Goal: Task Accomplishment & Management: Use online tool/utility

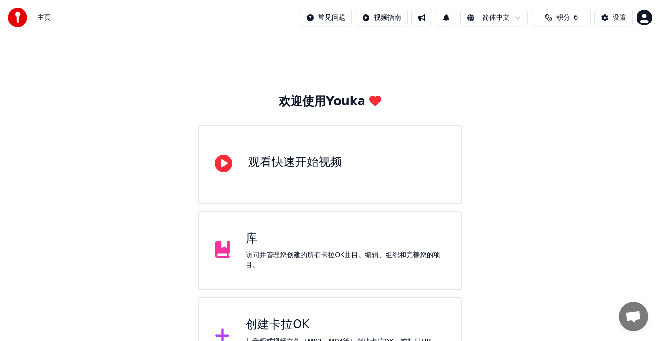
click at [271, 323] on div "创建卡拉OK" at bounding box center [346, 325] width 200 height 16
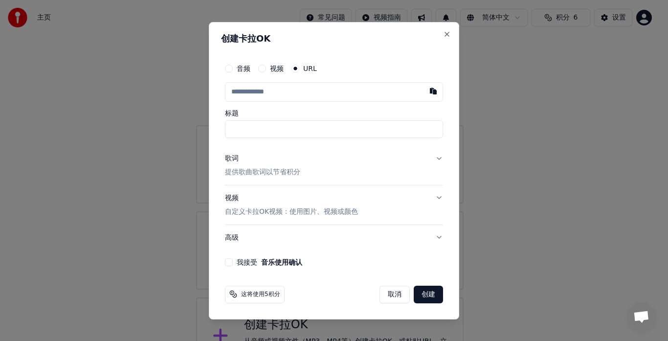
click at [271, 68] on label "视频" at bounding box center [277, 68] width 14 height 7
click at [266, 68] on button "视频" at bounding box center [262, 69] width 8 height 8
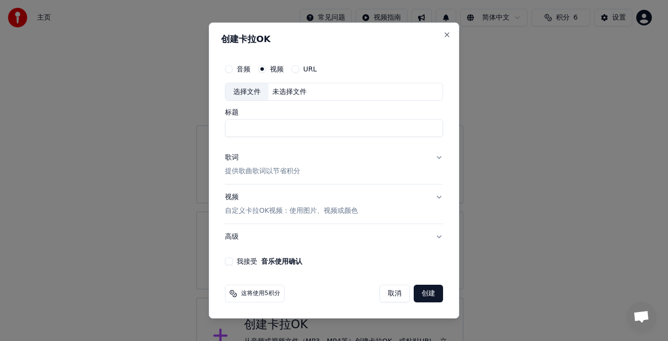
click at [276, 92] on div "未选择文件" at bounding box center [290, 92] width 42 height 10
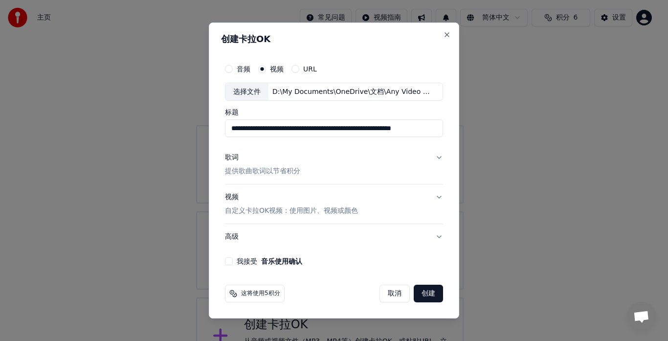
scroll to position [0, 168]
drag, startPoint x: 290, startPoint y: 128, endPoint x: 457, endPoint y: 130, distance: 167.3
click at [457, 130] on div "**********" at bounding box center [334, 171] width 250 height 296
click at [259, 129] on input "*********" at bounding box center [334, 129] width 218 height 18
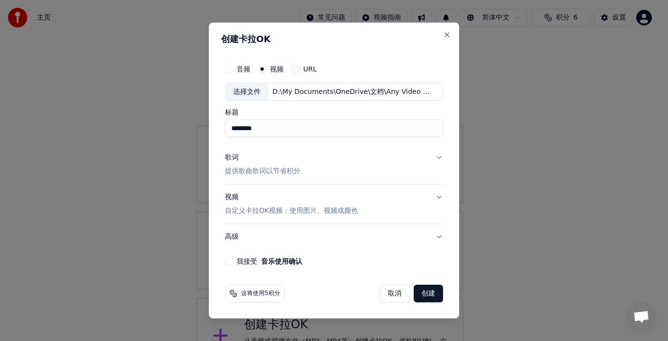
type input "********"
click at [245, 171] on p "提供歌曲歌词以节省积分" at bounding box center [262, 172] width 75 height 10
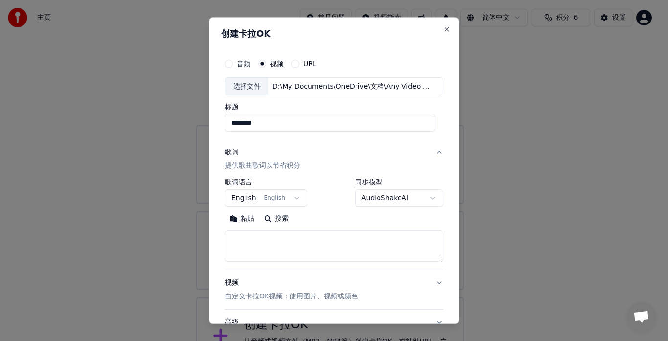
click at [249, 220] on button "粘贴" at bounding box center [242, 219] width 34 height 16
click at [348, 254] on textarea "**********" at bounding box center [330, 246] width 210 height 31
drag, startPoint x: 282, startPoint y: 251, endPoint x: 346, endPoint y: 253, distance: 64.1
click at [346, 253] on textarea "**********" at bounding box center [330, 246] width 210 height 31
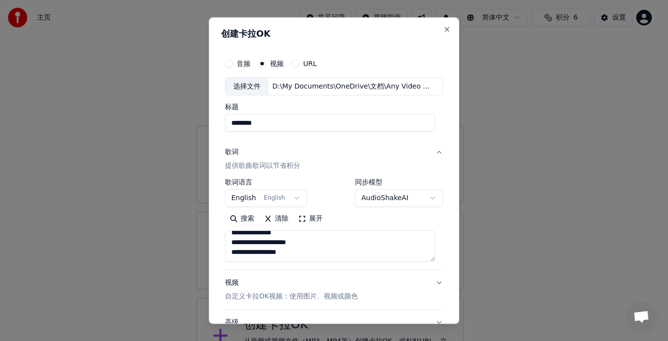
click at [353, 255] on textarea "**********" at bounding box center [330, 246] width 210 height 31
paste textarea "**********"
drag, startPoint x: 232, startPoint y: 248, endPoint x: 371, endPoint y: 245, distance: 139.0
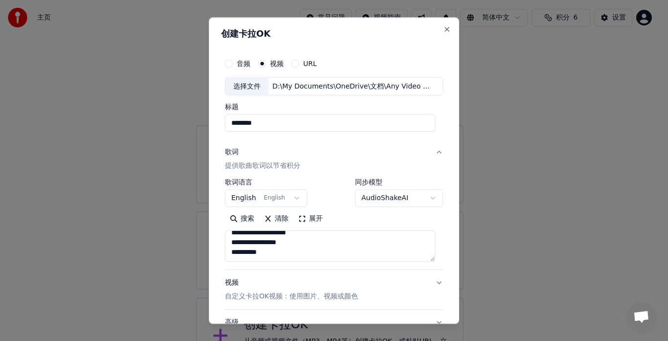
click at [371, 245] on textarea "**********" at bounding box center [330, 246] width 210 height 31
click at [300, 256] on textarea "**********" at bounding box center [330, 246] width 210 height 31
paste textarea "**********"
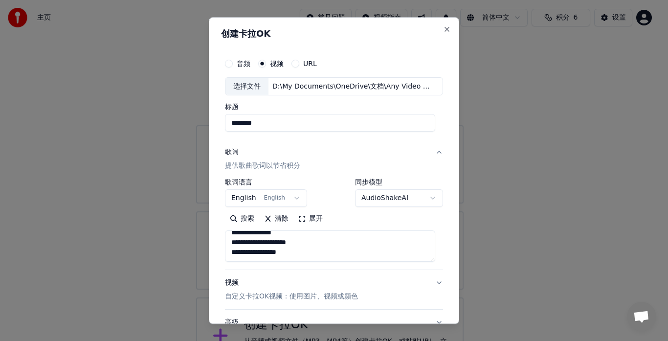
drag, startPoint x: 232, startPoint y: 242, endPoint x: 376, endPoint y: 250, distance: 144.1
click at [376, 250] on textarea "**********" at bounding box center [330, 246] width 210 height 31
click at [354, 254] on textarea "**********" at bounding box center [330, 246] width 210 height 31
click at [353, 254] on textarea "**********" at bounding box center [330, 246] width 210 height 31
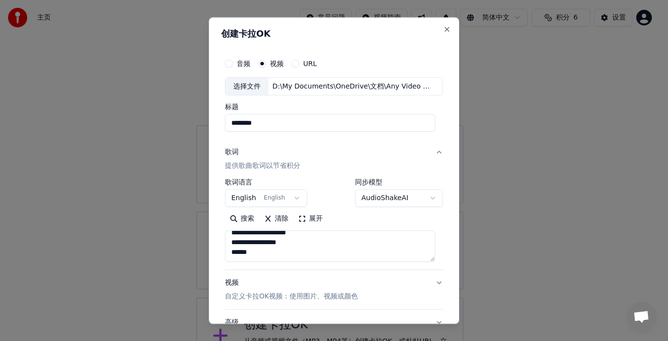
paste textarea "**********"
click at [324, 246] on textarea "**********" at bounding box center [330, 246] width 210 height 31
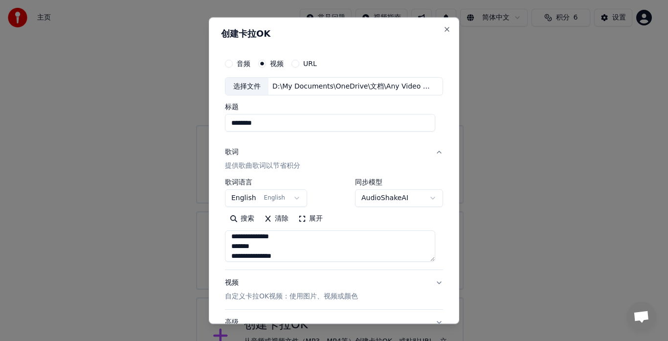
scroll to position [139, 0]
click at [325, 259] on textarea "**********" at bounding box center [330, 246] width 210 height 31
click at [282, 236] on textarea "**********" at bounding box center [330, 246] width 210 height 31
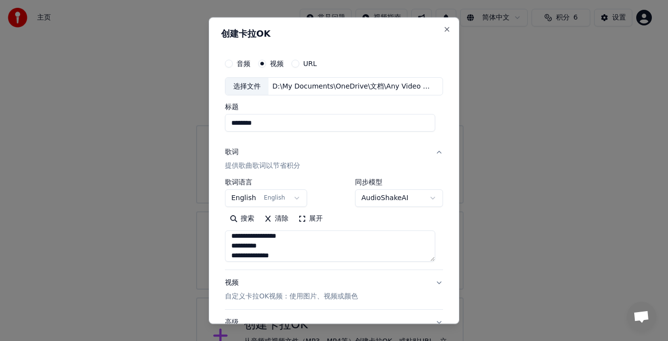
click at [312, 236] on textarea "**********" at bounding box center [330, 246] width 210 height 31
click at [326, 246] on textarea "**********" at bounding box center [330, 246] width 210 height 31
click at [324, 257] on textarea "**********" at bounding box center [330, 246] width 210 height 31
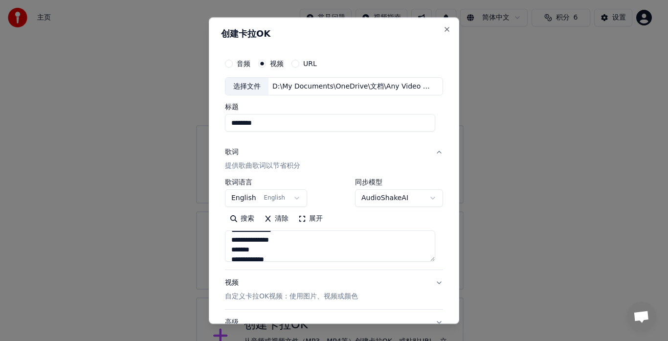
scroll to position [101, 0]
click at [282, 234] on textarea "**********" at bounding box center [330, 246] width 210 height 31
click at [309, 236] on textarea "**********" at bounding box center [330, 246] width 210 height 31
click at [311, 236] on textarea "**********" at bounding box center [330, 246] width 210 height 31
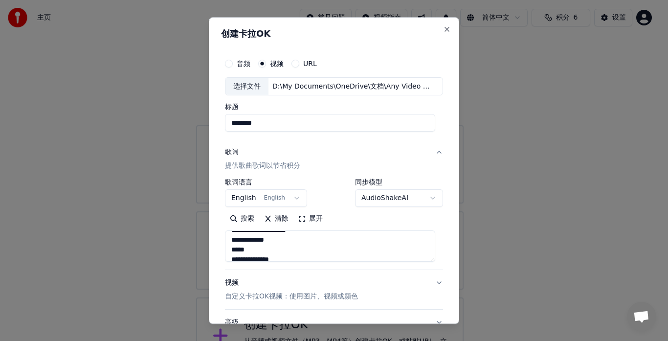
scroll to position [62, 0]
click at [325, 236] on textarea "**********" at bounding box center [330, 246] width 210 height 31
click at [305, 235] on textarea "**********" at bounding box center [330, 246] width 210 height 31
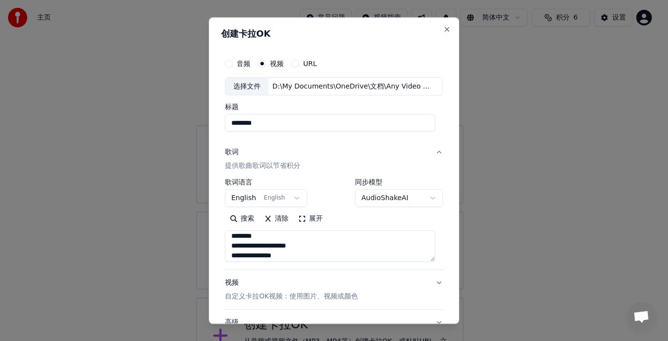
click at [326, 245] on textarea "**********" at bounding box center [330, 246] width 210 height 31
click at [283, 245] on textarea "**********" at bounding box center [330, 246] width 210 height 31
click at [312, 236] on textarea "**********" at bounding box center [330, 246] width 210 height 31
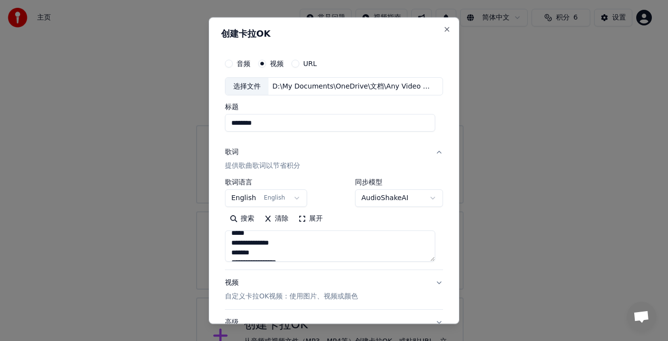
scroll to position [307, 0]
click at [311, 253] on textarea "**********" at bounding box center [330, 246] width 210 height 31
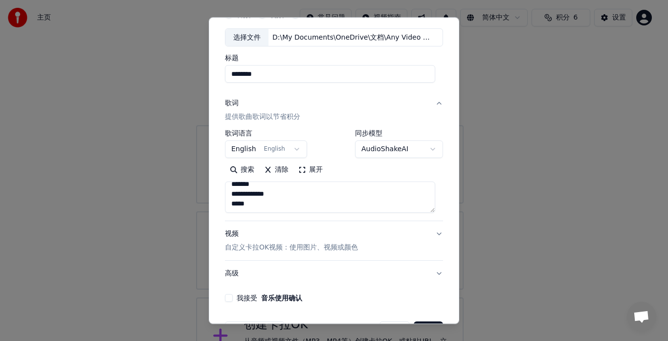
type textarea "**********"
click at [229, 296] on button "我接受 音乐使用确认" at bounding box center [229, 298] width 8 height 8
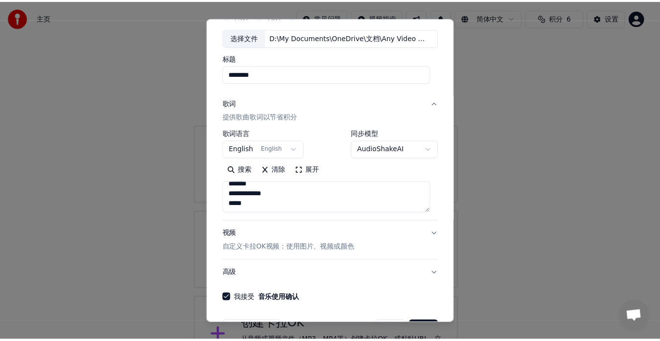
scroll to position [80, 0]
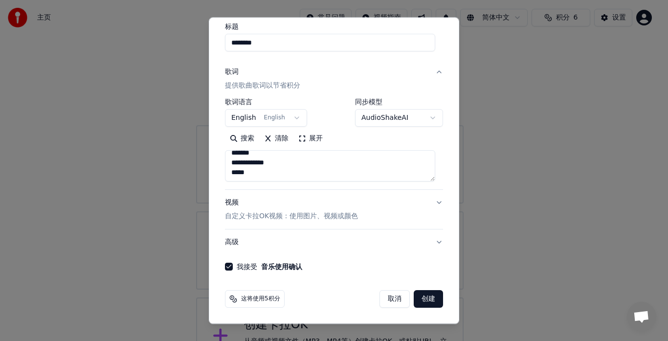
drag, startPoint x: 254, startPoint y: 42, endPoint x: 237, endPoint y: 41, distance: 16.7
click at [237, 41] on input "********" at bounding box center [330, 43] width 210 height 18
click at [263, 43] on input "********" at bounding box center [330, 43] width 210 height 18
click at [235, 44] on input "*********" at bounding box center [330, 43] width 210 height 18
type input "********"
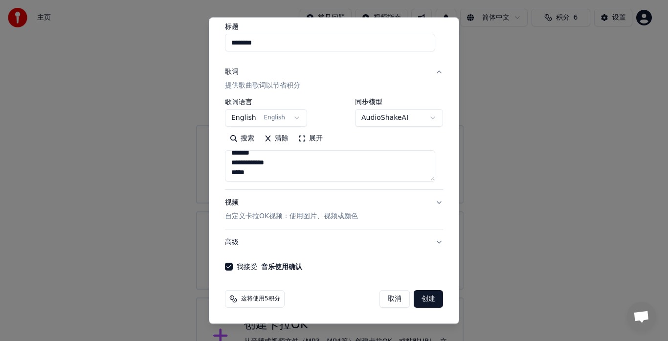
click at [424, 303] on button "创建" at bounding box center [428, 300] width 29 height 18
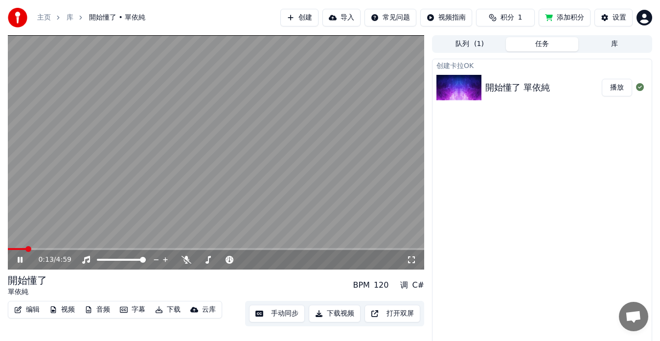
click at [26, 248] on span at bounding box center [17, 249] width 18 height 2
click at [40, 249] on span at bounding box center [216, 249] width 416 height 2
click at [54, 249] on span at bounding box center [216, 249] width 416 height 2
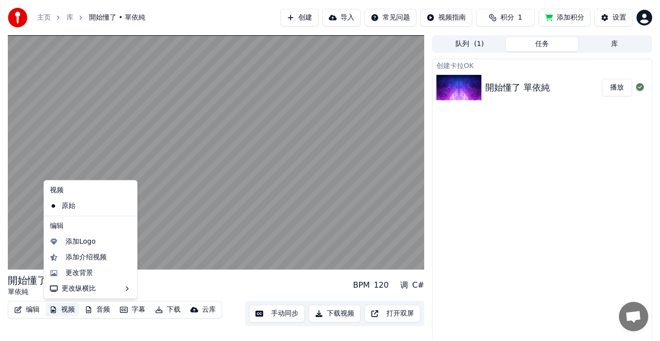
click at [68, 309] on button "视频" at bounding box center [61, 310] width 33 height 14
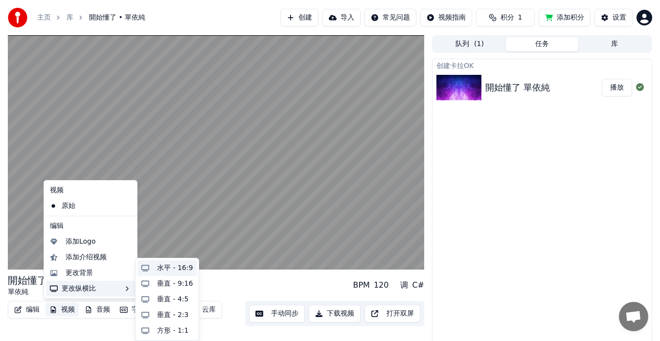
click at [174, 271] on div "水平 - 16:9" at bounding box center [175, 268] width 36 height 10
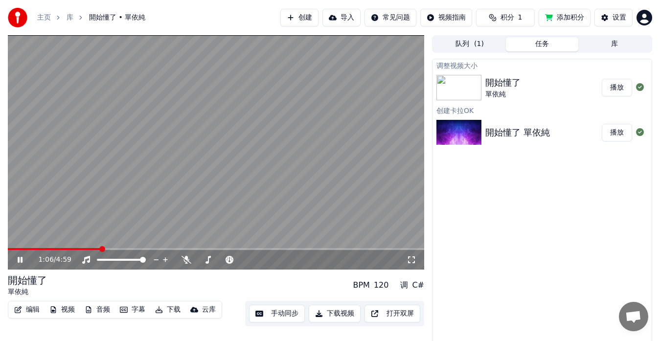
click at [613, 88] on button "播放" at bounding box center [617, 88] width 30 height 18
click at [32, 249] on span at bounding box center [216, 249] width 416 height 2
click at [48, 249] on span at bounding box center [216, 249] width 416 height 2
click at [65, 249] on span at bounding box center [216, 249] width 416 height 2
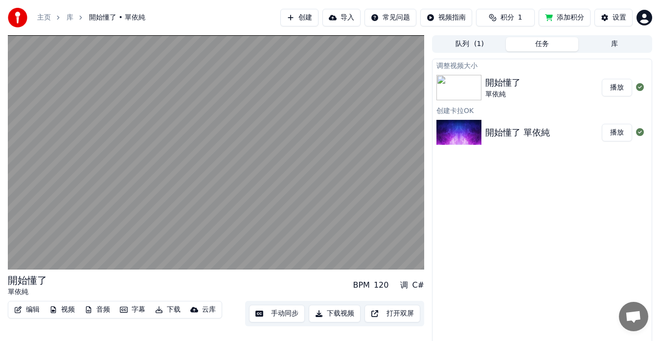
click at [264, 316] on button "手动同步" at bounding box center [277, 314] width 56 height 18
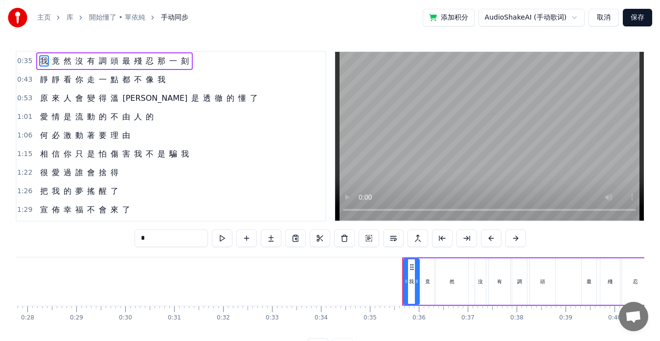
scroll to position [0, 1696]
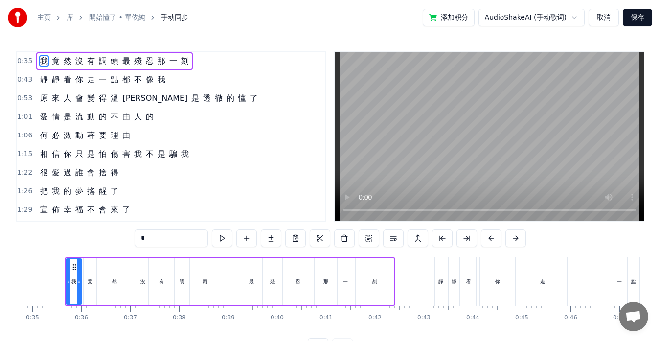
click at [244, 281] on div "最" at bounding box center [252, 281] width 16 height 46
type input "*"
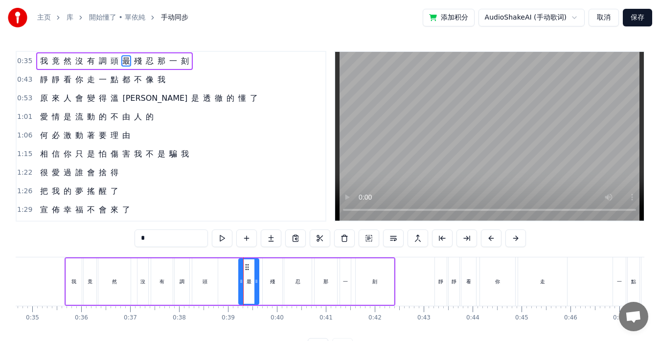
drag, startPoint x: 245, startPoint y: 280, endPoint x: 239, endPoint y: 279, distance: 5.4
click at [239, 279] on icon at bounding box center [241, 281] width 4 height 8
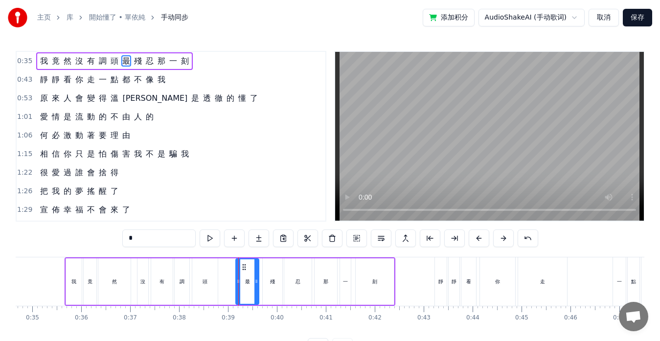
click at [236, 278] on icon at bounding box center [238, 281] width 4 height 8
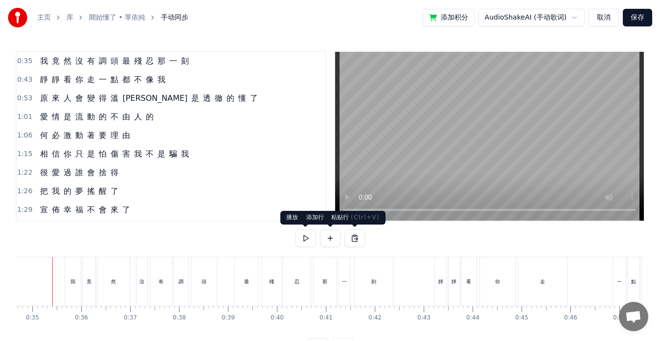
scroll to position [0, 1683]
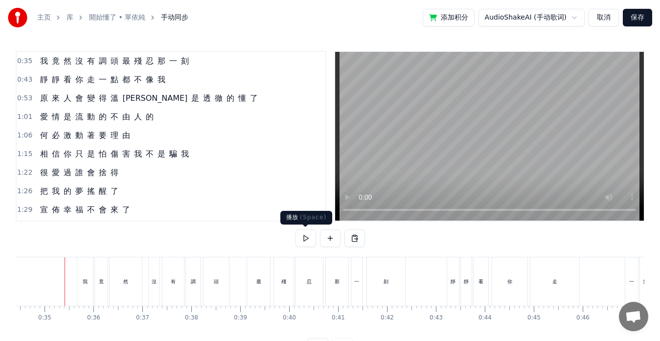
click at [308, 239] on button at bounding box center [305, 238] width 21 height 18
click at [313, 240] on button at bounding box center [305, 238] width 21 height 18
click at [370, 279] on div "刻" at bounding box center [386, 281] width 38 height 48
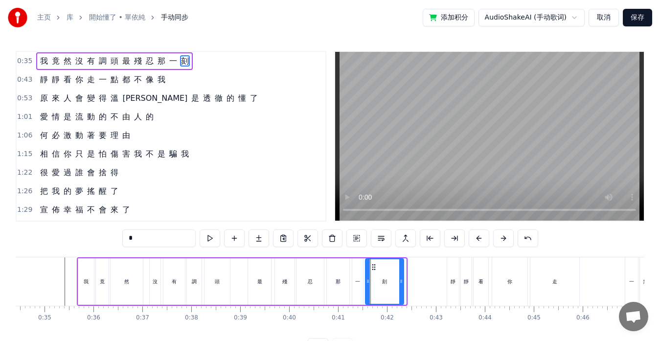
click at [374, 267] on circle at bounding box center [374, 267] width 0 height 0
click at [352, 283] on div "一" at bounding box center [358, 281] width 12 height 46
type input "*"
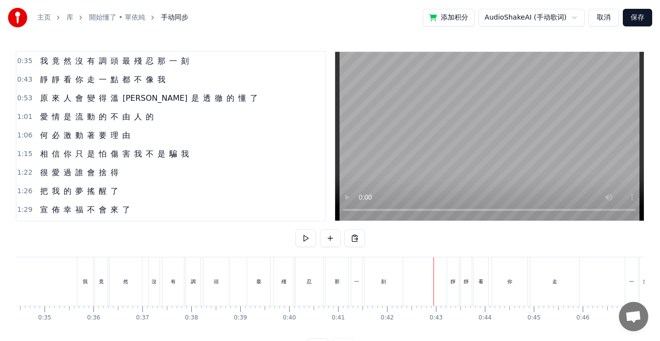
click at [219, 285] on div "頭" at bounding box center [216, 281] width 25 height 48
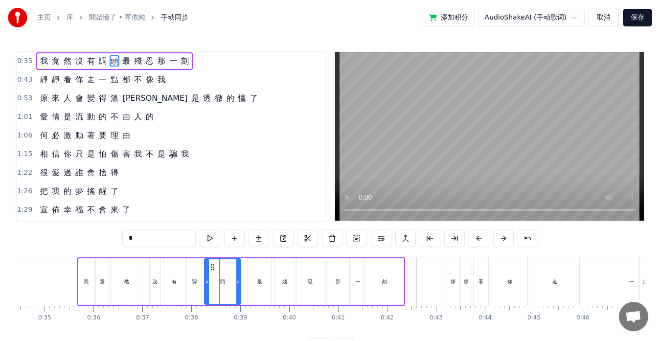
drag, startPoint x: 228, startPoint y: 286, endPoint x: 239, endPoint y: 287, distance: 10.9
click at [239, 287] on div at bounding box center [238, 281] width 4 height 45
click at [249, 284] on div "最" at bounding box center [259, 281] width 23 height 46
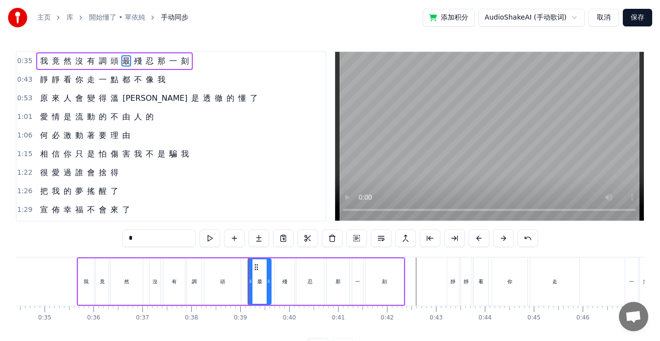
click at [248, 283] on div "最" at bounding box center [260, 281] width 24 height 46
click at [246, 282] on icon at bounding box center [248, 281] width 4 height 8
click at [156, 282] on div "沒" at bounding box center [155, 281] width 5 height 7
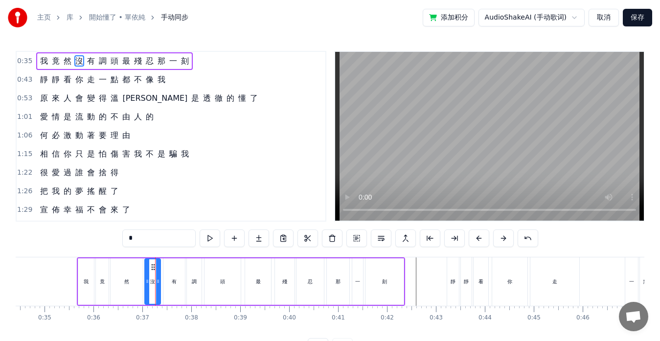
drag, startPoint x: 152, startPoint y: 280, endPoint x: 147, endPoint y: 278, distance: 5.1
click at [147, 278] on icon at bounding box center [147, 281] width 4 height 8
click at [254, 283] on div "最" at bounding box center [258, 281] width 26 height 46
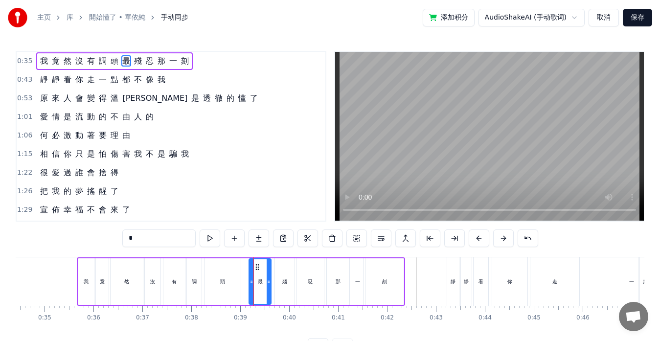
click at [252, 281] on icon at bounding box center [251, 281] width 4 height 8
click at [238, 283] on div "頭" at bounding box center [222, 281] width 36 height 46
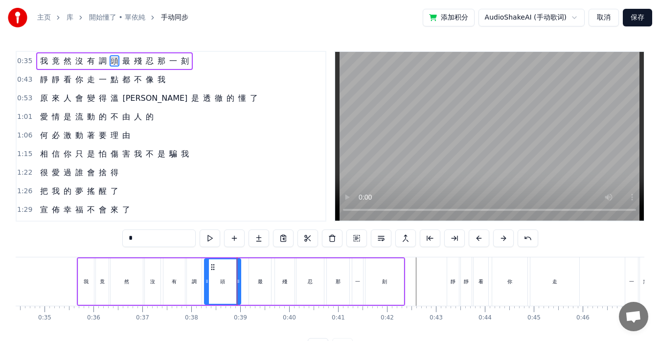
click at [241, 283] on div "頭" at bounding box center [222, 281] width 37 height 46
drag, startPoint x: 238, startPoint y: 279, endPoint x: 245, endPoint y: 279, distance: 6.4
click at [245, 279] on icon at bounding box center [245, 281] width 4 height 8
click at [341, 282] on div "那" at bounding box center [338, 281] width 23 height 46
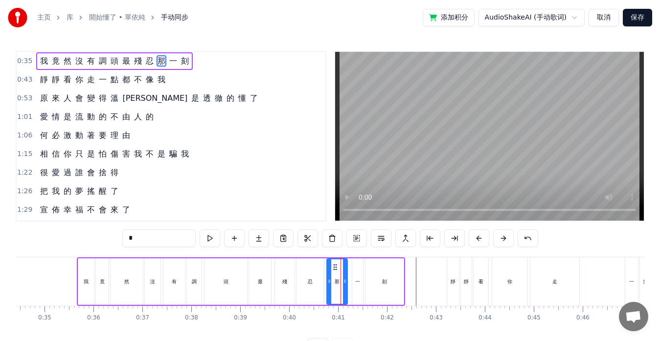
click at [345, 286] on div at bounding box center [345, 281] width 4 height 45
click at [356, 286] on div "一" at bounding box center [357, 281] width 11 height 46
type input "*"
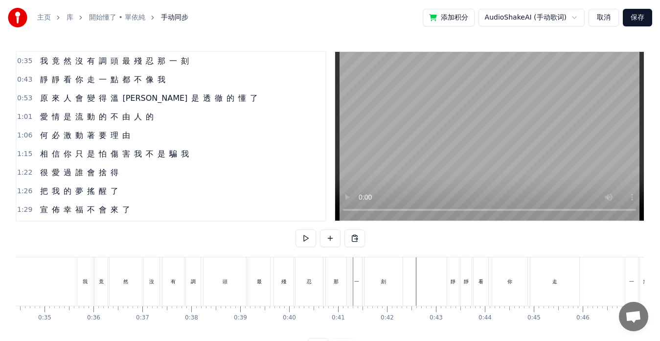
click at [353, 272] on div at bounding box center [353, 281] width 0 height 48
click at [354, 271] on div "一" at bounding box center [356, 281] width 11 height 48
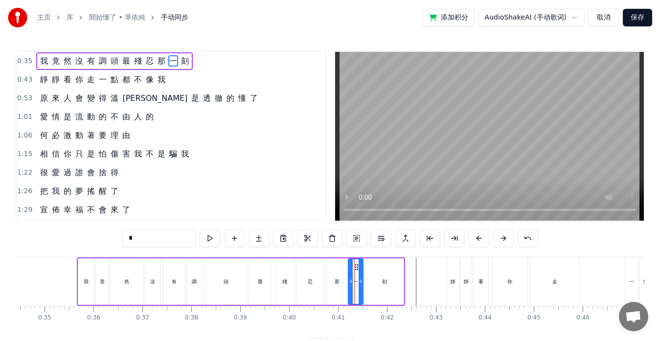
click at [350, 270] on div at bounding box center [351, 281] width 4 height 45
click at [381, 274] on div "刻" at bounding box center [384, 281] width 38 height 46
type input "*"
click at [374, 266] on div "刻" at bounding box center [384, 281] width 37 height 45
click at [372, 266] on icon at bounding box center [372, 267] width 8 height 8
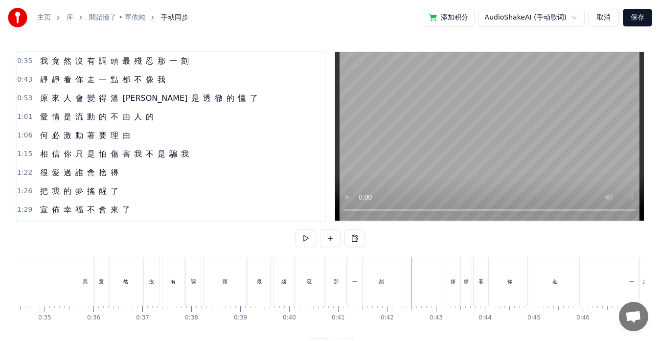
click at [124, 279] on div "然" at bounding box center [125, 281] width 5 height 7
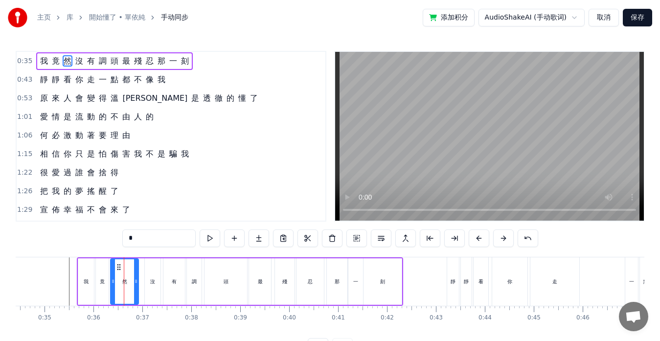
click at [136, 281] on icon at bounding box center [136, 281] width 4 height 8
click at [155, 281] on div "沒" at bounding box center [152, 281] width 5 height 7
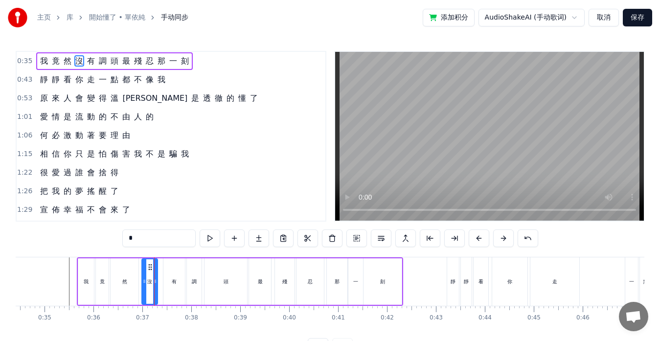
click at [149, 267] on icon at bounding box center [150, 267] width 8 height 8
click at [169, 277] on div "有" at bounding box center [174, 281] width 22 height 46
click at [169, 266] on icon at bounding box center [168, 267] width 8 height 8
click at [196, 271] on div "調" at bounding box center [194, 281] width 15 height 46
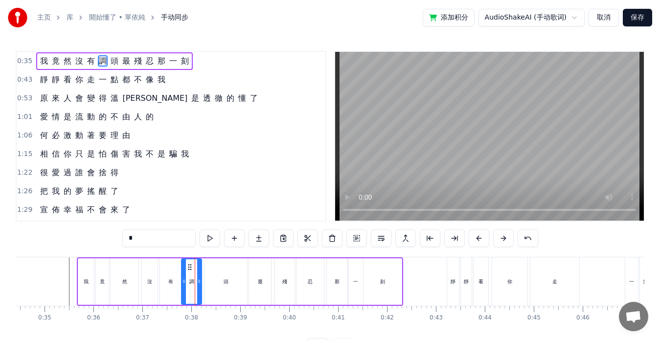
drag, startPoint x: 191, startPoint y: 267, endPoint x: 185, endPoint y: 266, distance: 5.6
click at [185, 266] on div at bounding box center [184, 281] width 4 height 45
click at [198, 267] on div at bounding box center [199, 281] width 4 height 45
click at [211, 269] on div "頭" at bounding box center [225, 281] width 43 height 46
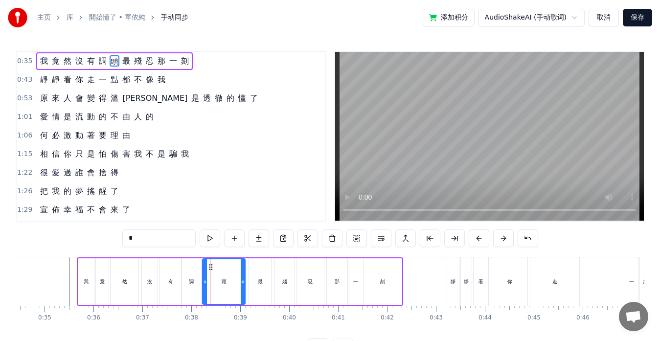
click at [209, 267] on circle at bounding box center [209, 267] width 0 height 0
click at [251, 278] on div "最" at bounding box center [260, 281] width 22 height 46
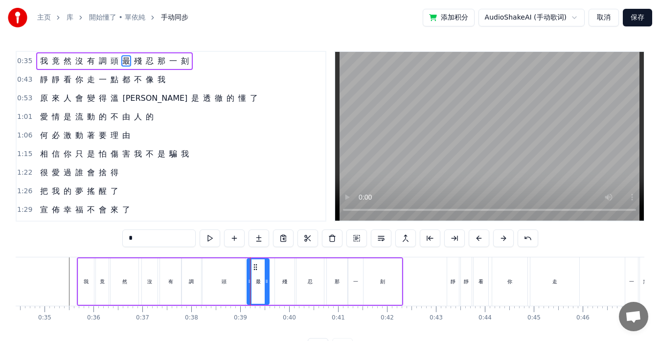
click at [254, 267] on circle at bounding box center [254, 267] width 0 height 0
click at [284, 271] on div "殘" at bounding box center [285, 281] width 20 height 46
click at [280, 266] on icon at bounding box center [279, 267] width 8 height 8
click at [299, 267] on div "忍" at bounding box center [309, 281] width 27 height 46
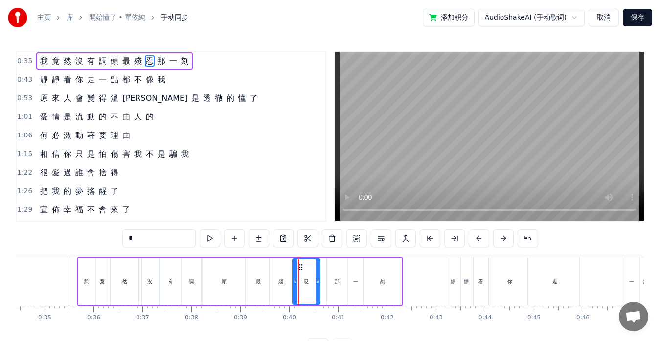
click at [300, 266] on icon at bounding box center [301, 267] width 8 height 8
click at [337, 270] on div "那" at bounding box center [337, 281] width 21 height 46
type input "*"
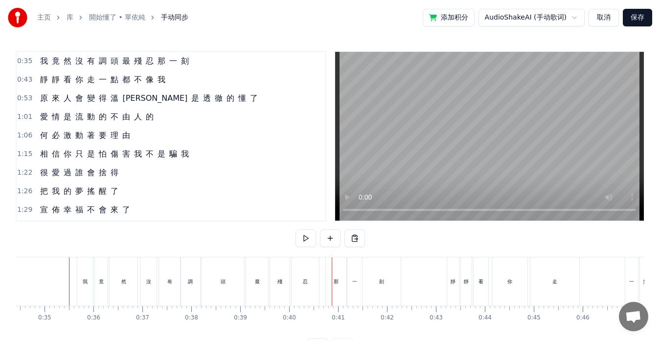
click at [334, 267] on div "那" at bounding box center [336, 281] width 21 height 48
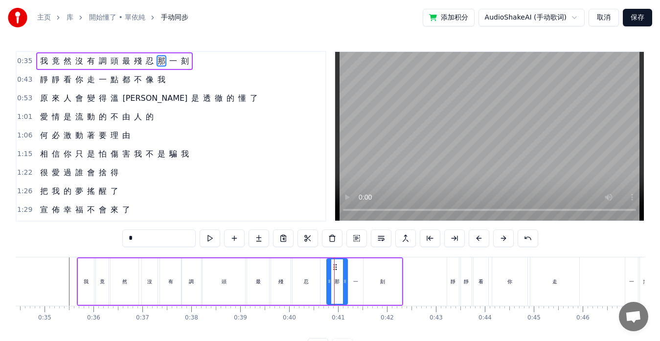
drag, startPoint x: 334, startPoint y: 267, endPoint x: 329, endPoint y: 267, distance: 5.4
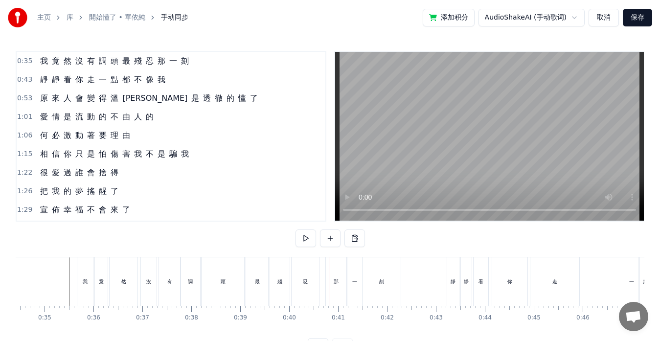
click at [334, 268] on div "那" at bounding box center [336, 281] width 21 height 48
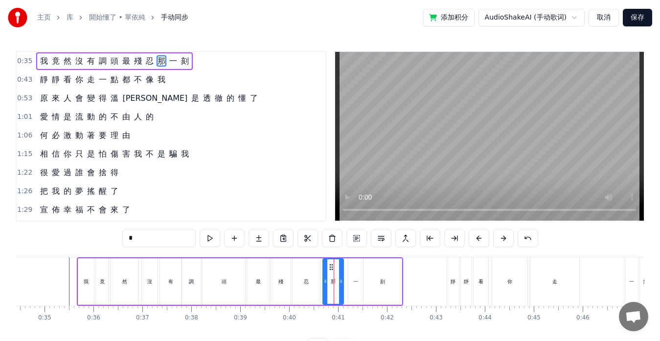
click at [332, 268] on icon at bounding box center [331, 267] width 8 height 8
click at [348, 274] on div "一" at bounding box center [356, 281] width 16 height 46
click at [355, 267] on icon at bounding box center [354, 267] width 8 height 8
click at [372, 269] on div "刻" at bounding box center [382, 281] width 38 height 46
type input "*"
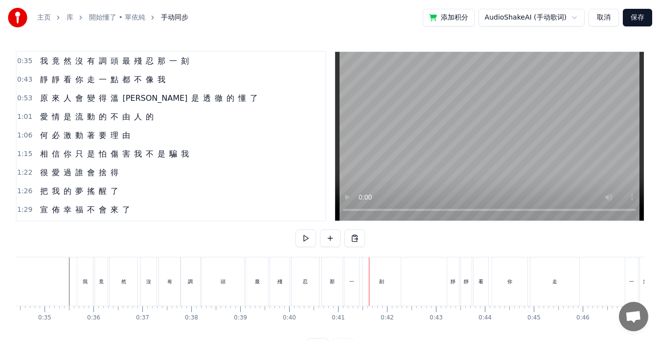
click at [372, 267] on div "刻" at bounding box center [381, 281] width 38 height 48
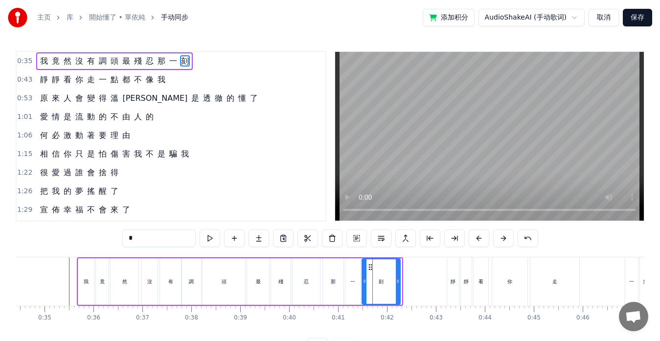
click at [369, 267] on circle at bounding box center [369, 267] width 0 height 0
click at [396, 277] on icon at bounding box center [394, 281] width 4 height 8
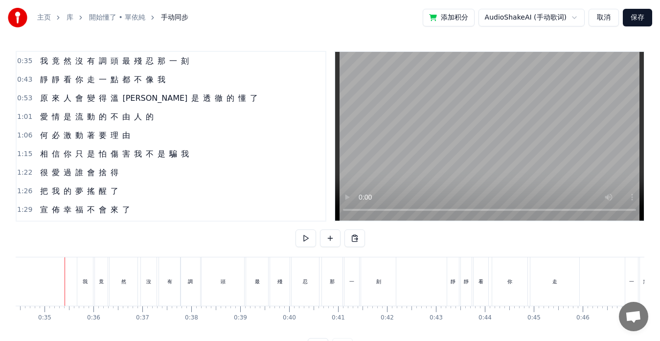
click at [121, 62] on span "最" at bounding box center [126, 60] width 10 height 11
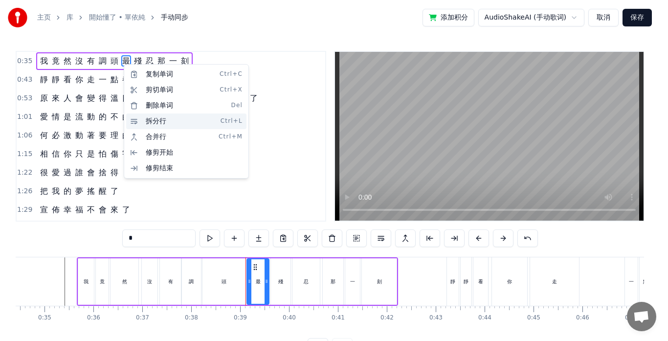
click at [158, 120] on div "拆分行 Ctrl+L" at bounding box center [186, 121] width 120 height 16
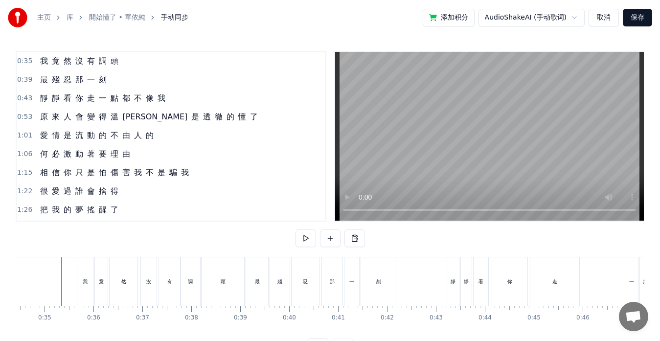
scroll to position [0, 1680]
click at [306, 241] on button at bounding box center [305, 238] width 21 height 18
click at [304, 237] on button at bounding box center [305, 238] width 21 height 18
click at [104, 105] on div "靜 靜 看 你 走 一 點 都 不 像 我" at bounding box center [102, 99] width 133 height 18
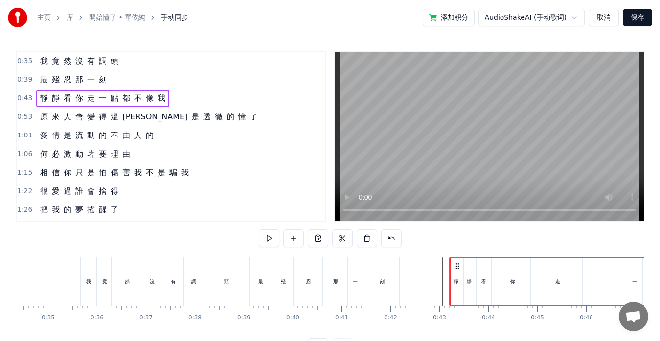
click at [458, 266] on circle at bounding box center [458, 266] width 0 height 0
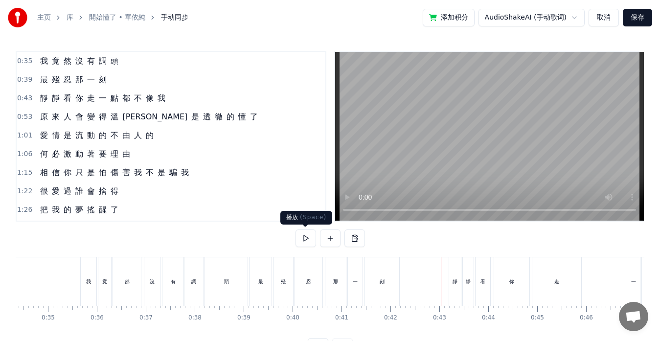
click at [301, 237] on button at bounding box center [305, 238] width 21 height 18
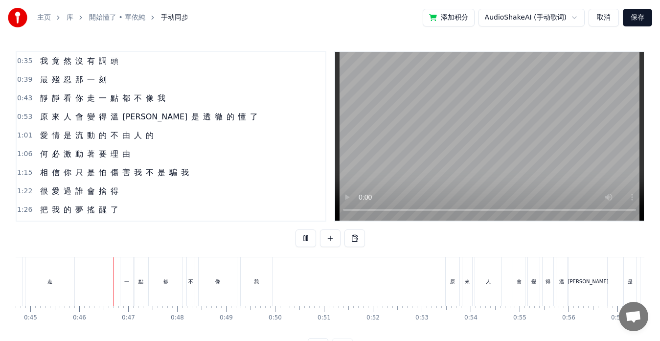
scroll to position [0, 2211]
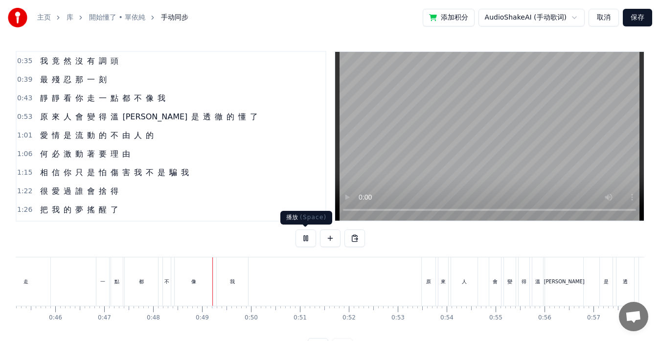
click at [305, 241] on button at bounding box center [305, 238] width 21 height 18
click at [100, 101] on span "一" at bounding box center [103, 97] width 10 height 11
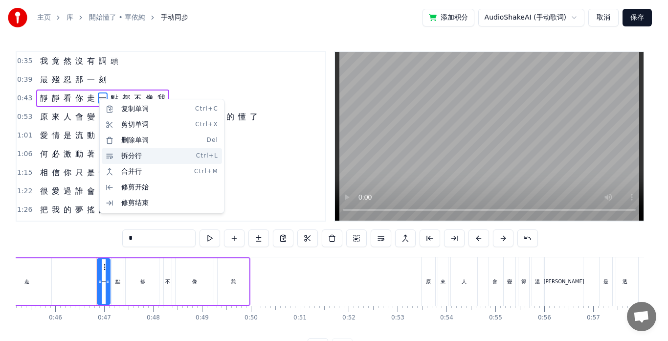
click at [134, 153] on div "拆分行 Ctrl+L" at bounding box center [162, 156] width 120 height 16
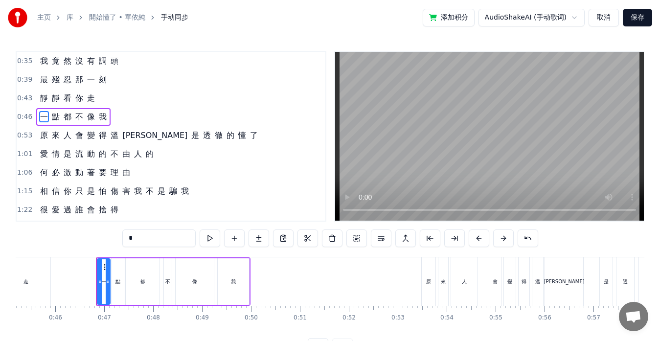
click at [190, 135] on span "是" at bounding box center [195, 135] width 10 height 11
type input "*"
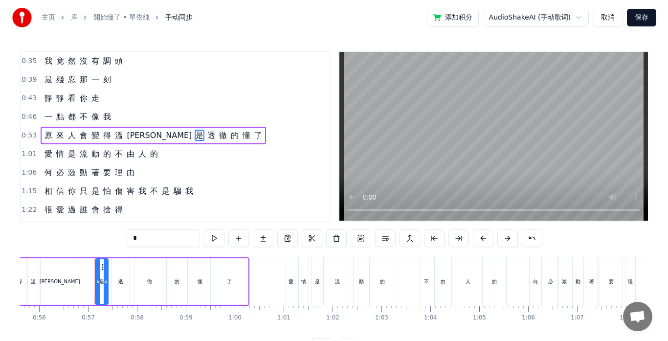
scroll to position [0, 2745]
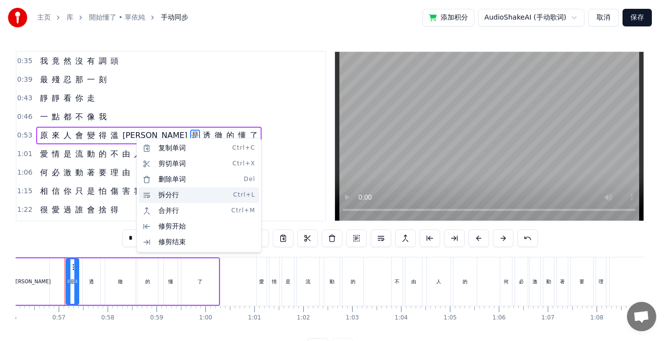
click at [154, 192] on div "拆分行 Ctrl+L" at bounding box center [199, 195] width 120 height 16
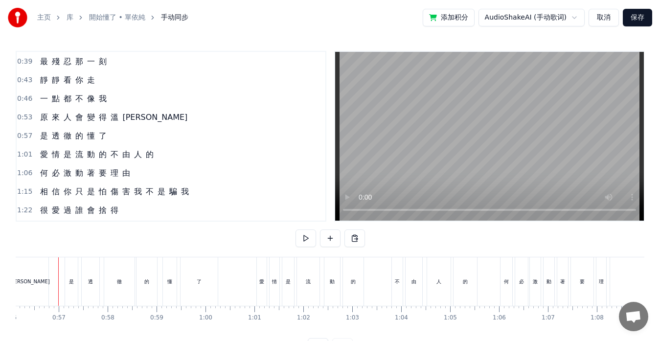
scroll to position [0, 2739]
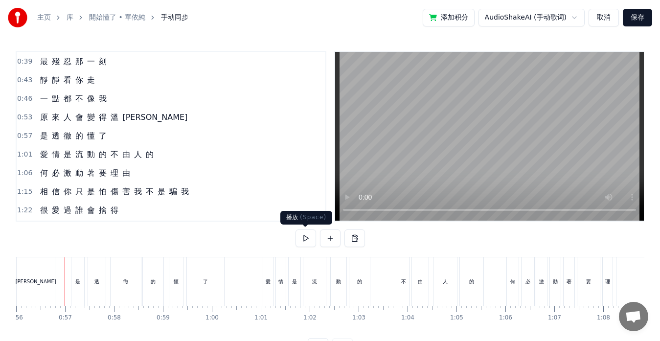
click at [306, 240] on button at bounding box center [305, 238] width 21 height 18
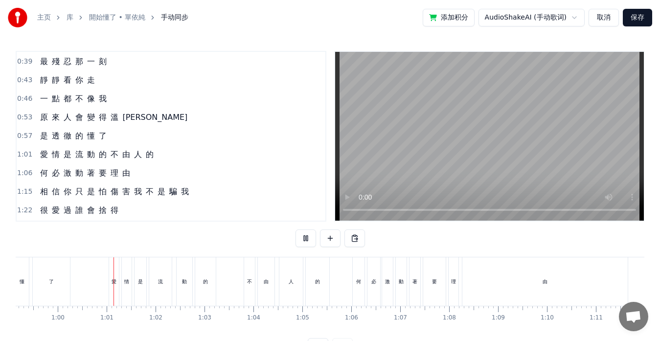
scroll to position [0, 2917]
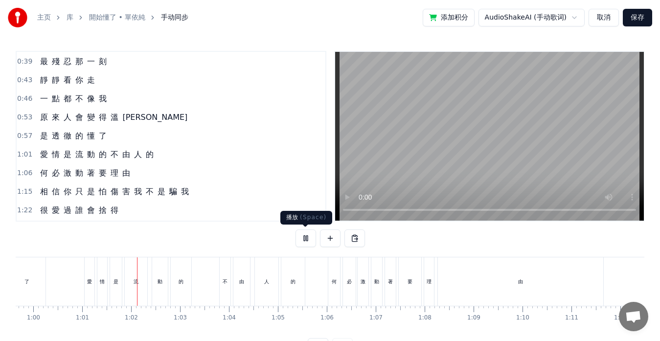
click at [307, 238] on button at bounding box center [305, 238] width 21 height 18
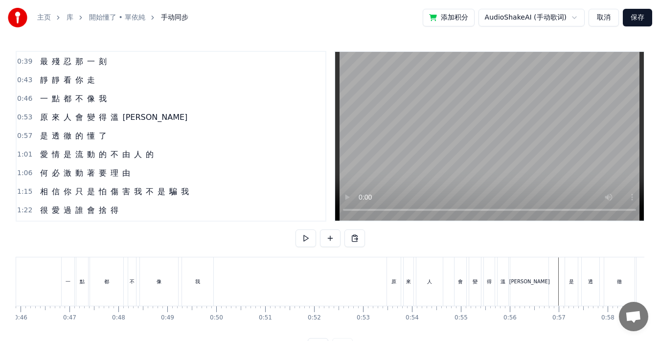
scroll to position [0, 2058]
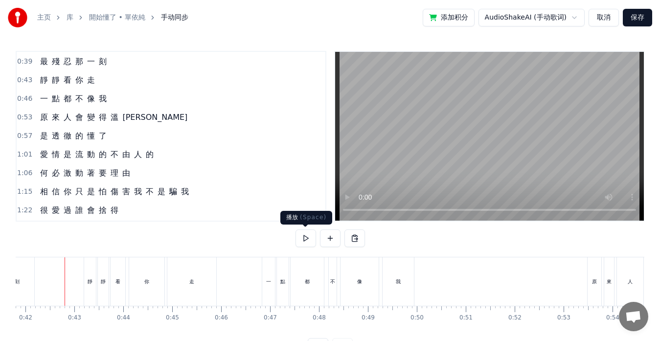
click at [305, 237] on button at bounding box center [305, 238] width 21 height 18
click at [302, 237] on button at bounding box center [305, 238] width 21 height 18
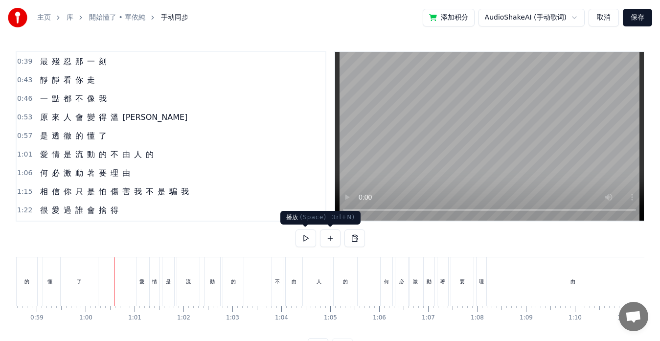
click at [305, 235] on button at bounding box center [305, 238] width 21 height 18
click at [275, 280] on div "不" at bounding box center [277, 281] width 5 height 7
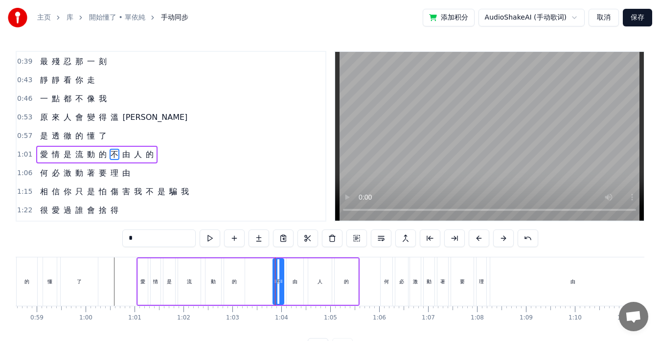
scroll to position [37, 0]
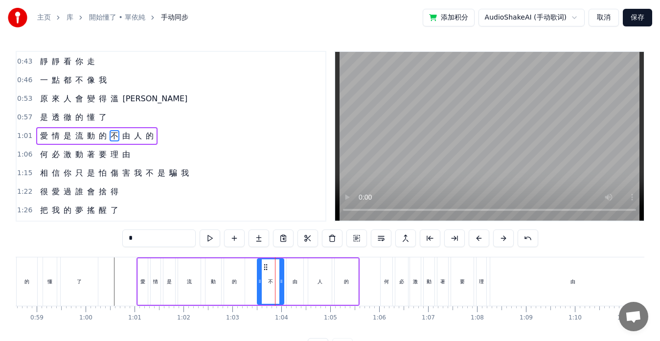
drag, startPoint x: 274, startPoint y: 276, endPoint x: 259, endPoint y: 277, distance: 15.7
click at [259, 277] on div at bounding box center [260, 281] width 4 height 45
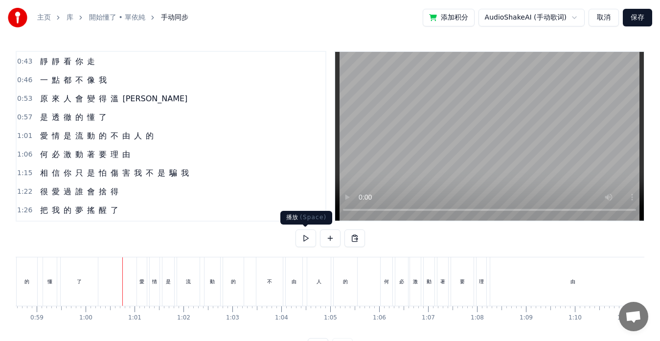
click at [304, 239] on button at bounding box center [305, 238] width 21 height 18
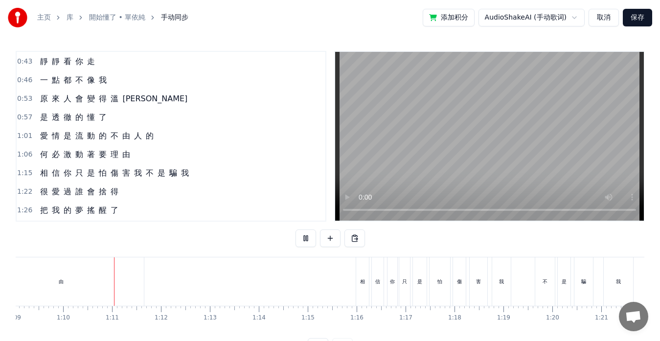
scroll to position [0, 3403]
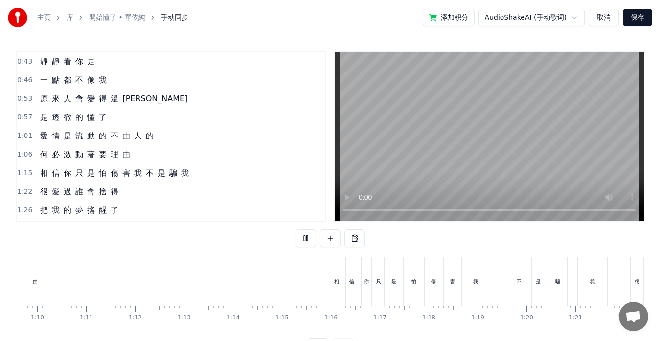
click at [306, 236] on button at bounding box center [305, 238] width 21 height 18
click at [147, 178] on span "不" at bounding box center [150, 172] width 10 height 11
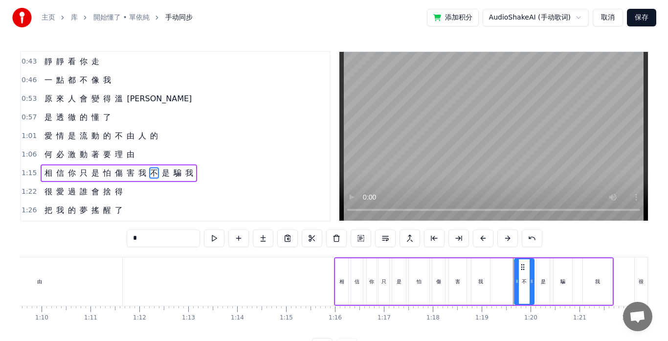
scroll to position [74, 0]
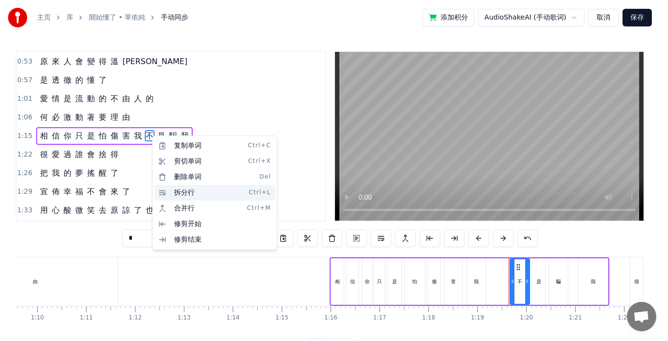
click at [174, 194] on div "拆分行 Ctrl+L" at bounding box center [215, 193] width 120 height 16
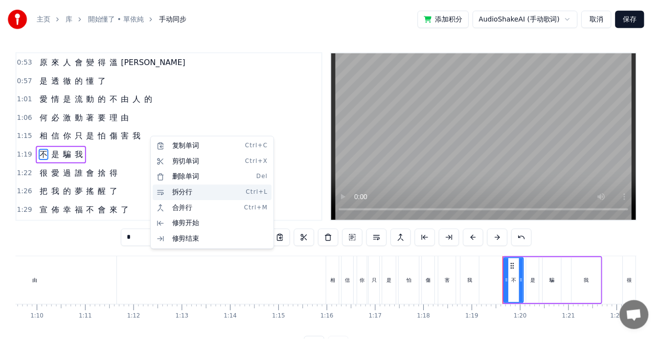
scroll to position [92, 0]
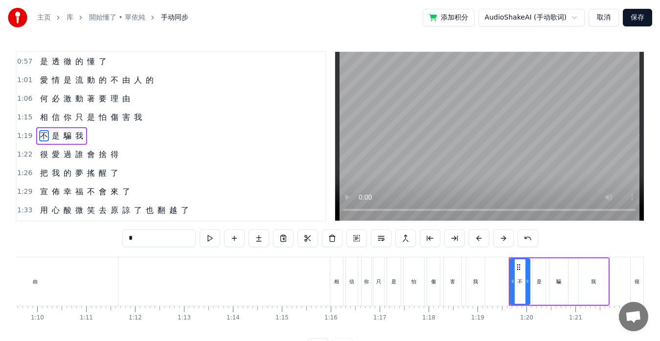
click at [115, 122] on span "傷" at bounding box center [115, 117] width 10 height 11
type input "*"
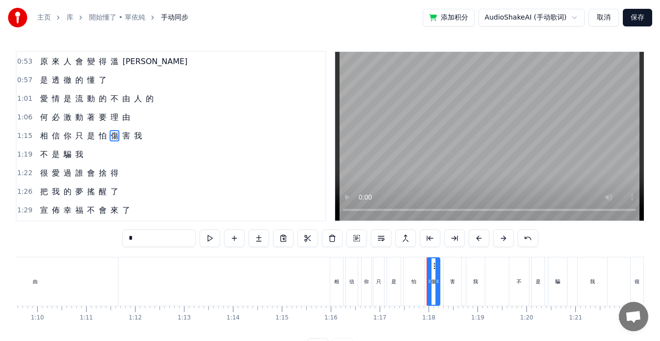
click at [125, 143] on div "相 信 你 只 是 怕 傷 害 我" at bounding box center [91, 136] width 110 height 18
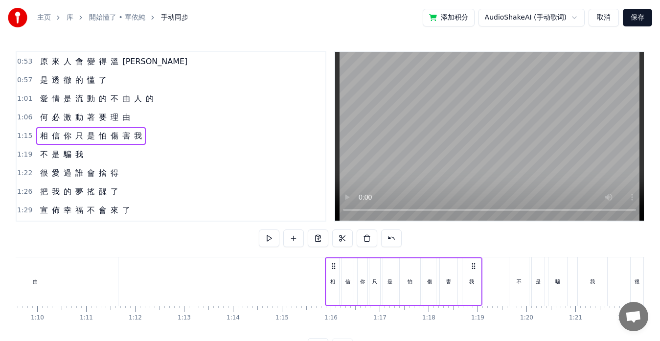
drag, startPoint x: 339, startPoint y: 267, endPoint x: 334, endPoint y: 267, distance: 4.9
click at [334, 267] on icon at bounding box center [334, 266] width 8 height 8
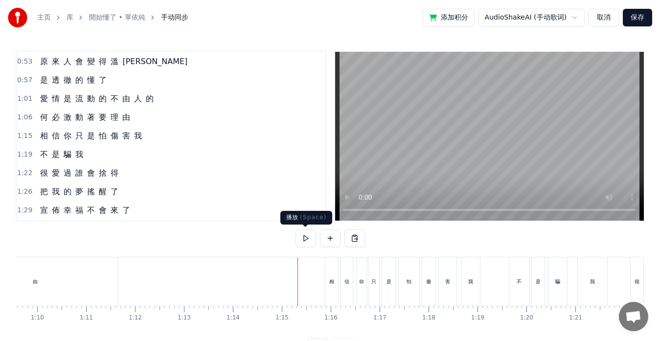
click at [310, 241] on button at bounding box center [305, 238] width 21 height 18
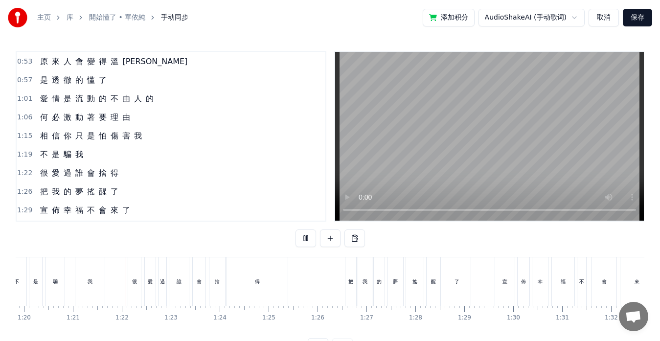
scroll to position [0, 3944]
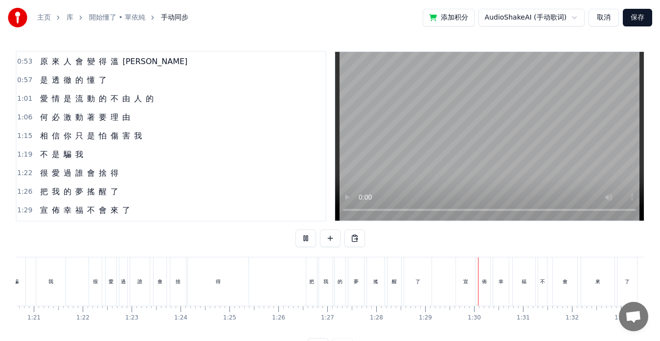
click at [305, 241] on button at bounding box center [305, 238] width 21 height 18
click at [96, 216] on div "宣 佈 幸 福 不 會 來 了" at bounding box center [85, 211] width 98 height 18
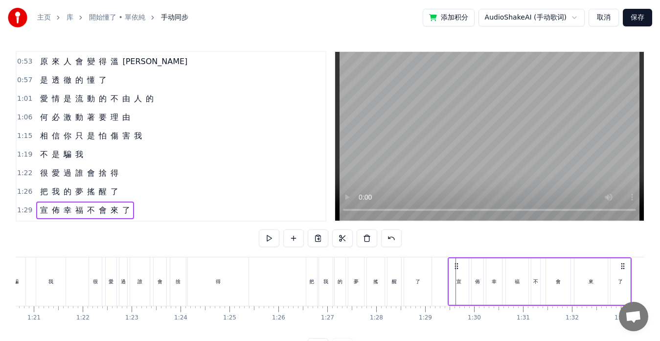
drag, startPoint x: 464, startPoint y: 265, endPoint x: 456, endPoint y: 266, distance: 7.9
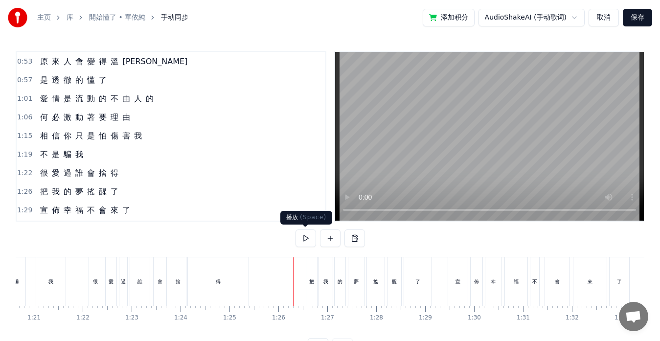
click at [304, 241] on button at bounding box center [305, 238] width 21 height 18
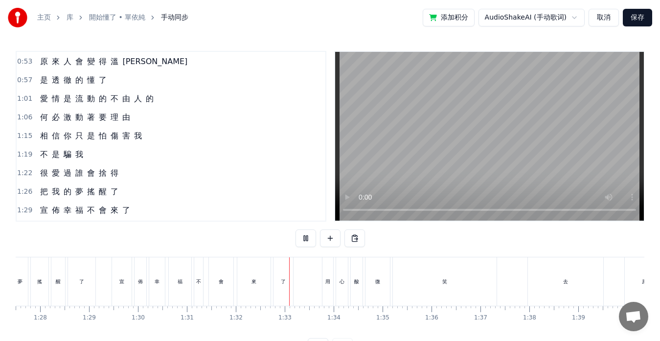
scroll to position [0, 4483]
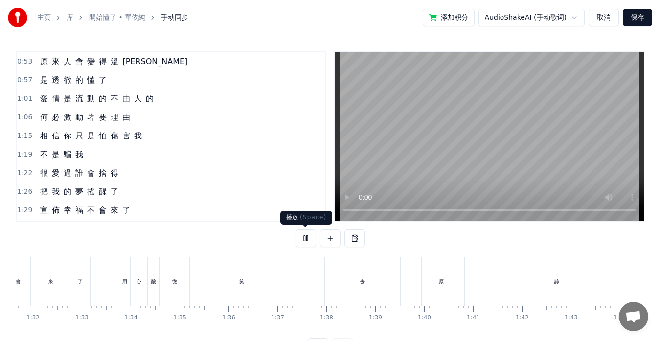
click at [307, 237] on button at bounding box center [305, 238] width 21 height 18
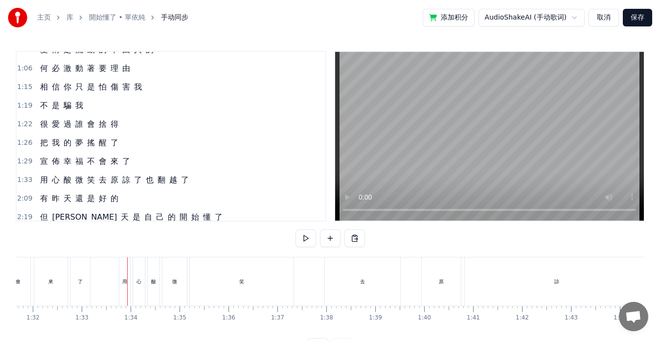
click at [146, 183] on span "也" at bounding box center [150, 179] width 10 height 11
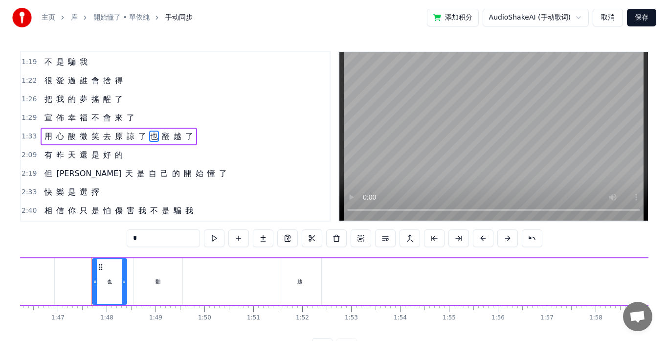
scroll to position [0, 5219]
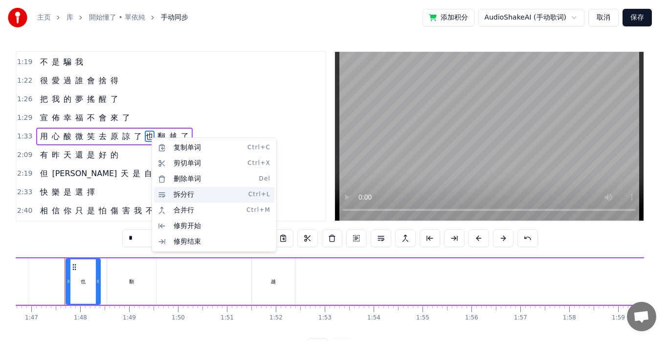
click at [175, 194] on div "拆分行 Ctrl+L" at bounding box center [214, 195] width 120 height 16
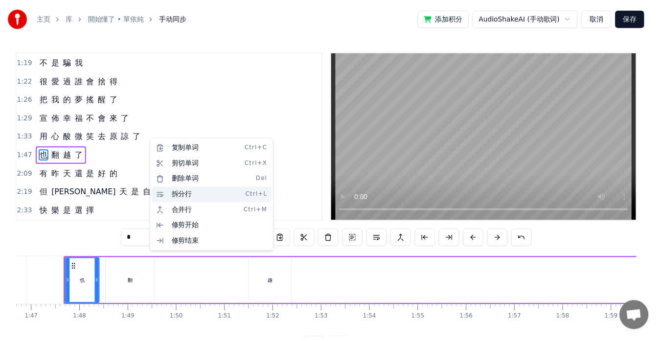
scroll to position [185, 0]
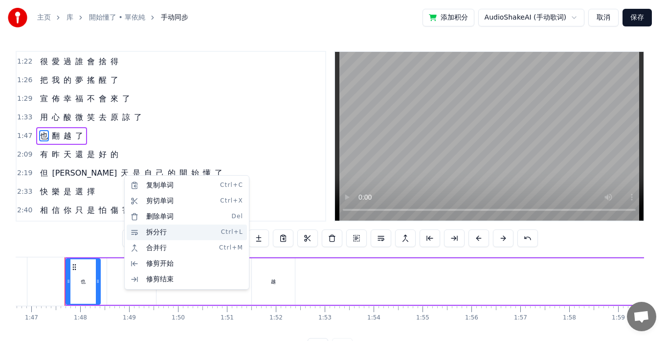
click at [152, 230] on div "拆分行 Ctrl+L" at bounding box center [187, 233] width 120 height 16
click at [123, 173] on html "主页 库 開始懂了 • 單依純 手动同步 添加积分 AudioShakeAI (手动歌词) 取消 保存 0:35 我 竟 然 沒 有 調 頭 0:39 最 殘…" at bounding box center [334, 185] width 668 height 371
click at [157, 234] on div "拆分行 Ctrl+L" at bounding box center [186, 231] width 120 height 16
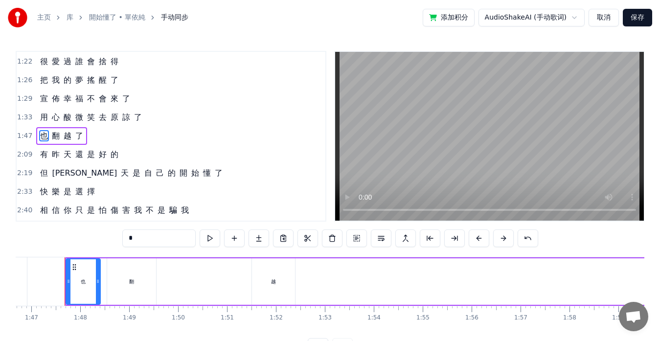
click at [179, 178] on span "開" at bounding box center [184, 172] width 10 height 11
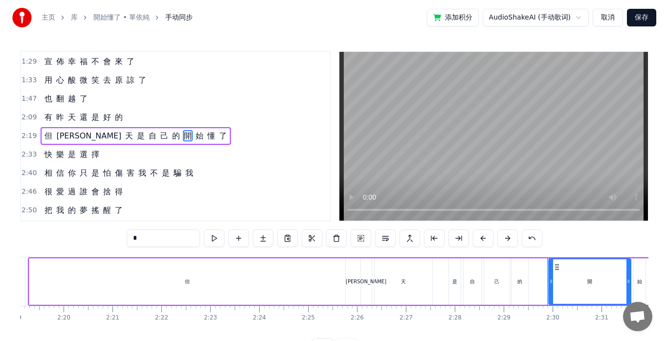
scroll to position [0, 7283]
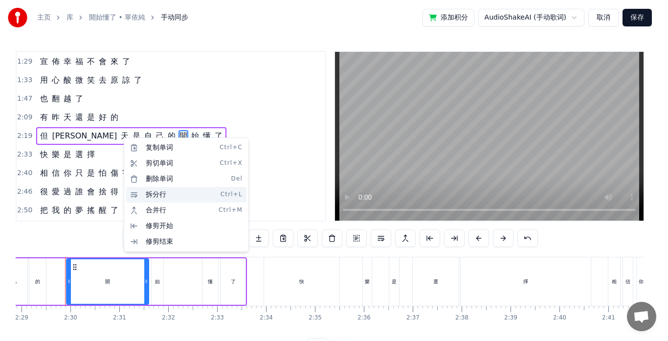
click at [147, 192] on div "拆分行 Ctrl+L" at bounding box center [186, 195] width 120 height 16
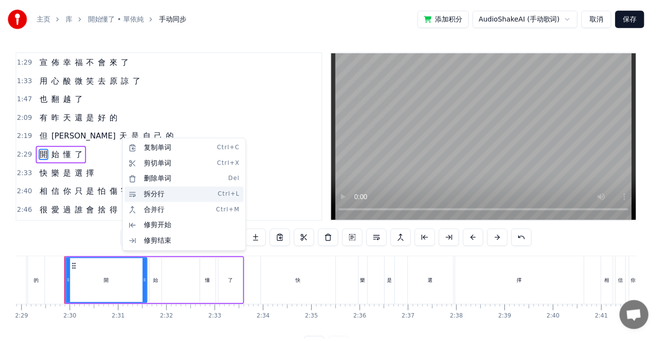
scroll to position [241, 0]
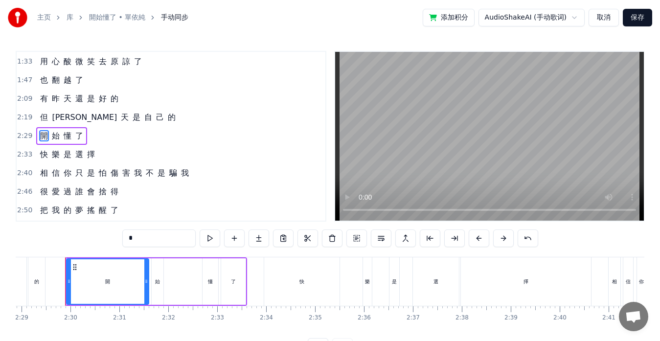
click at [147, 175] on span "不" at bounding box center [150, 172] width 10 height 11
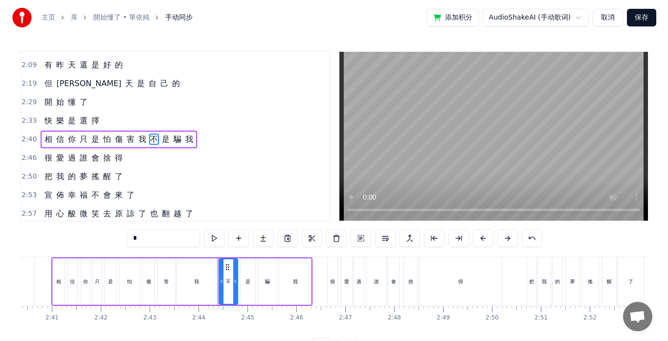
scroll to position [0, 7992]
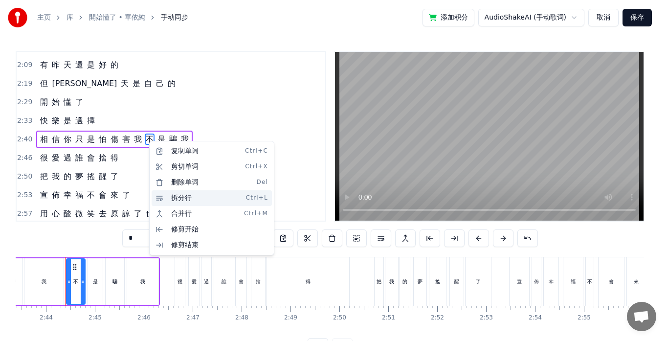
click at [174, 197] on div "拆分行 Ctrl+L" at bounding box center [212, 198] width 120 height 16
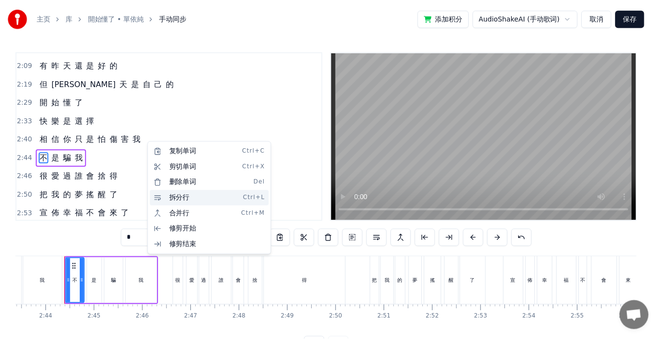
scroll to position [297, 0]
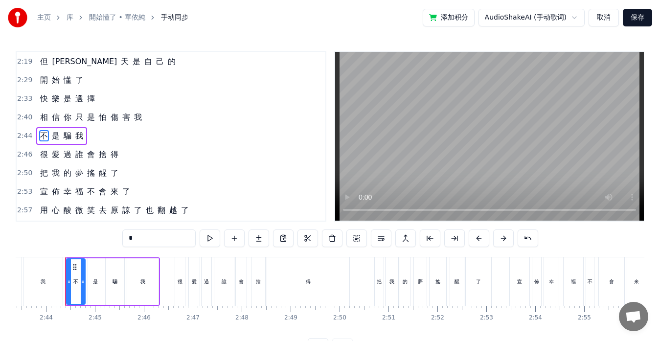
click at [147, 212] on span "也" at bounding box center [150, 209] width 10 height 11
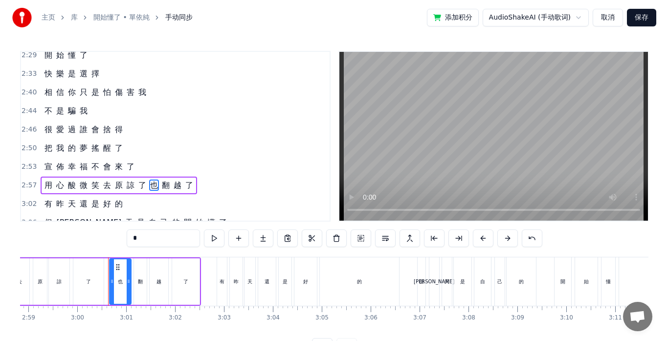
scroll to position [0, 8787]
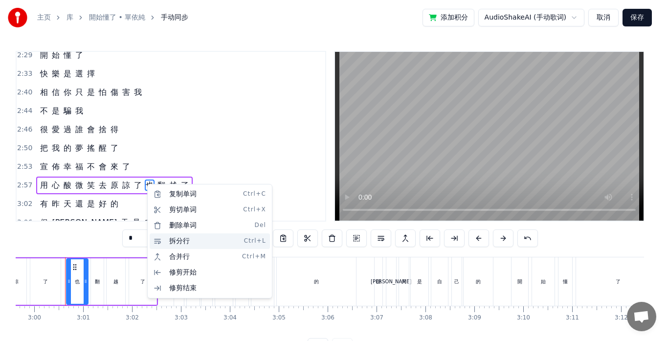
click at [176, 238] on div "拆分行 Ctrl+L" at bounding box center [210, 241] width 120 height 16
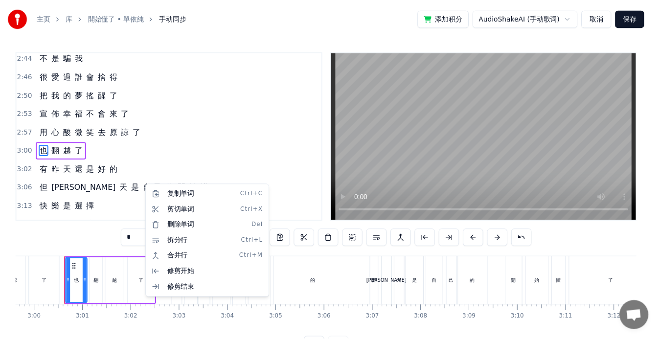
scroll to position [390, 0]
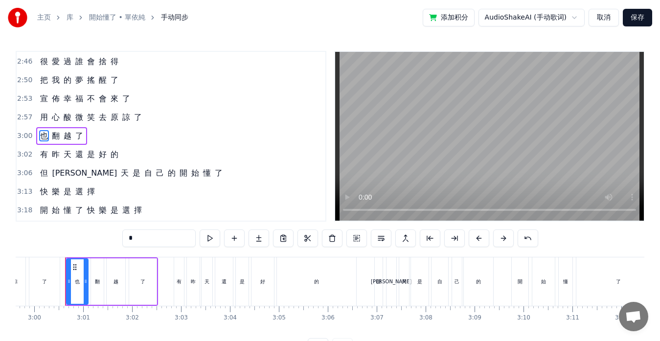
click at [179, 175] on span "開" at bounding box center [184, 172] width 10 height 11
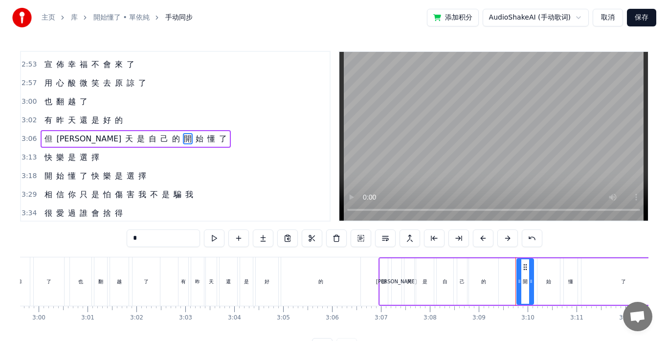
scroll to position [427, 0]
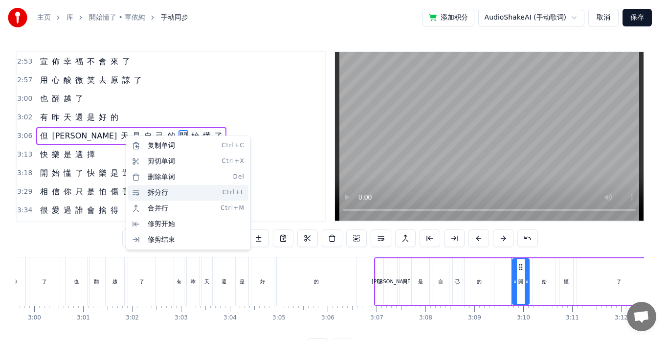
click at [144, 191] on div "拆分行 Ctrl+L" at bounding box center [188, 193] width 120 height 16
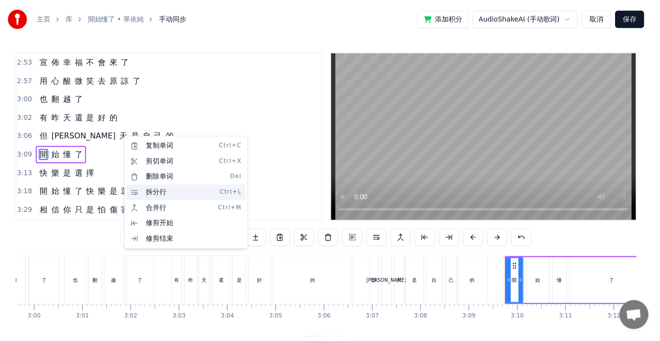
scroll to position [446, 0]
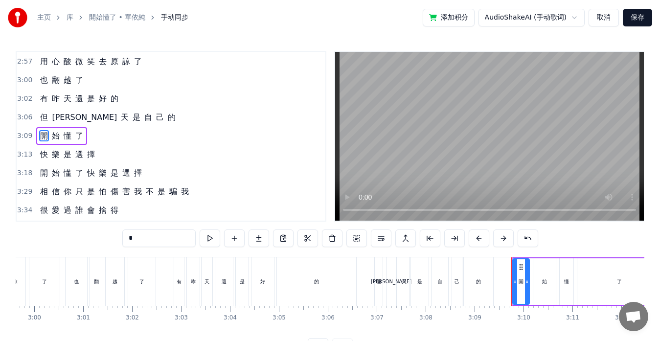
click at [147, 192] on span "不" at bounding box center [150, 191] width 10 height 11
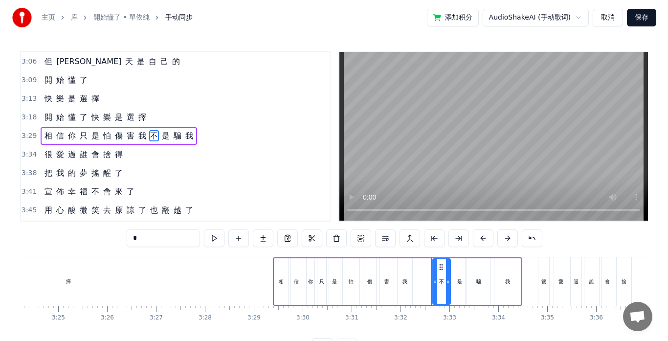
scroll to position [0, 10352]
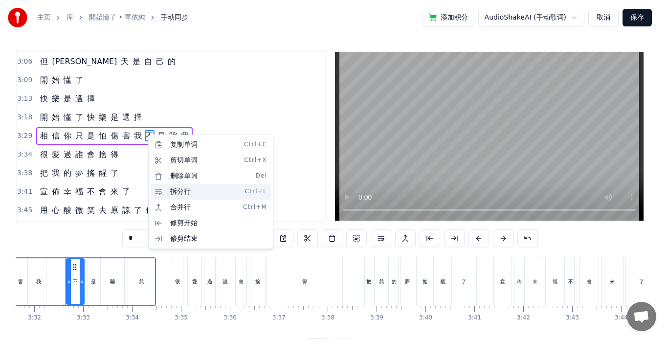
click at [177, 188] on div "拆分行 Ctrl+L" at bounding box center [211, 192] width 120 height 16
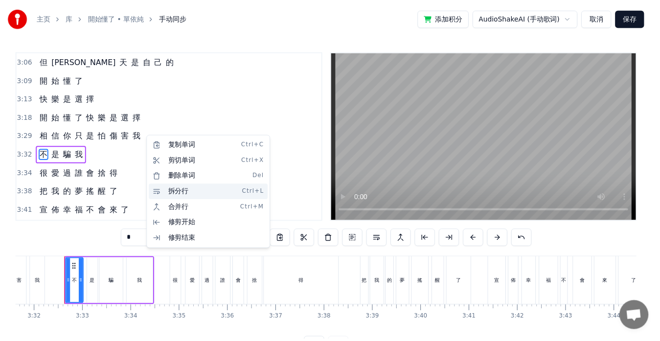
scroll to position [520, 0]
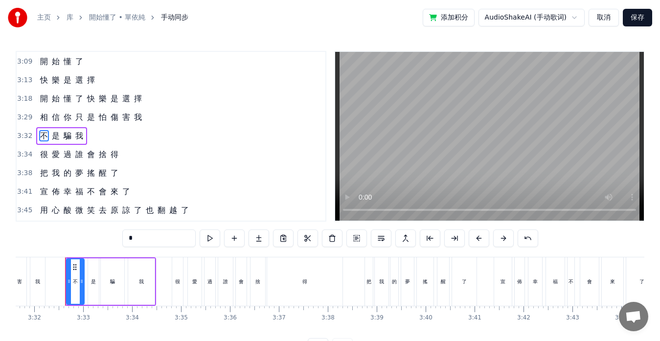
click at [149, 212] on span "也" at bounding box center [150, 209] width 10 height 11
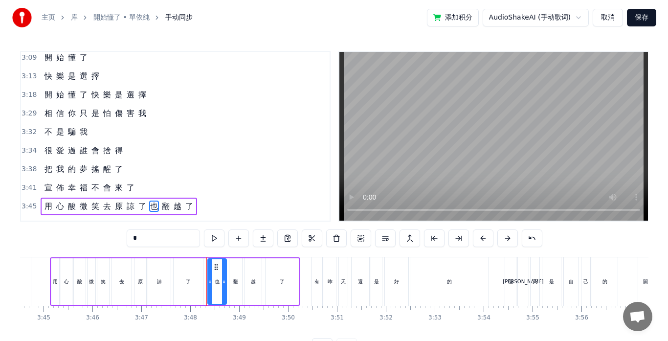
scroll to position [0, 11120]
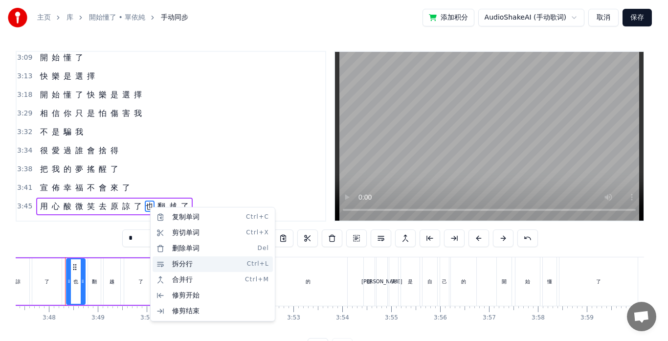
click at [177, 263] on div "拆分行 Ctrl+L" at bounding box center [213, 264] width 120 height 16
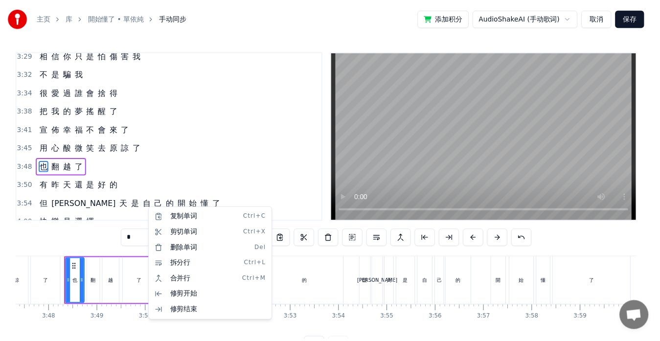
scroll to position [613, 0]
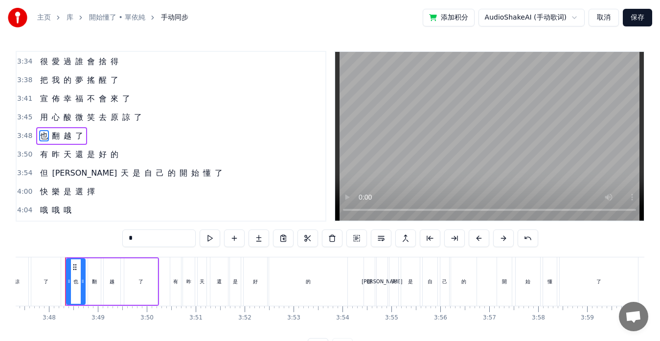
click at [179, 173] on span "開" at bounding box center [184, 172] width 10 height 11
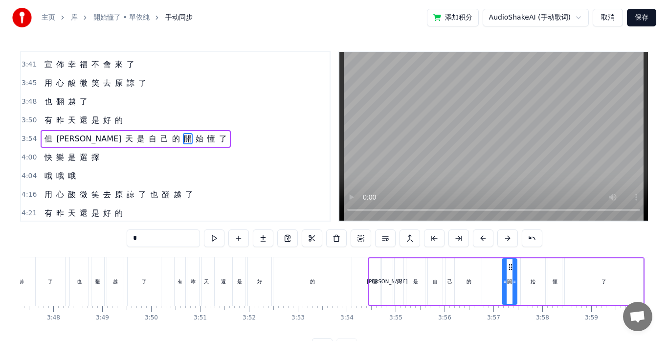
scroll to position [650, 0]
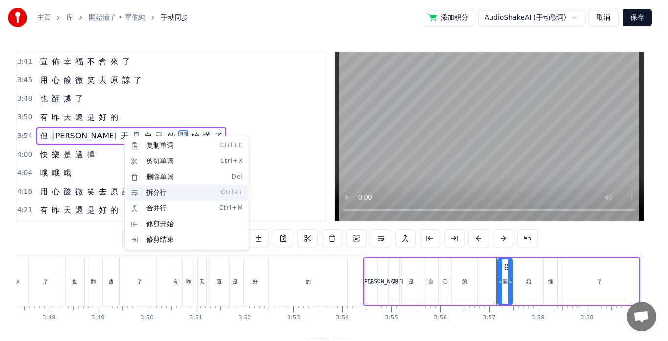
click at [146, 191] on div "拆分行 Ctrl+L" at bounding box center [187, 193] width 120 height 16
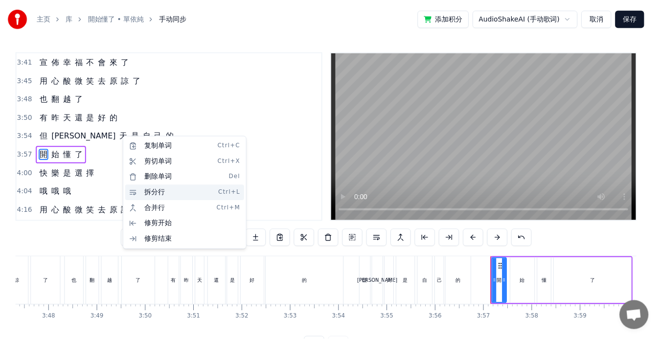
scroll to position [669, 0]
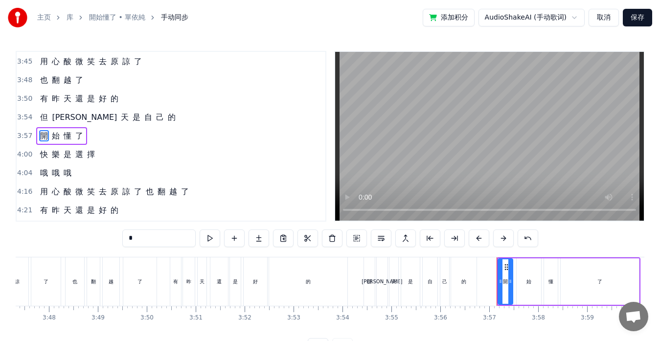
click at [145, 193] on span "也" at bounding box center [150, 191] width 10 height 11
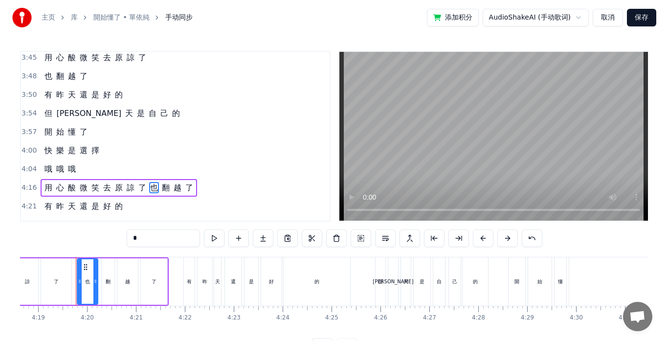
scroll to position [0, 12658]
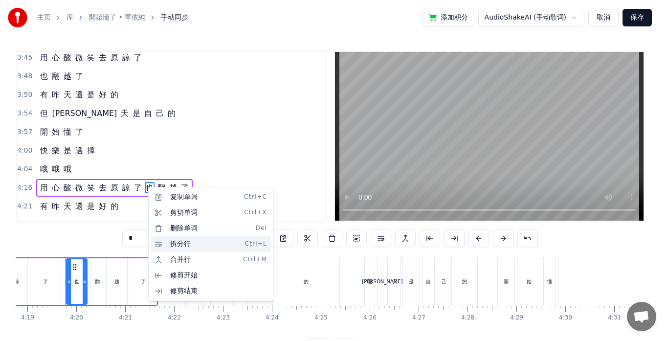
click at [175, 244] on div "拆分行 Ctrl+L" at bounding box center [211, 244] width 120 height 16
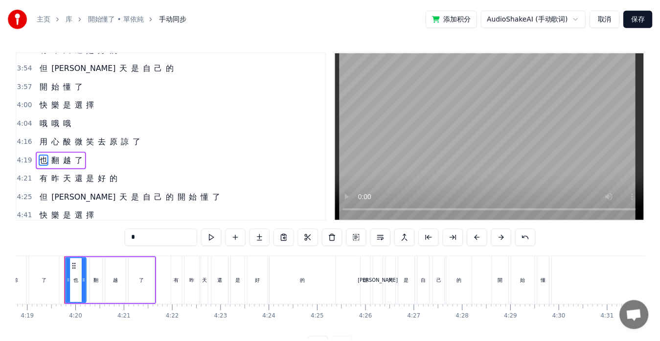
scroll to position [724, 0]
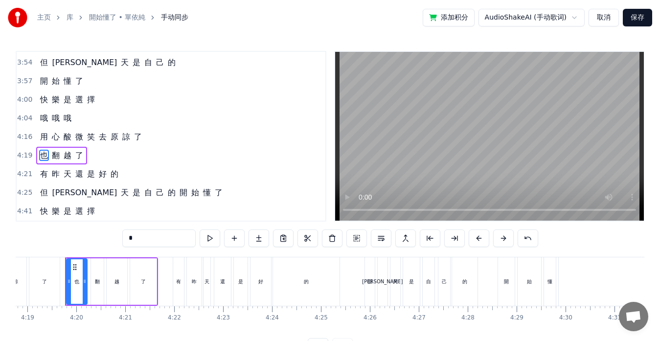
click at [179, 194] on span "開" at bounding box center [184, 192] width 10 height 11
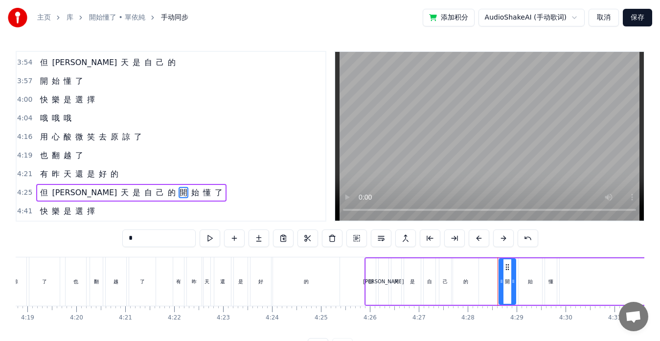
scroll to position [22, 0]
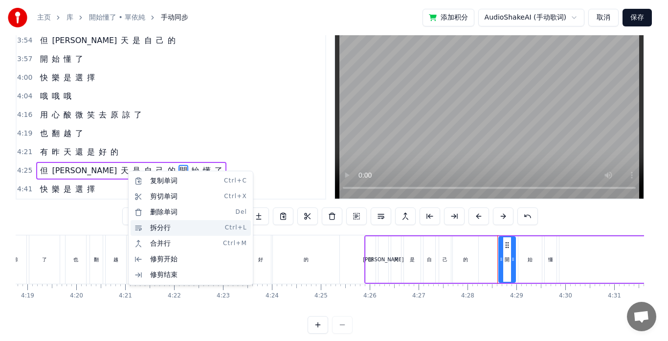
click at [145, 226] on div "拆分行 Ctrl+L" at bounding box center [191, 228] width 120 height 16
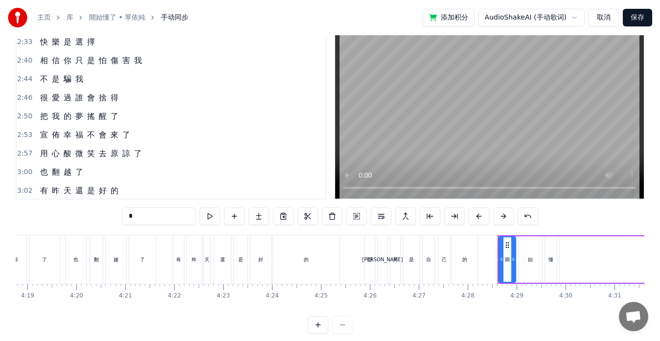
scroll to position [0, 0]
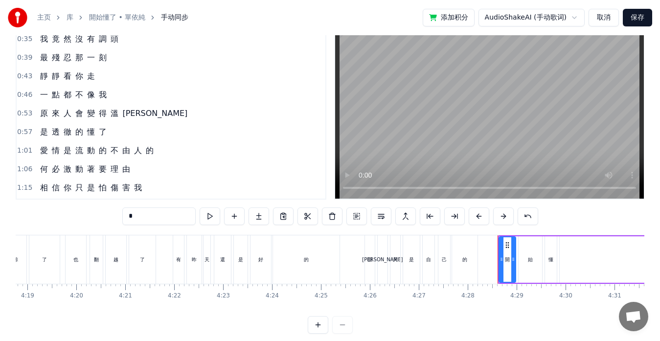
click at [46, 156] on span "愛" at bounding box center [44, 150] width 10 height 11
type input "*"
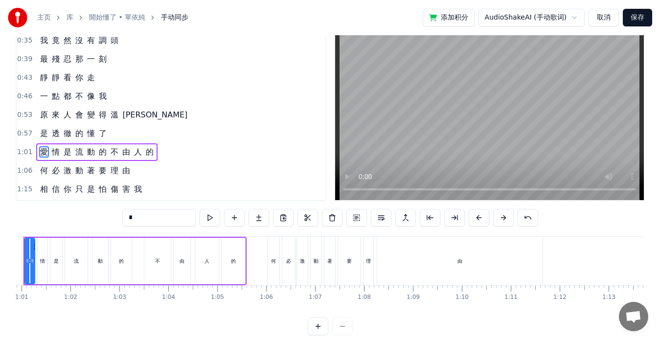
scroll to position [0, 2937]
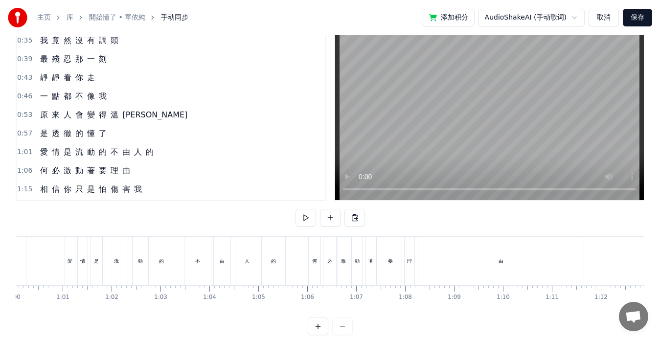
scroll to position [0, 2929]
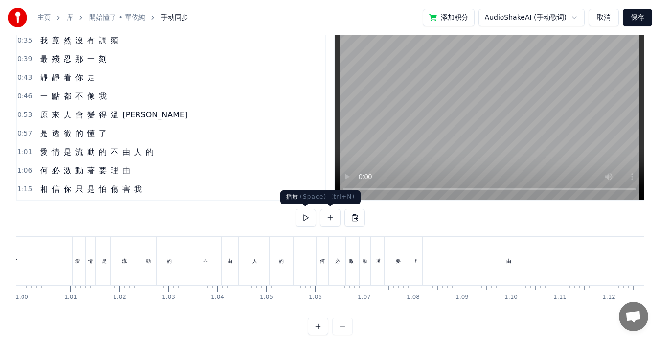
click at [307, 219] on button at bounding box center [305, 218] width 21 height 18
click at [307, 215] on button at bounding box center [305, 218] width 21 height 18
click at [38, 177] on div "何 必 激 動 著 要 理 由" at bounding box center [85, 171] width 98 height 18
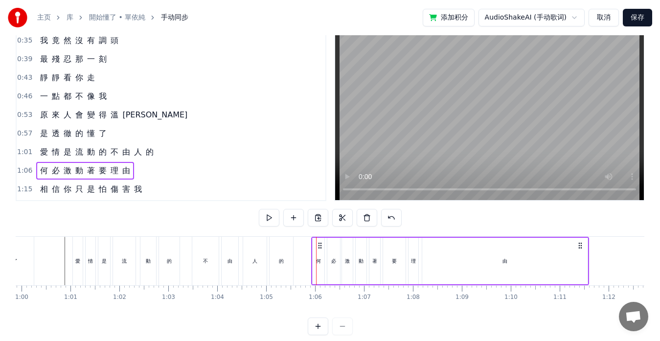
drag, startPoint x: 324, startPoint y: 248, endPoint x: 319, endPoint y: 248, distance: 4.9
click at [319, 248] on circle at bounding box center [319, 248] width 0 height 0
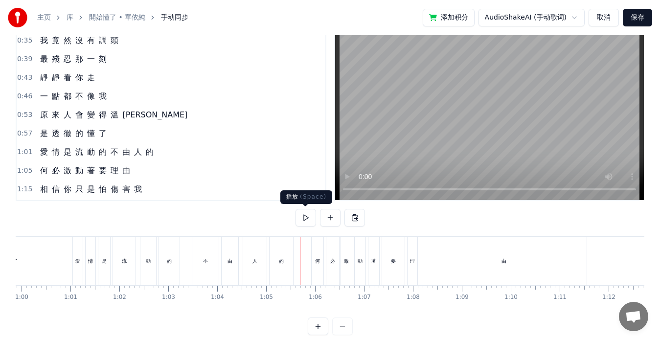
click at [305, 219] on button at bounding box center [305, 218] width 21 height 18
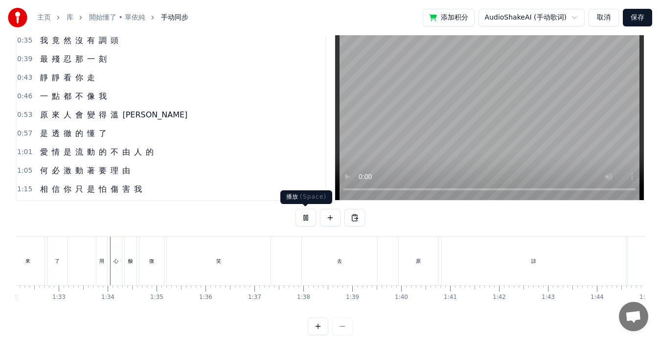
scroll to position [0, 4531]
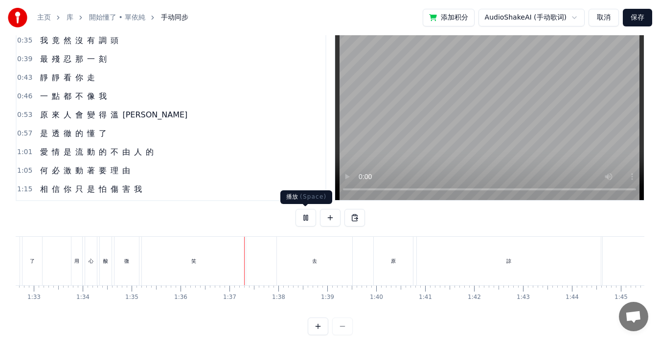
click at [306, 219] on button at bounding box center [305, 218] width 21 height 18
click at [240, 257] on div "笑" at bounding box center [194, 261] width 104 height 48
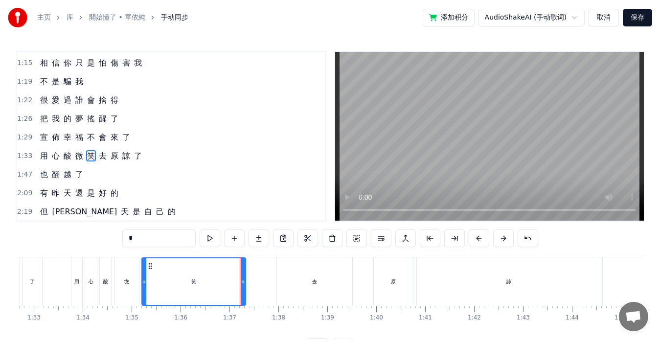
scroll to position [167, 0]
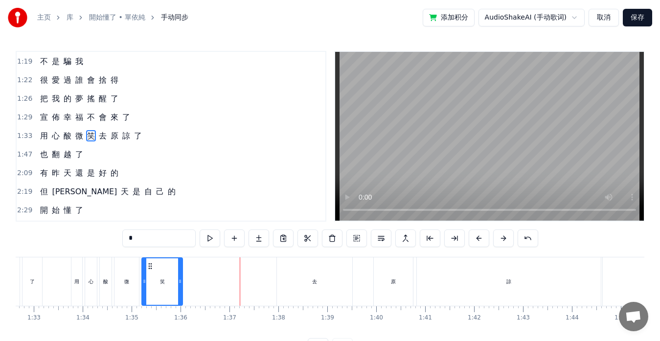
drag, startPoint x: 244, startPoint y: 270, endPoint x: 181, endPoint y: 266, distance: 63.2
click at [181, 266] on div at bounding box center [180, 281] width 4 height 46
click at [295, 274] on div "去" at bounding box center [314, 281] width 75 height 48
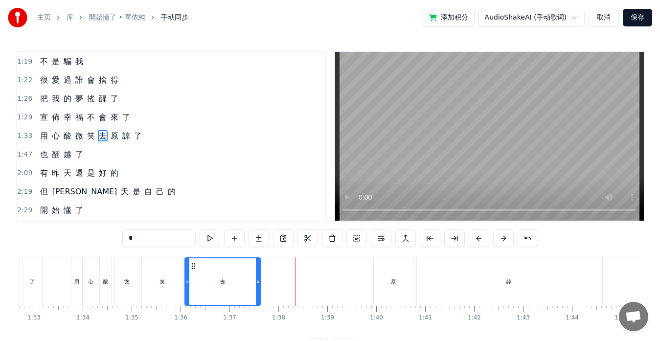
drag, startPoint x: 286, startPoint y: 266, endPoint x: 194, endPoint y: 259, distance: 92.2
click at [194, 259] on div "去" at bounding box center [222, 281] width 74 height 46
drag, startPoint x: 258, startPoint y: 272, endPoint x: 231, endPoint y: 271, distance: 27.4
click at [231, 271] on div at bounding box center [230, 281] width 4 height 46
click at [391, 276] on div "原" at bounding box center [393, 281] width 39 height 48
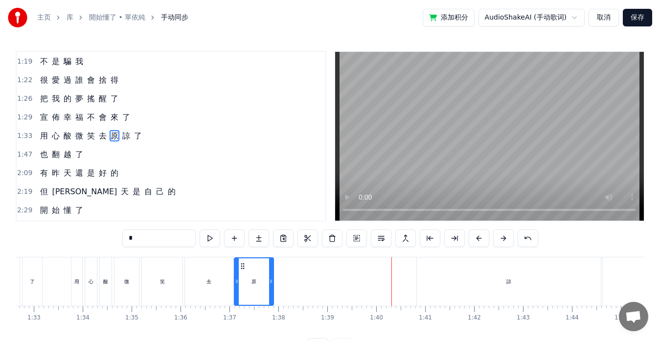
drag, startPoint x: 382, startPoint y: 266, endPoint x: 245, endPoint y: 260, distance: 137.1
click at [242, 260] on div "原" at bounding box center [254, 281] width 38 height 46
click at [480, 274] on div "諒" at bounding box center [509, 281] width 184 height 48
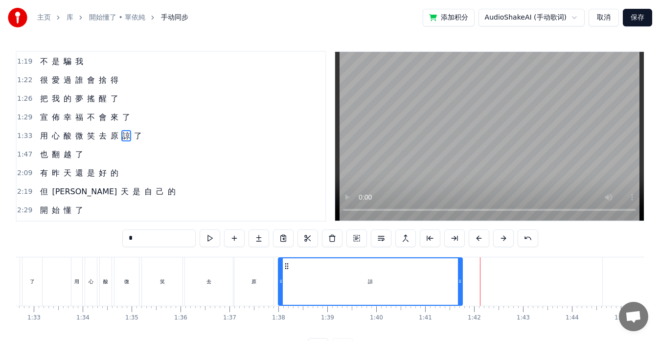
drag, startPoint x: 424, startPoint y: 267, endPoint x: 286, endPoint y: 260, distance: 138.6
click at [286, 260] on div "諒" at bounding box center [370, 281] width 183 height 46
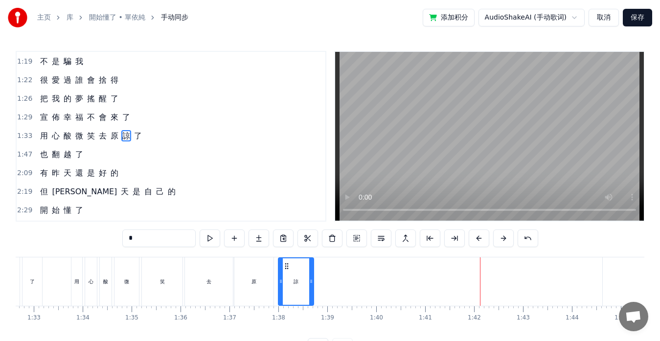
drag, startPoint x: 459, startPoint y: 276, endPoint x: 310, endPoint y: 269, distance: 148.9
click at [310, 269] on div at bounding box center [311, 281] width 4 height 46
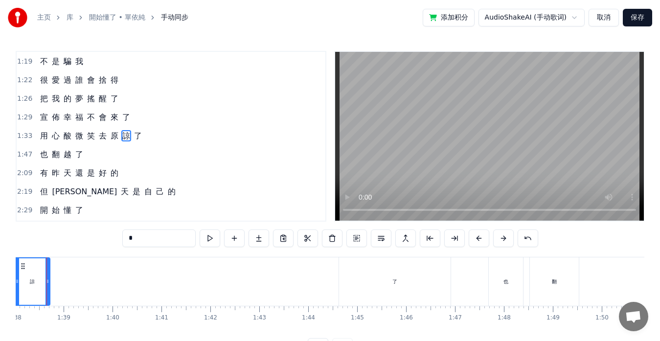
scroll to position [0, 4818]
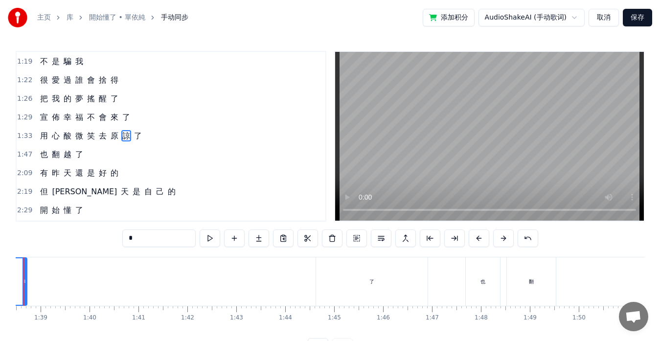
click at [332, 279] on div "了" at bounding box center [372, 281] width 112 height 48
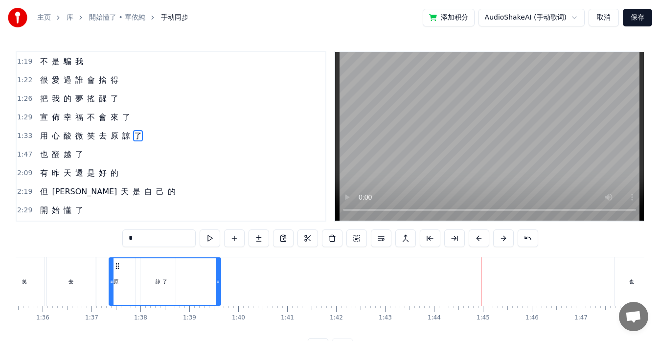
scroll to position [0, 4663]
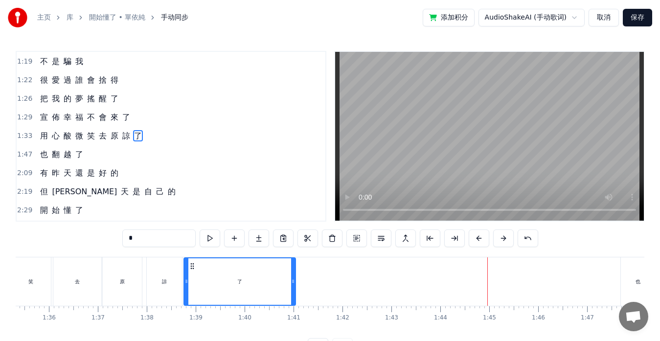
drag, startPoint x: 324, startPoint y: 264, endPoint x: 192, endPoint y: 255, distance: 132.4
click at [192, 255] on div "0:35 我 竟 然 沒 有 調 頭 0:39 最 殘 忍 那 一 刻 0:43 靜 靜 看 你 走 0:46 一 點 都 不 像 我 0:53 原 來 人 …" at bounding box center [330, 203] width 629 height 305
drag, startPoint x: 294, startPoint y: 276, endPoint x: 214, endPoint y: 264, distance: 80.7
click at [214, 264] on div at bounding box center [213, 281] width 4 height 46
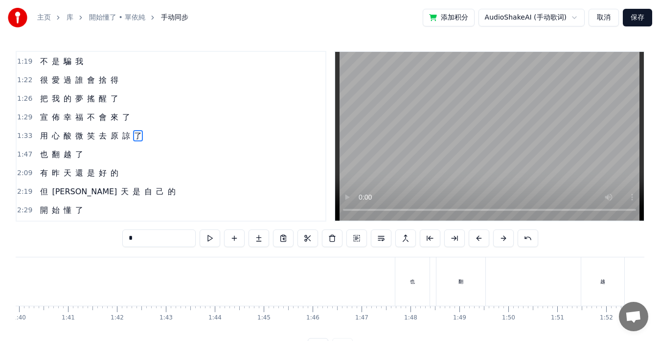
scroll to position [0, 4982]
click at [320, 274] on div "也" at bounding box center [319, 281] width 34 height 48
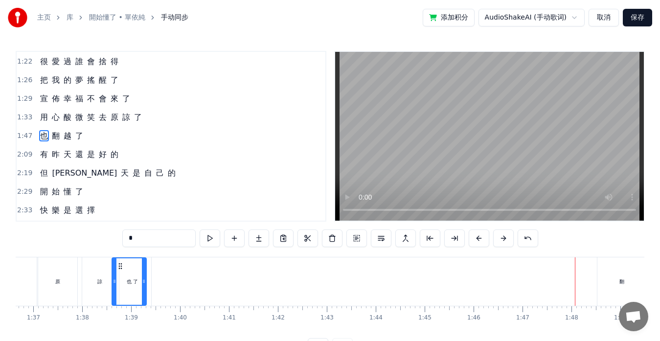
scroll to position [0, 4726]
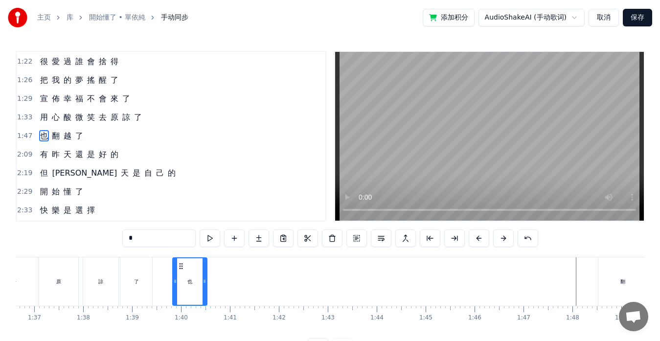
drag, startPoint x: 308, startPoint y: 267, endPoint x: 179, endPoint y: 259, distance: 129.4
click at [179, 259] on div "也" at bounding box center [189, 281] width 33 height 46
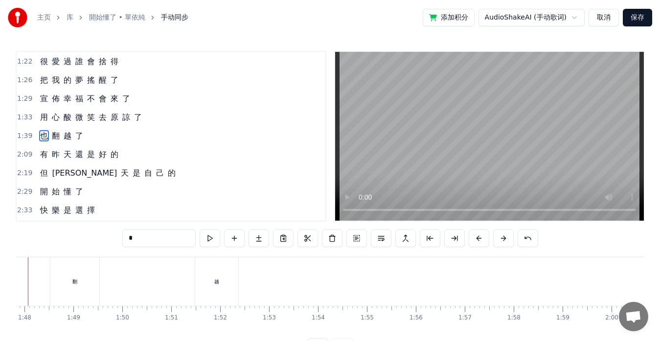
click at [93, 279] on div "翻" at bounding box center [74, 281] width 49 height 48
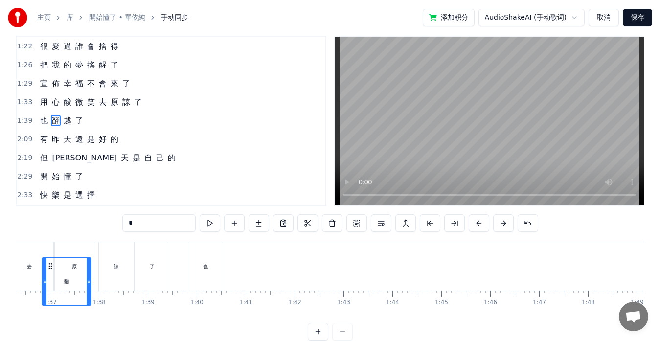
scroll to position [0, 4677]
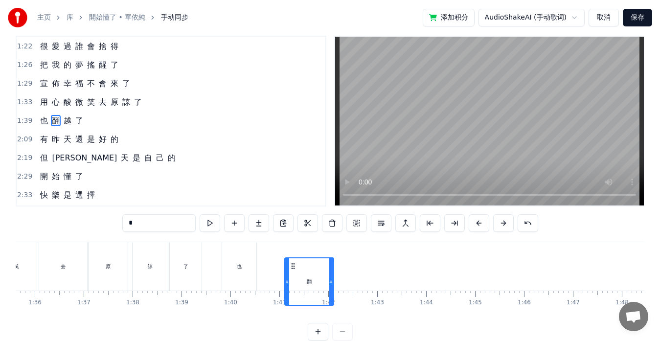
drag, startPoint x: 60, startPoint y: 266, endPoint x: 294, endPoint y: 241, distance: 235.6
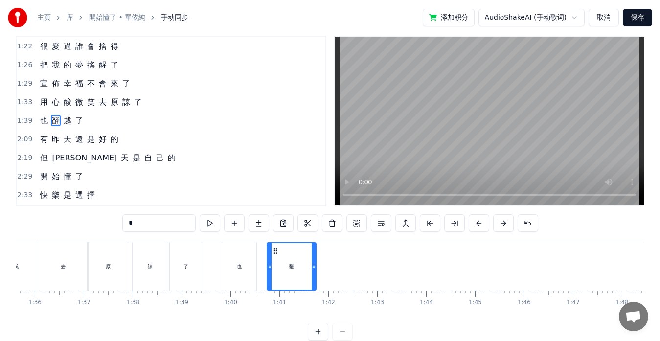
drag, startPoint x: 292, startPoint y: 249, endPoint x: 274, endPoint y: 247, distance: 17.7
click at [274, 247] on icon at bounding box center [275, 251] width 8 height 8
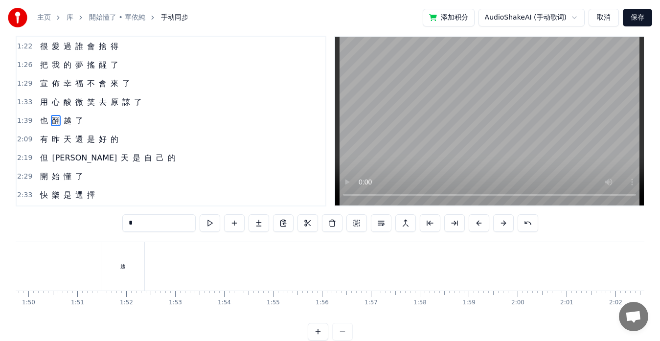
scroll to position [0, 5309]
click at [195, 271] on div "越" at bounding box center [181, 266] width 43 height 48
type input "*"
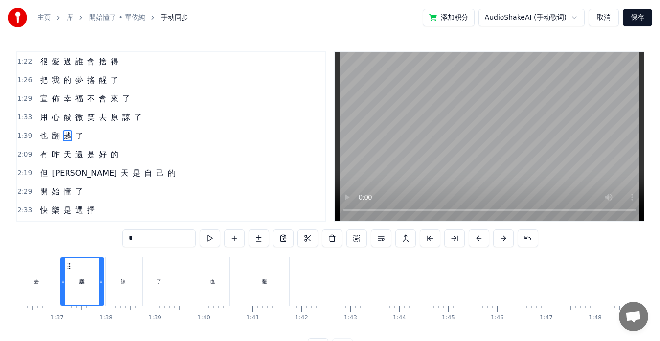
scroll to position [0, 4703]
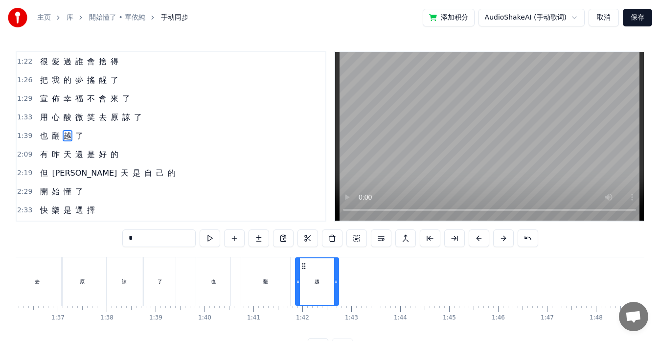
drag, startPoint x: 168, startPoint y: 265, endPoint x: 303, endPoint y: 272, distance: 135.2
click at [303, 272] on div "越" at bounding box center [317, 281] width 42 height 46
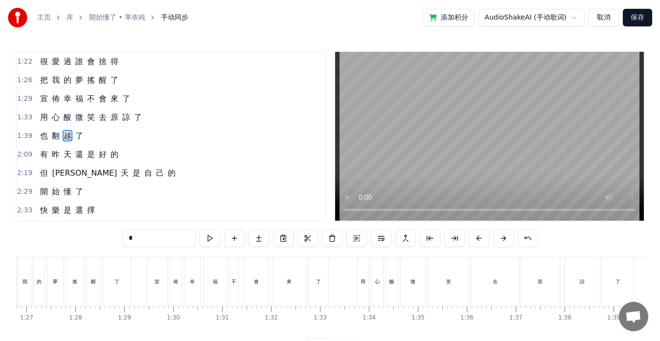
scroll to position [0, 4222]
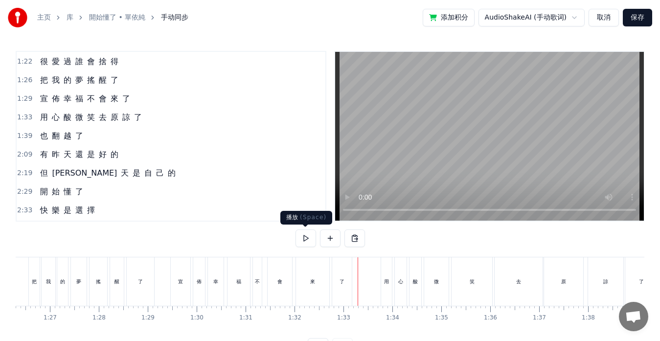
click at [306, 238] on button at bounding box center [305, 238] width 21 height 18
click at [473, 292] on div "笑" at bounding box center [472, 281] width 41 height 48
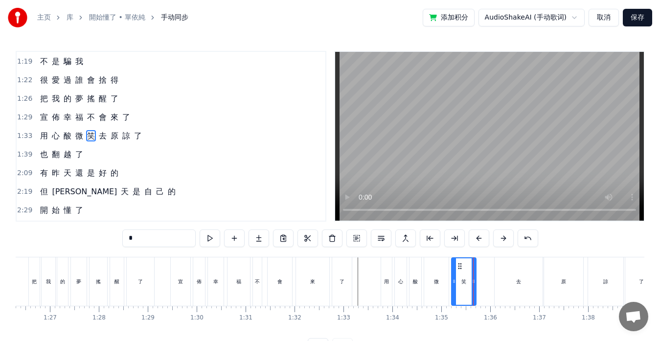
drag, startPoint x: 489, startPoint y: 281, endPoint x: 476, endPoint y: 284, distance: 13.0
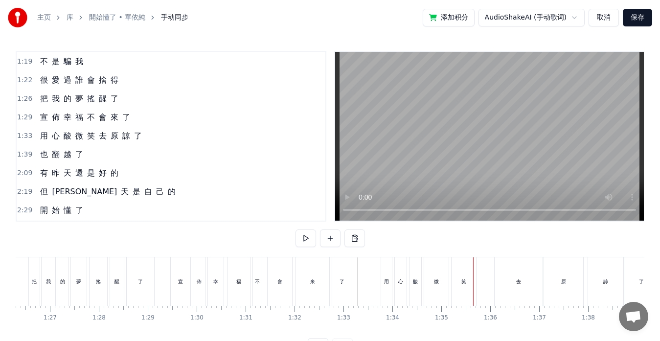
click at [519, 282] on div "去" at bounding box center [518, 281] width 5 height 7
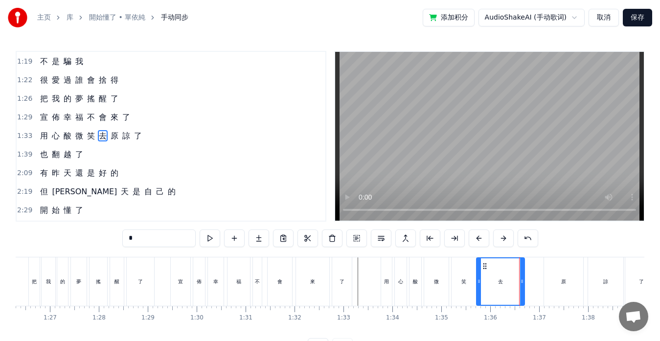
drag, startPoint x: 503, startPoint y: 267, endPoint x: 485, endPoint y: 269, distance: 18.2
click at [485, 269] on icon at bounding box center [485, 266] width 8 height 8
drag, startPoint x: 522, startPoint y: 280, endPoint x: 490, endPoint y: 280, distance: 31.8
click at [498, 279] on icon at bounding box center [498, 281] width 4 height 8
click at [460, 282] on div "笑" at bounding box center [464, 281] width 24 height 48
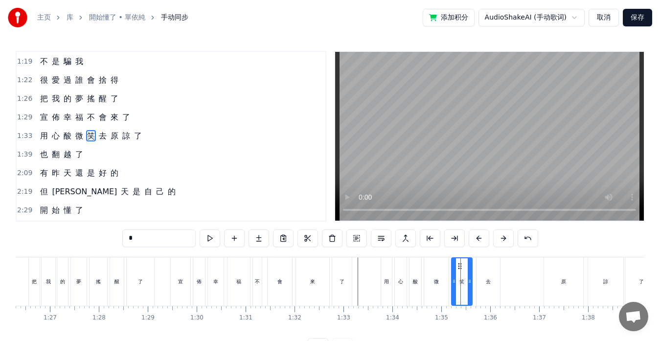
click at [468, 282] on icon at bounding box center [470, 281] width 4 height 8
click at [478, 281] on div "去" at bounding box center [487, 281] width 23 height 48
click at [475, 280] on icon at bounding box center [476, 281] width 4 height 8
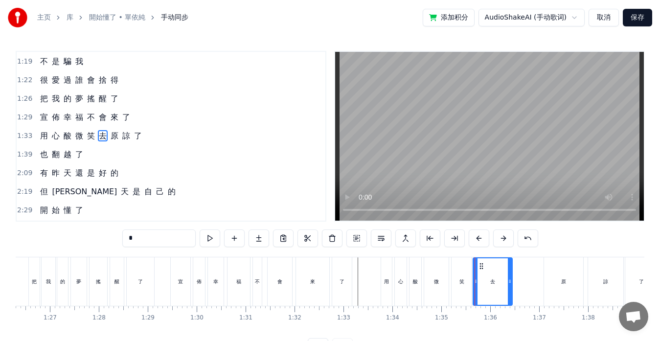
drag, startPoint x: 498, startPoint y: 282, endPoint x: 511, endPoint y: 282, distance: 12.2
click at [511, 282] on icon at bounding box center [510, 281] width 4 height 8
click at [554, 281] on div "原" at bounding box center [563, 281] width 39 height 48
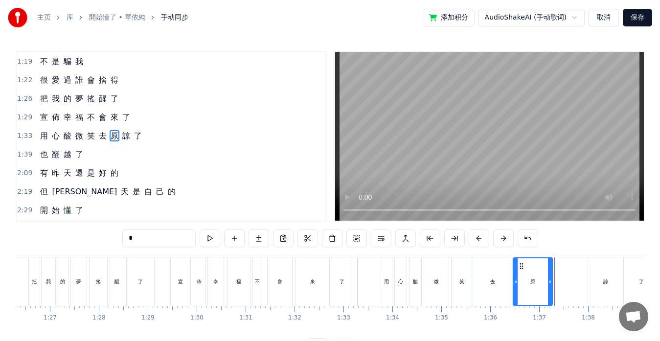
drag, startPoint x: 552, startPoint y: 265, endPoint x: 521, endPoint y: 267, distance: 30.9
click at [521, 267] on icon at bounding box center [522, 266] width 8 height 8
drag, startPoint x: 550, startPoint y: 280, endPoint x: 539, endPoint y: 280, distance: 10.8
click at [539, 280] on icon at bounding box center [539, 281] width 4 height 8
click at [590, 283] on div "諒" at bounding box center [605, 281] width 35 height 48
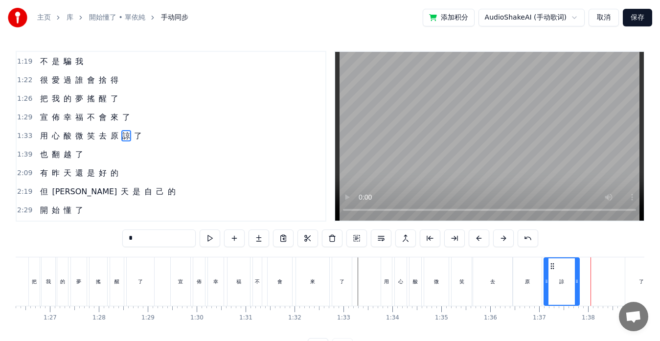
drag, startPoint x: 595, startPoint y: 265, endPoint x: 551, endPoint y: 265, distance: 44.0
click at [551, 265] on icon at bounding box center [552, 266] width 8 height 8
click at [532, 280] on div "原" at bounding box center [527, 281] width 28 height 48
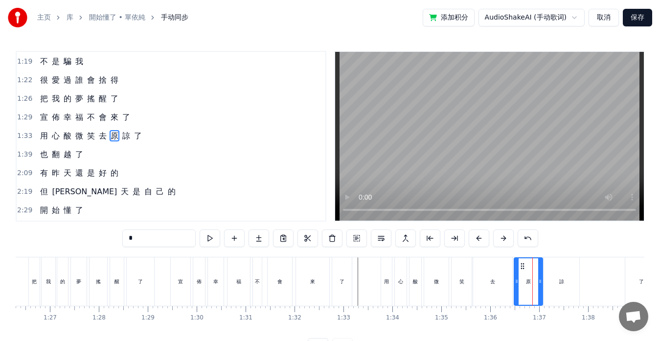
click at [521, 268] on icon at bounding box center [523, 266] width 8 height 8
click at [496, 281] on div "去" at bounding box center [492, 281] width 39 height 48
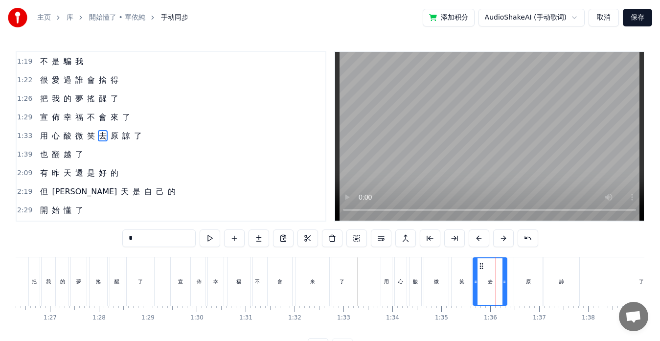
drag, startPoint x: 510, startPoint y: 281, endPoint x: 505, endPoint y: 281, distance: 5.4
click at [505, 281] on icon at bounding box center [504, 281] width 4 height 8
click at [522, 280] on div "原" at bounding box center [528, 281] width 28 height 48
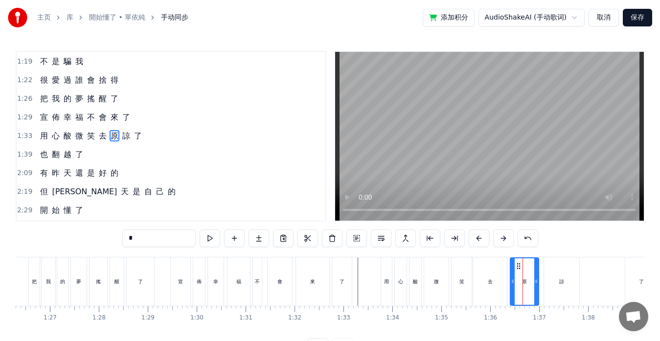
click at [517, 268] on icon at bounding box center [519, 266] width 8 height 8
click at [544, 274] on div "諒" at bounding box center [561, 281] width 36 height 48
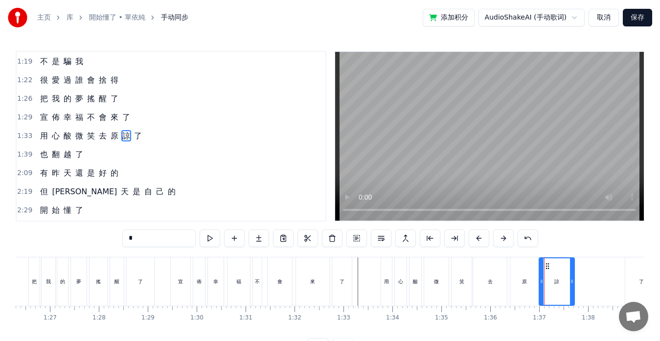
drag, startPoint x: 551, startPoint y: 265, endPoint x: 546, endPoint y: 265, distance: 4.9
click at [546, 265] on icon at bounding box center [547, 266] width 8 height 8
drag, startPoint x: 571, startPoint y: 276, endPoint x: 563, endPoint y: 277, distance: 8.0
click at [563, 277] on div at bounding box center [565, 281] width 4 height 46
click at [628, 274] on div "了" at bounding box center [641, 281] width 32 height 48
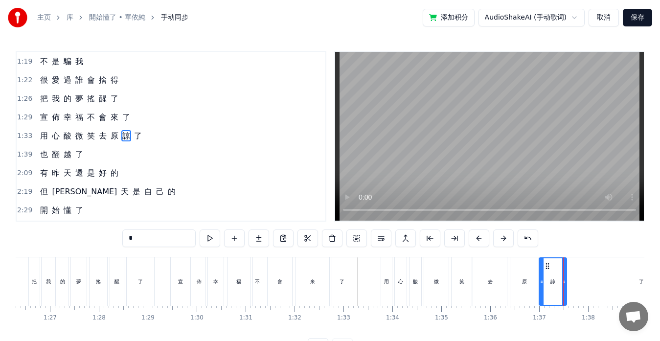
type input "*"
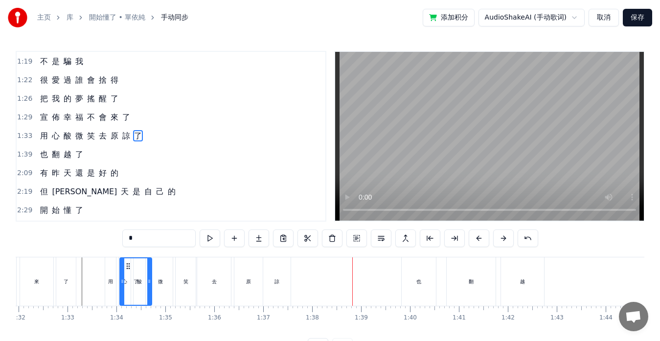
scroll to position [0, 4492]
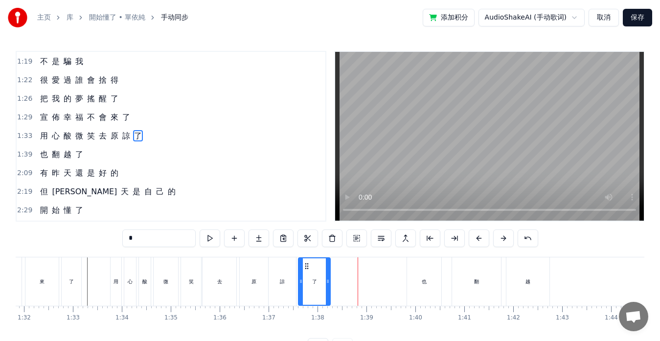
drag, startPoint x: 70, startPoint y: 266, endPoint x: 307, endPoint y: 274, distance: 236.9
click at [307, 274] on div "了" at bounding box center [314, 281] width 31 height 46
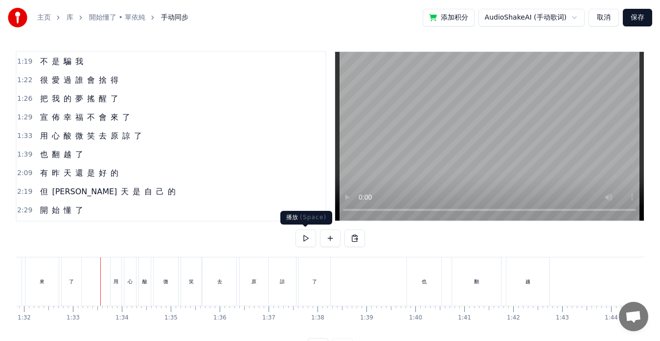
click at [305, 242] on button at bounding box center [305, 238] width 21 height 18
click at [306, 240] on button at bounding box center [305, 238] width 21 height 18
click at [171, 288] on div "微" at bounding box center [166, 281] width 24 height 48
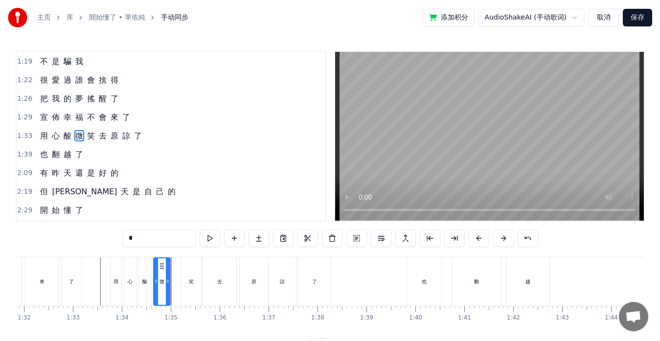
drag, startPoint x: 175, startPoint y: 283, endPoint x: 167, endPoint y: 282, distance: 7.9
click at [167, 282] on icon at bounding box center [168, 281] width 4 height 8
click at [198, 282] on div "笑" at bounding box center [191, 281] width 20 height 48
drag, startPoint x: 190, startPoint y: 264, endPoint x: 180, endPoint y: 264, distance: 9.8
click at [180, 264] on icon at bounding box center [180, 266] width 8 height 8
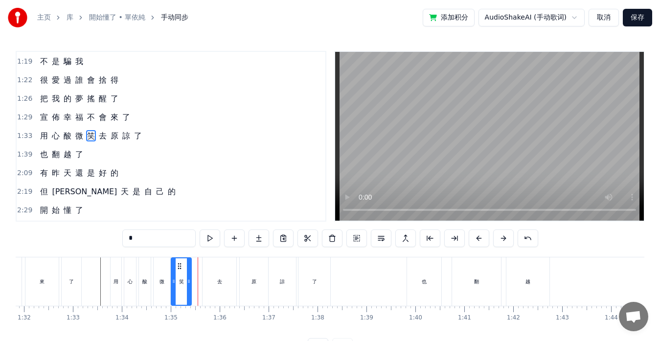
click at [158, 278] on div "微" at bounding box center [162, 281] width 17 height 48
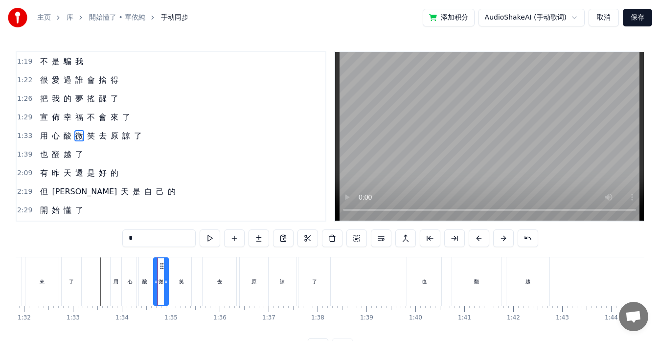
click at [165, 281] on icon at bounding box center [166, 281] width 4 height 8
click at [157, 267] on icon at bounding box center [160, 266] width 8 height 8
click at [184, 280] on div "笑" at bounding box center [181, 281] width 20 height 48
click at [176, 266] on circle at bounding box center [176, 266] width 0 height 0
click at [183, 278] on icon at bounding box center [182, 281] width 4 height 8
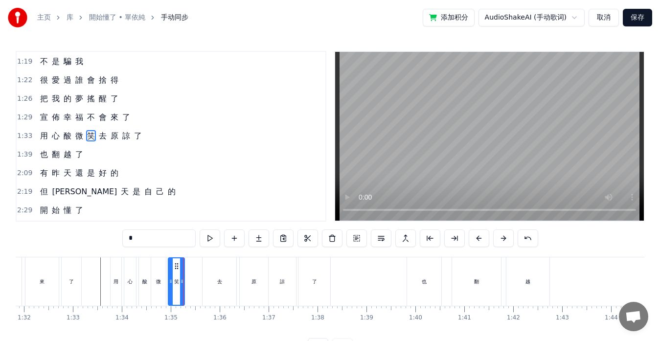
click at [217, 283] on div "去" at bounding box center [219, 281] width 5 height 7
drag, startPoint x: 209, startPoint y: 265, endPoint x: 194, endPoint y: 265, distance: 15.7
click at [193, 265] on icon at bounding box center [194, 266] width 8 height 8
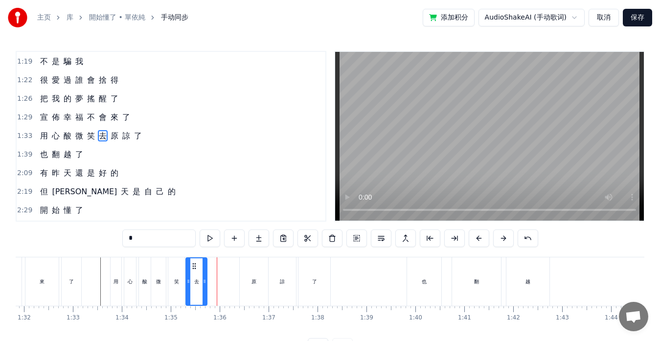
drag, startPoint x: 218, startPoint y: 278, endPoint x: 205, endPoint y: 278, distance: 12.7
click at [205, 278] on icon at bounding box center [205, 281] width 4 height 8
click at [248, 280] on div "原" at bounding box center [254, 281] width 28 height 48
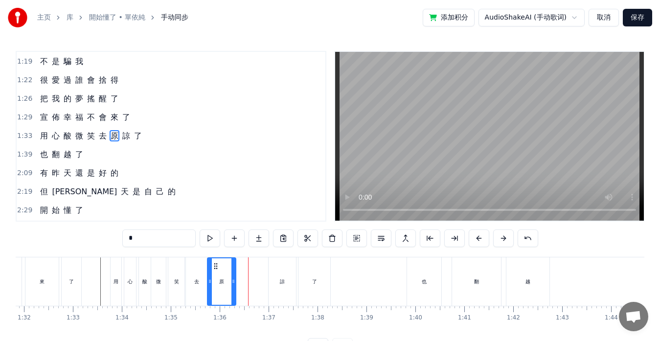
drag, startPoint x: 249, startPoint y: 267, endPoint x: 216, endPoint y: 264, distance: 32.4
click at [216, 264] on icon at bounding box center [216, 266] width 8 height 8
drag, startPoint x: 234, startPoint y: 282, endPoint x: 222, endPoint y: 279, distance: 12.5
click at [222, 279] on icon at bounding box center [221, 281] width 4 height 8
click at [281, 280] on div "諒" at bounding box center [282, 281] width 5 height 7
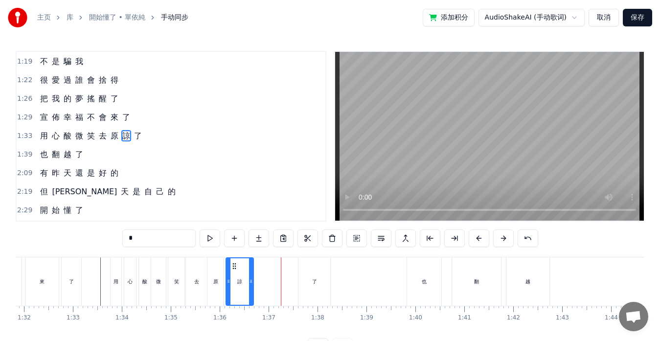
drag, startPoint x: 277, startPoint y: 266, endPoint x: 235, endPoint y: 264, distance: 42.6
click at [235, 264] on icon at bounding box center [234, 266] width 8 height 8
click at [249, 277] on icon at bounding box center [248, 281] width 4 height 8
click at [307, 282] on div "了" at bounding box center [314, 281] width 32 height 48
type input "*"
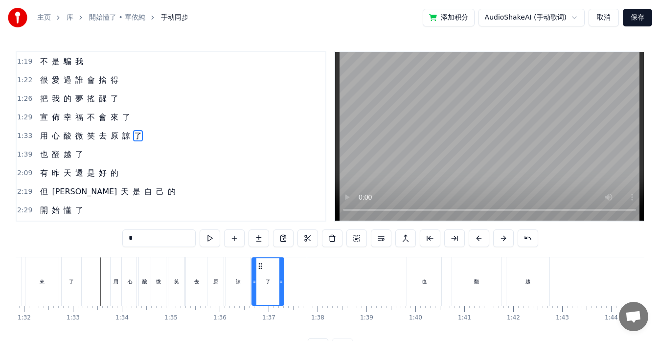
drag, startPoint x: 308, startPoint y: 266, endPoint x: 261, endPoint y: 262, distance: 46.6
click at [261, 262] on icon at bounding box center [260, 266] width 8 height 8
drag, startPoint x: 280, startPoint y: 279, endPoint x: 273, endPoint y: 279, distance: 6.9
click at [273, 279] on icon at bounding box center [274, 281] width 4 height 8
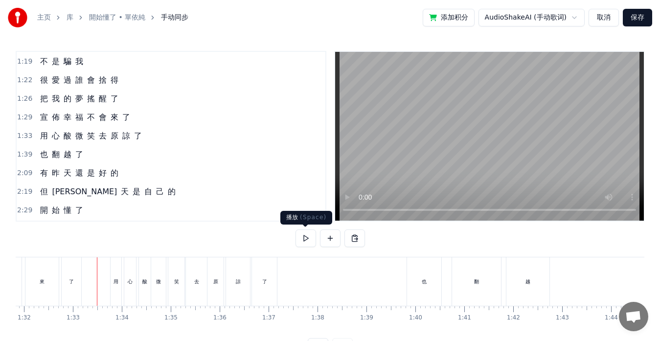
click at [303, 239] on button at bounding box center [305, 238] width 21 height 18
click at [297, 237] on button at bounding box center [305, 238] width 21 height 18
click at [180, 286] on div "笑" at bounding box center [176, 281] width 16 height 48
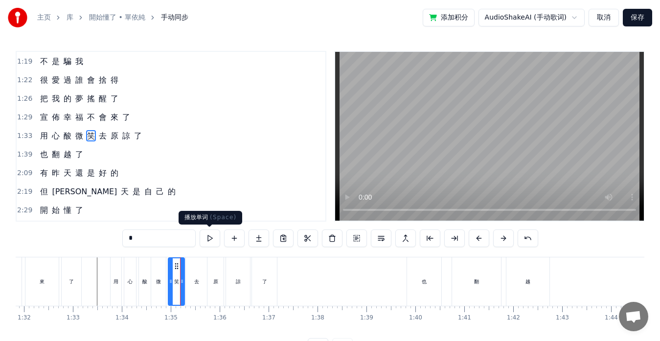
click at [208, 242] on button at bounding box center [210, 238] width 21 height 18
click at [173, 264] on icon at bounding box center [175, 266] width 8 height 8
click at [151, 276] on div "微" at bounding box center [159, 281] width 16 height 48
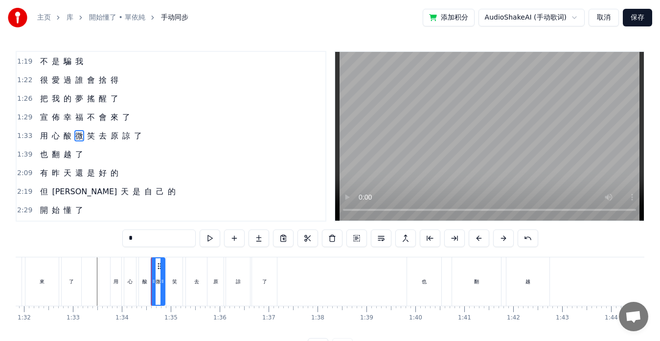
click at [161, 275] on div at bounding box center [162, 281] width 4 height 46
click at [150, 277] on div "酸" at bounding box center [145, 281] width 12 height 48
type input "*"
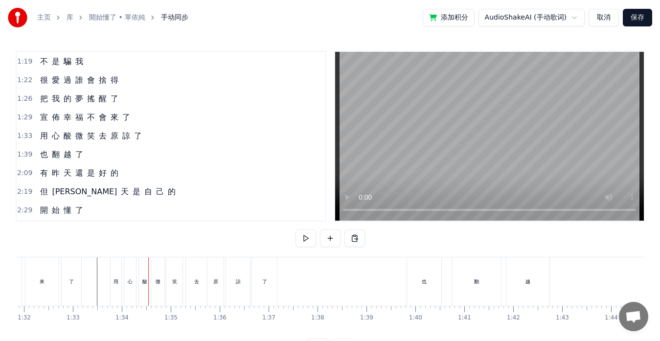
click at [173, 280] on div "笑" at bounding box center [174, 281] width 5 height 7
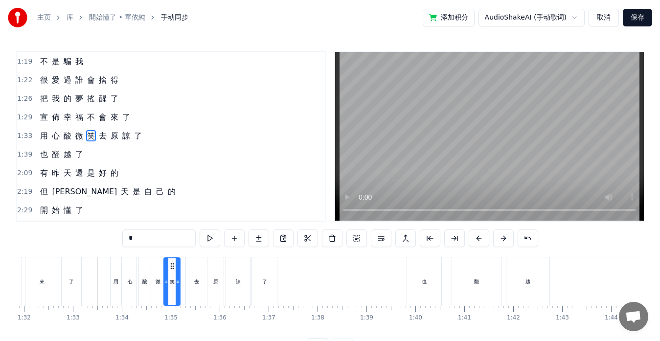
click at [173, 265] on icon at bounding box center [172, 266] width 8 height 8
click at [199, 272] on div "去" at bounding box center [196, 281] width 21 height 48
drag, startPoint x: 194, startPoint y: 266, endPoint x: 189, endPoint y: 265, distance: 4.9
click at [189, 265] on icon at bounding box center [189, 266] width 8 height 8
click at [197, 276] on div at bounding box center [195, 281] width 4 height 46
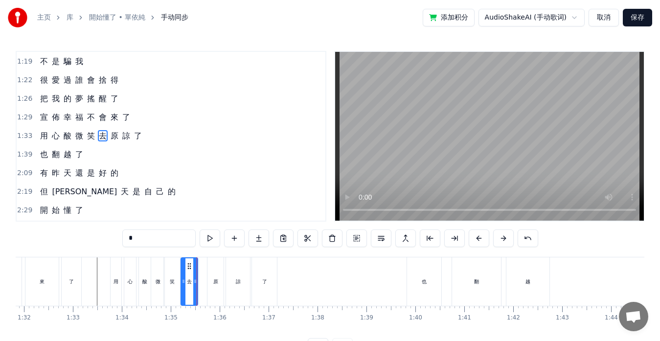
click at [221, 275] on div "原" at bounding box center [215, 281] width 16 height 48
drag, startPoint x: 215, startPoint y: 264, endPoint x: 205, endPoint y: 264, distance: 9.8
click at [205, 264] on circle at bounding box center [205, 263] width 0 height 0
click at [235, 264] on div "諒" at bounding box center [238, 281] width 24 height 48
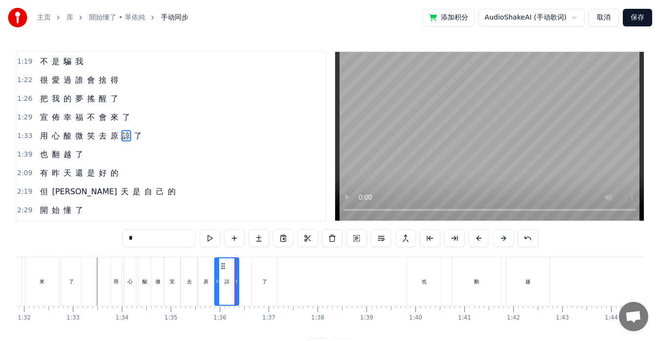
drag, startPoint x: 233, startPoint y: 263, endPoint x: 221, endPoint y: 262, distance: 12.3
click at [222, 262] on icon at bounding box center [223, 266] width 8 height 8
click at [207, 266] on div "原" at bounding box center [206, 281] width 16 height 48
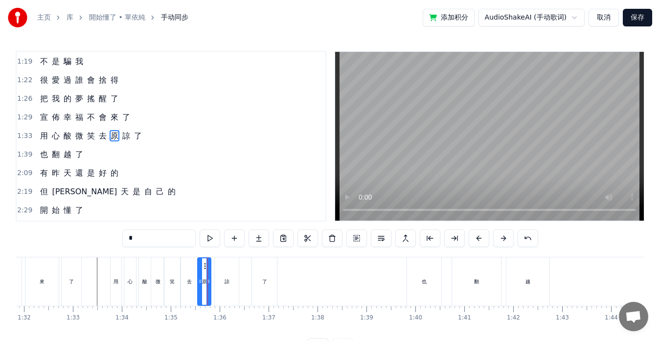
click at [209, 264] on div at bounding box center [208, 281] width 4 height 46
click at [227, 266] on div "諒" at bounding box center [227, 281] width 24 height 48
click at [219, 264] on icon at bounding box center [221, 266] width 8 height 8
click at [259, 273] on div "了" at bounding box center [264, 281] width 25 height 48
type input "*"
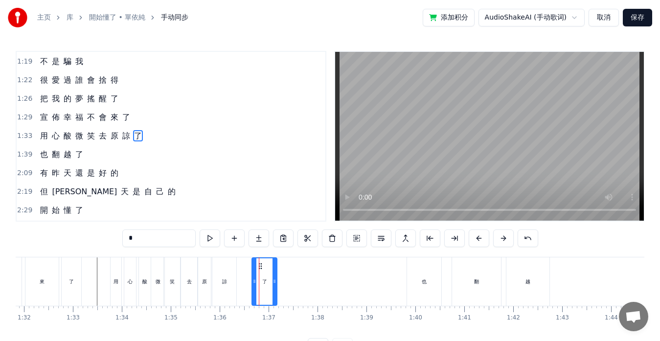
drag, startPoint x: 259, startPoint y: 266, endPoint x: 247, endPoint y: 263, distance: 12.5
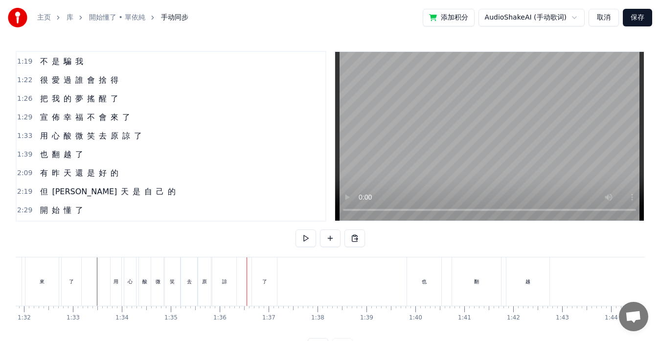
click at [255, 266] on div "了" at bounding box center [264, 281] width 25 height 48
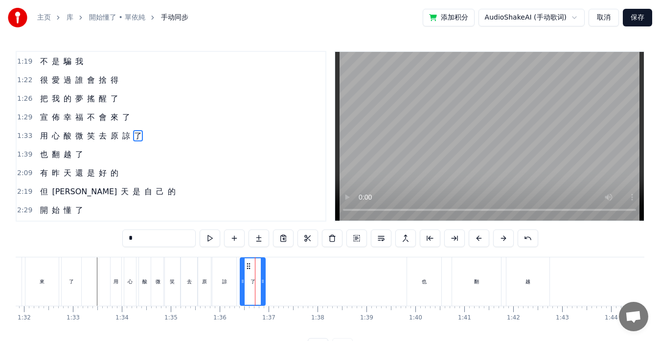
drag, startPoint x: 260, startPoint y: 266, endPoint x: 249, endPoint y: 267, distance: 11.8
click at [249, 267] on icon at bounding box center [249, 266] width 8 height 8
click at [273, 278] on div at bounding box center [274, 281] width 4 height 46
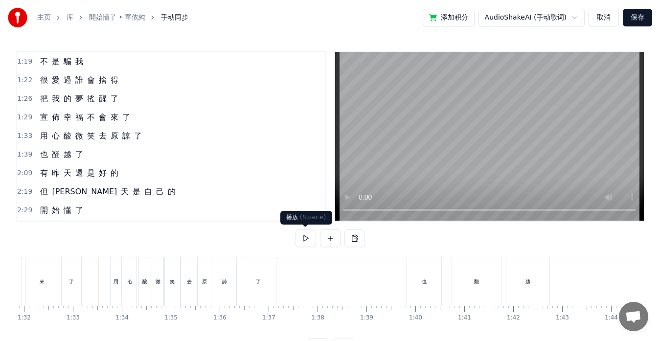
click at [305, 238] on button at bounding box center [305, 238] width 21 height 18
click at [304, 236] on button at bounding box center [305, 238] width 21 height 18
click at [410, 264] on div "也" at bounding box center [424, 281] width 34 height 48
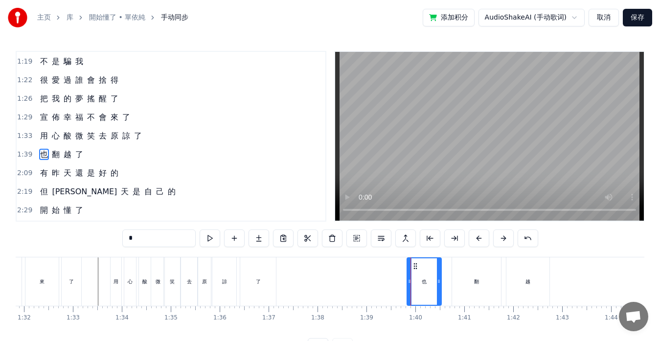
scroll to position [185, 0]
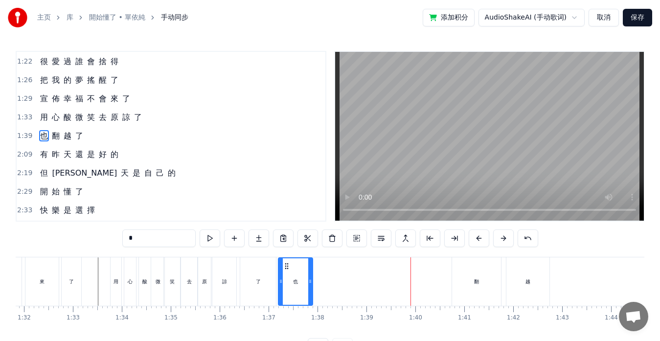
drag, startPoint x: 413, startPoint y: 263, endPoint x: 285, endPoint y: 264, distance: 128.7
click at [285, 264] on icon at bounding box center [287, 266] width 8 height 8
click at [308, 280] on div "也" at bounding box center [295, 281] width 35 height 48
click at [309, 281] on icon at bounding box center [308, 281] width 4 height 8
click at [465, 277] on div "翻" at bounding box center [476, 281] width 49 height 48
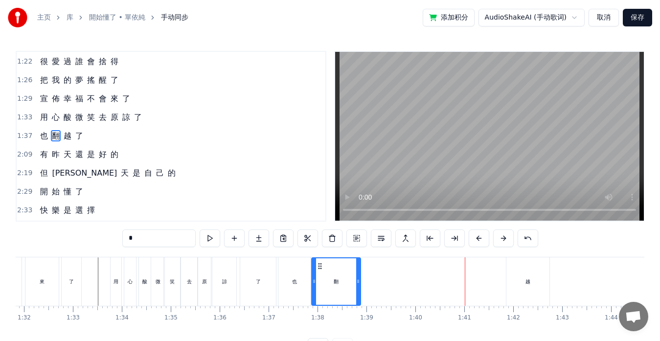
drag, startPoint x: 459, startPoint y: 266, endPoint x: 319, endPoint y: 262, distance: 140.4
click at [319, 262] on icon at bounding box center [320, 266] width 8 height 8
drag, startPoint x: 359, startPoint y: 280, endPoint x: 326, endPoint y: 276, distance: 32.5
click at [326, 276] on div at bounding box center [326, 281] width 4 height 46
click at [512, 276] on div "越" at bounding box center [527, 281] width 43 height 48
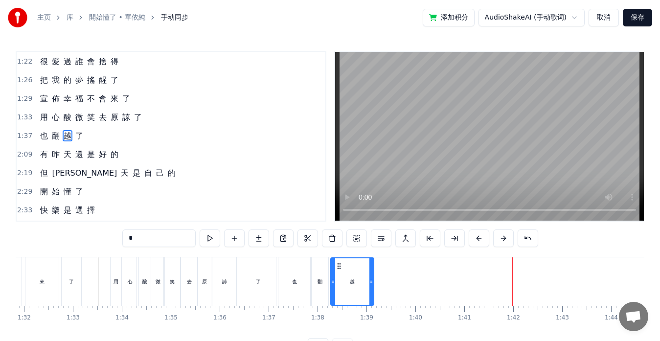
drag, startPoint x: 516, startPoint y: 263, endPoint x: 341, endPoint y: 269, distance: 175.2
click at [340, 269] on icon at bounding box center [339, 266] width 8 height 8
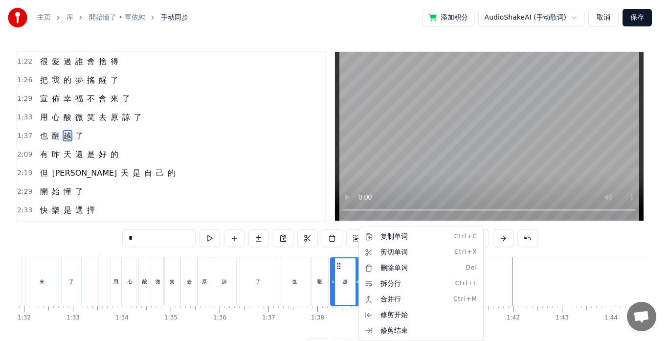
click at [357, 282] on html "主页 库 開始懂了 • 單依純 手动同步 添加积分 AudioShakeAI (手动歌词) 取消 保存 0:35 我 竟 然 沒 有 調 頭 0:39 最 殘…" at bounding box center [334, 185] width 668 height 371
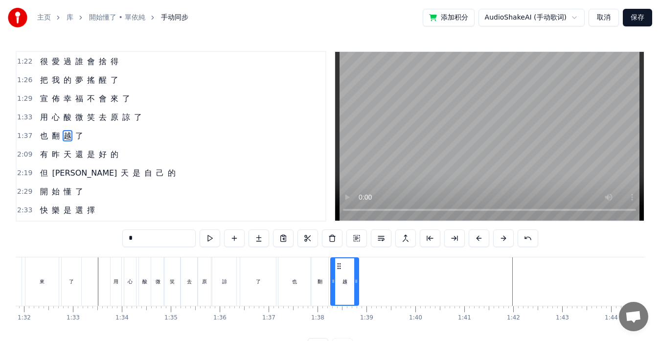
click at [356, 282] on icon at bounding box center [356, 281] width 4 height 8
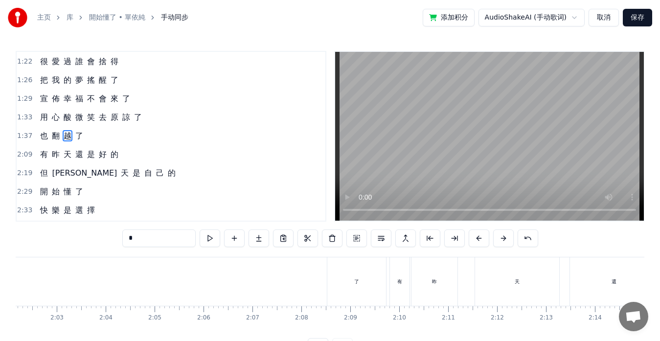
scroll to position [0, 5988]
click at [324, 291] on div "了" at bounding box center [345, 281] width 59 height 48
type input "*"
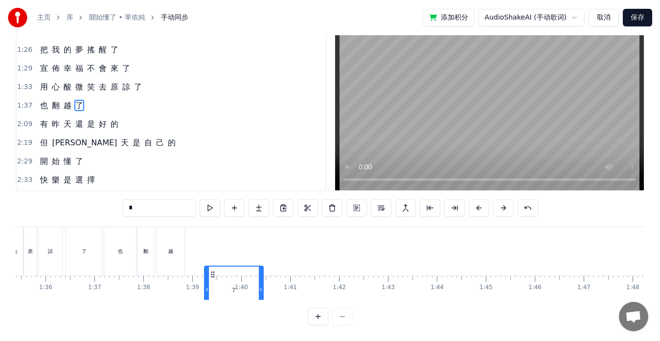
scroll to position [0, 4666]
drag, startPoint x: 323, startPoint y: 265, endPoint x: 206, endPoint y: 234, distance: 120.4
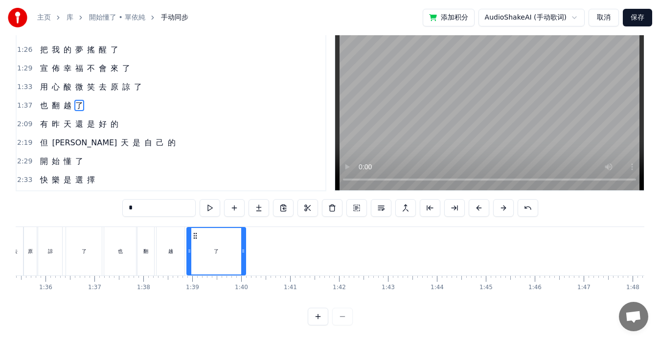
drag, startPoint x: 208, startPoint y: 227, endPoint x: 196, endPoint y: 229, distance: 11.8
click at [196, 232] on icon at bounding box center [195, 236] width 8 height 8
drag, startPoint x: 243, startPoint y: 243, endPoint x: 221, endPoint y: 241, distance: 22.6
click at [221, 247] on icon at bounding box center [221, 251] width 4 height 8
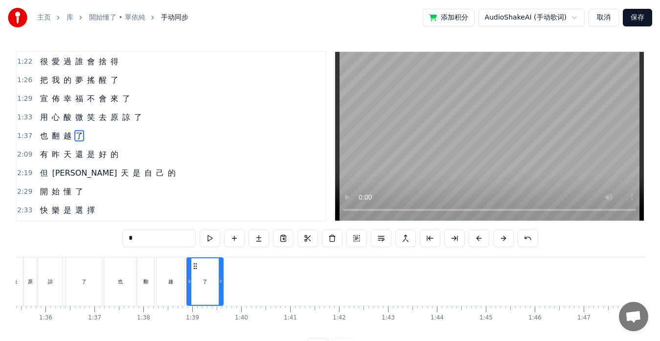
scroll to position [0, 4455]
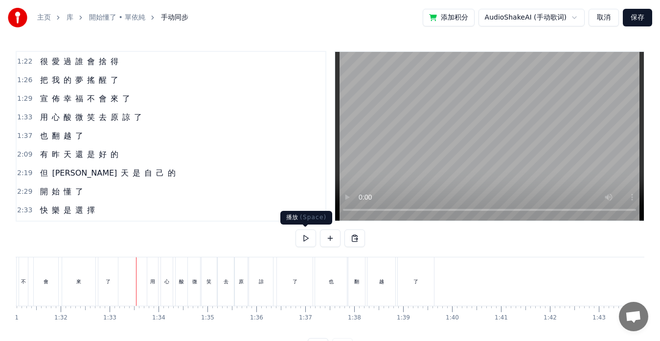
click at [309, 239] on button at bounding box center [305, 238] width 21 height 18
click at [307, 236] on button at bounding box center [305, 238] width 21 height 18
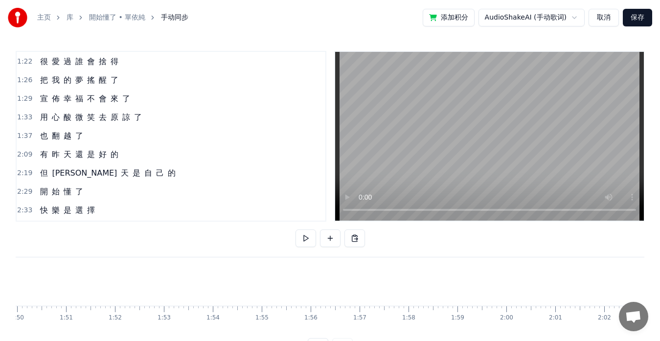
scroll to position [0, 5438]
click at [37, 161] on div "有 [DATE] 還 是 好 的" at bounding box center [79, 155] width 86 height 18
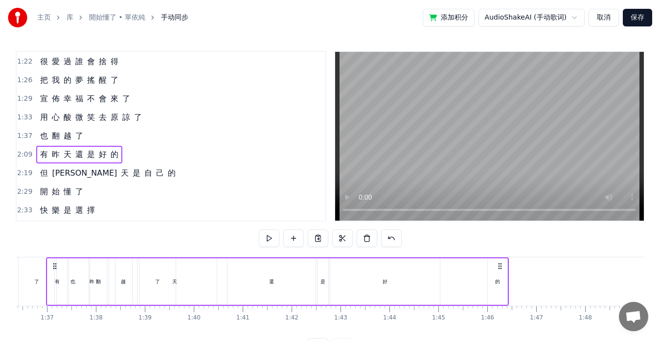
scroll to position [0, 4711]
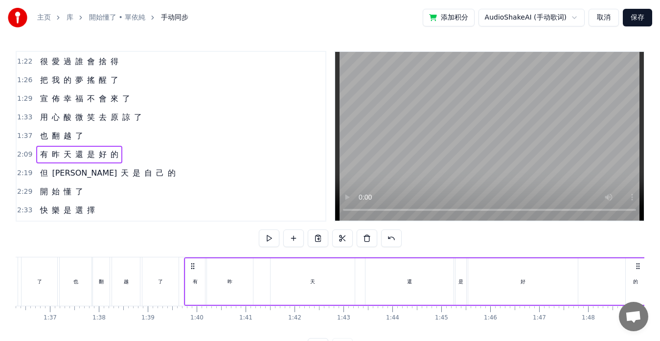
drag, startPoint x: 73, startPoint y: 266, endPoint x: 193, endPoint y: 265, distance: 119.4
click at [193, 265] on icon at bounding box center [193, 266] width 8 height 8
click at [233, 277] on div "昨" at bounding box center [230, 281] width 46 height 46
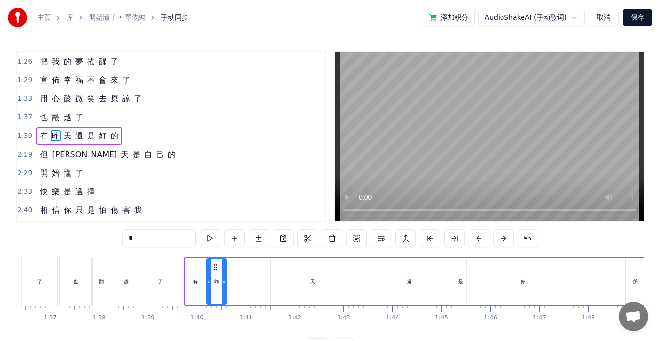
drag, startPoint x: 252, startPoint y: 279, endPoint x: 225, endPoint y: 277, distance: 27.0
click at [225, 277] on icon at bounding box center [224, 281] width 4 height 8
click at [310, 277] on div "天" at bounding box center [313, 281] width 84 height 46
type input "*"
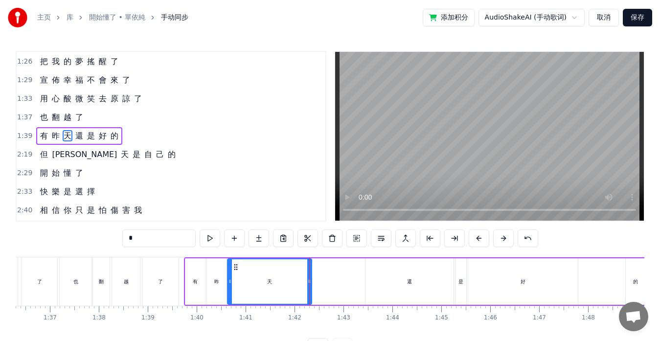
drag, startPoint x: 278, startPoint y: 267, endPoint x: 236, endPoint y: 265, distance: 42.6
click at [235, 265] on icon at bounding box center [236, 267] width 8 height 8
drag, startPoint x: 309, startPoint y: 280, endPoint x: 276, endPoint y: 273, distance: 33.5
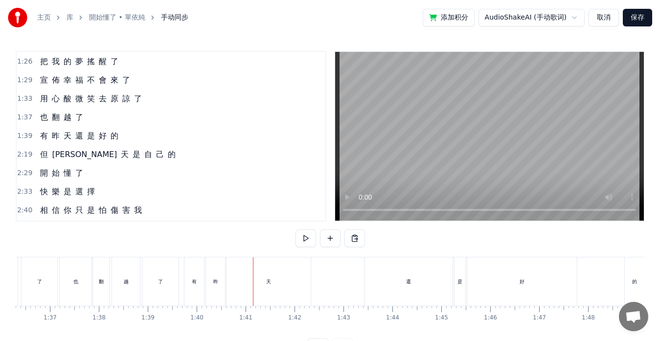
click at [306, 280] on div "天" at bounding box center [268, 281] width 84 height 48
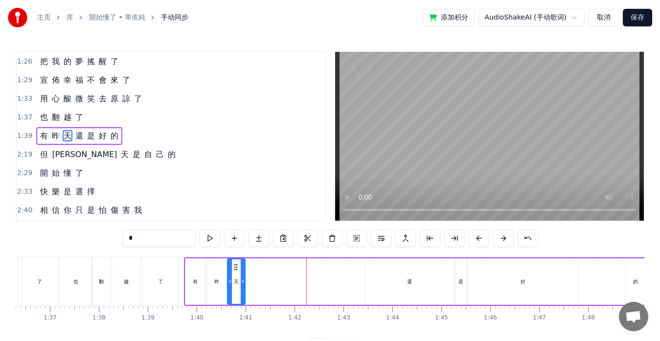
drag, startPoint x: 308, startPoint y: 279, endPoint x: 242, endPoint y: 269, distance: 67.3
click at [242, 269] on div at bounding box center [243, 281] width 4 height 45
click at [218, 272] on div "昨" at bounding box center [216, 281] width 19 height 46
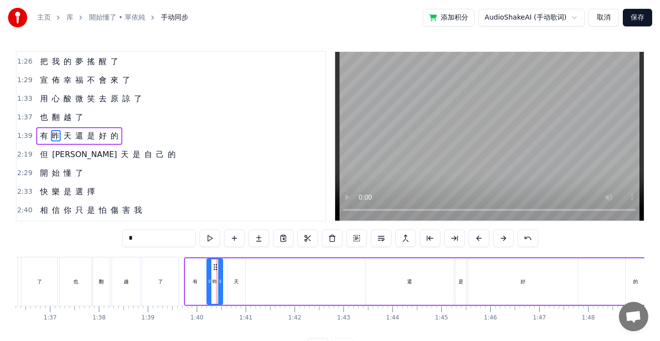
click at [219, 276] on div at bounding box center [220, 281] width 4 height 45
click at [234, 276] on div "天" at bounding box center [236, 281] width 18 height 46
drag, startPoint x: 235, startPoint y: 265, endPoint x: 230, endPoint y: 264, distance: 5.0
click at [230, 264] on circle at bounding box center [230, 264] width 0 height 0
drag, startPoint x: 408, startPoint y: 280, endPoint x: 396, endPoint y: 278, distance: 12.4
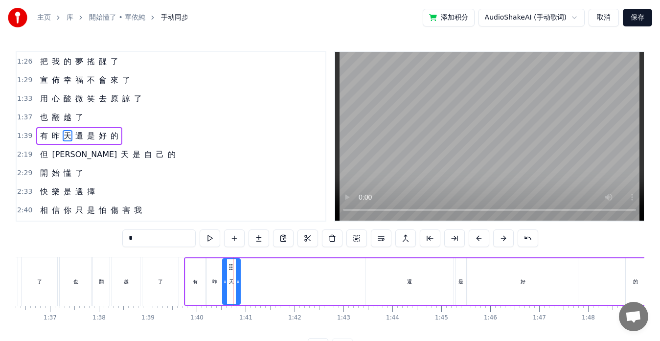
click at [408, 280] on div "還" at bounding box center [409, 281] width 5 height 7
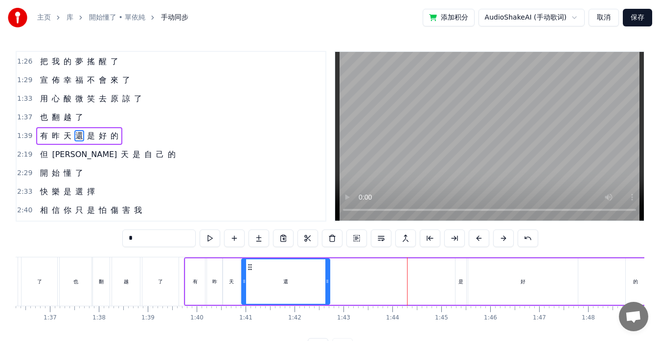
drag, startPoint x: 373, startPoint y: 267, endPoint x: 249, endPoint y: 253, distance: 124.5
click at [249, 253] on div "0:35 我 竟 然 沒 有 調 頭 0:39 最 殘 忍 那 一 刻 0:43 靜 靜 看 你 走 0:46 一 點 都 不 像 我 0:53 原 來 人 …" at bounding box center [330, 203] width 629 height 305
drag, startPoint x: 329, startPoint y: 277, endPoint x: 275, endPoint y: 269, distance: 54.0
click at [275, 269] on div at bounding box center [274, 281] width 4 height 45
click at [457, 280] on div "是" at bounding box center [460, 281] width 11 height 46
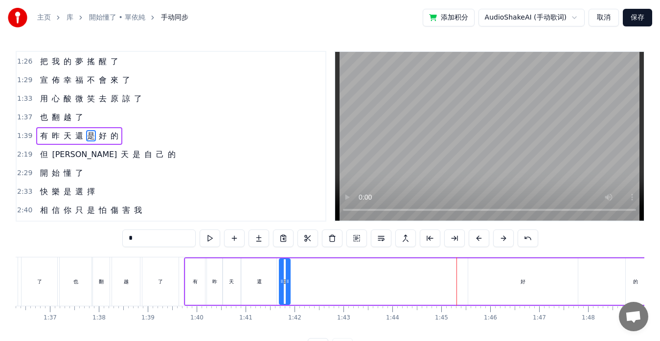
drag, startPoint x: 461, startPoint y: 266, endPoint x: 285, endPoint y: 254, distance: 176.5
click at [285, 254] on div "0:35 我 竟 然 沒 有 調 頭 0:39 最 殘 忍 那 一 刻 0:43 靜 靜 看 你 走 0:46 一 點 都 不 像 我 0:53 原 來 人 …" at bounding box center [330, 203] width 629 height 305
click at [263, 264] on div "還" at bounding box center [259, 281] width 35 height 46
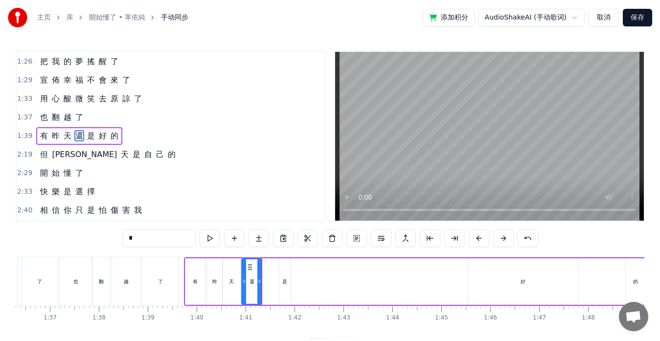
drag, startPoint x: 274, startPoint y: 268, endPoint x: 260, endPoint y: 268, distance: 14.7
click at [260, 268] on div at bounding box center [259, 281] width 4 height 45
click at [281, 272] on div "是" at bounding box center [284, 281] width 11 height 46
drag, startPoint x: 285, startPoint y: 266, endPoint x: 271, endPoint y: 265, distance: 14.2
click at [271, 265] on icon at bounding box center [274, 267] width 8 height 8
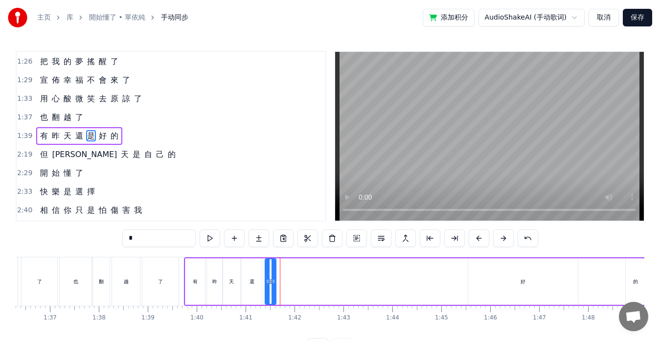
click at [513, 281] on div "好" at bounding box center [523, 281] width 110 height 46
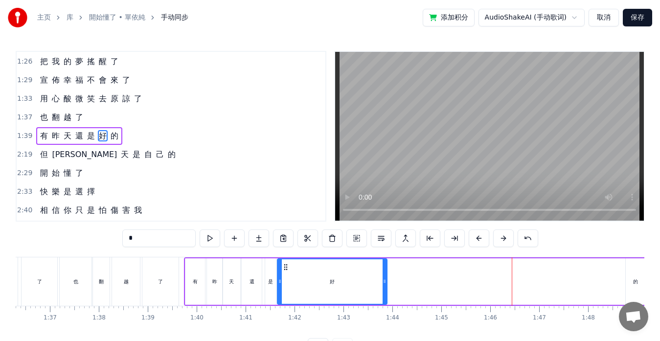
drag, startPoint x: 476, startPoint y: 269, endPoint x: 286, endPoint y: 253, distance: 190.9
click at [285, 253] on div "0:35 我 竟 然 沒 有 調 頭 0:39 最 殘 忍 那 一 刻 0:43 靜 靜 看 你 走 0:46 一 點 都 不 像 我 0:53 原 來 人 …" at bounding box center [330, 203] width 629 height 305
drag, startPoint x: 385, startPoint y: 282, endPoint x: 294, endPoint y: 269, distance: 92.4
click at [294, 269] on div at bounding box center [293, 281] width 4 height 45
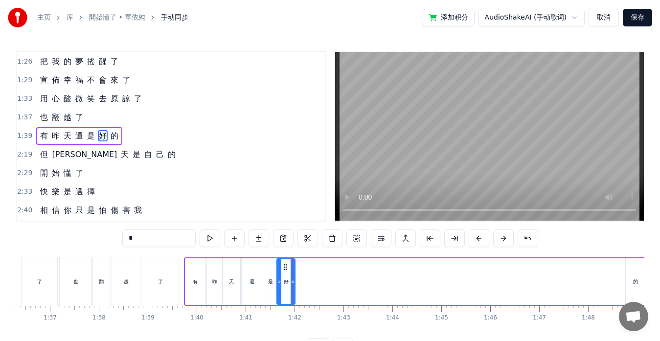
click at [630, 263] on div "的" at bounding box center [636, 281] width 20 height 46
type input "*"
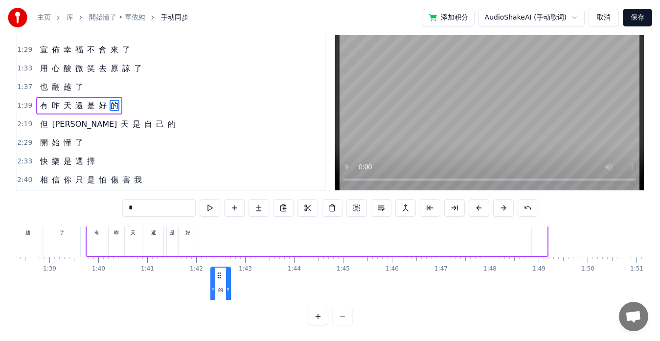
scroll to position [0, 4809]
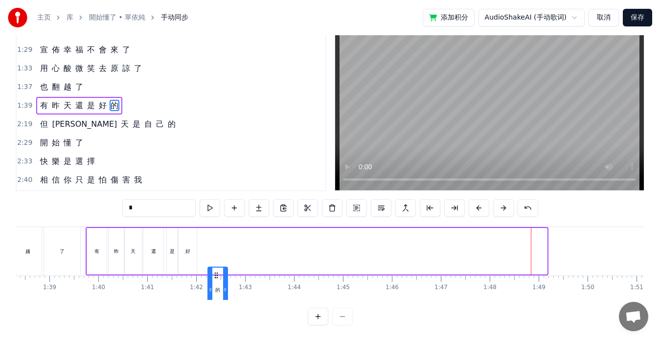
drag, startPoint x: 69, startPoint y: 266, endPoint x: 216, endPoint y: 226, distance: 152.3
click at [216, 227] on div "有 [DATE] 還 是 好 的" at bounding box center [317, 251] width 463 height 48
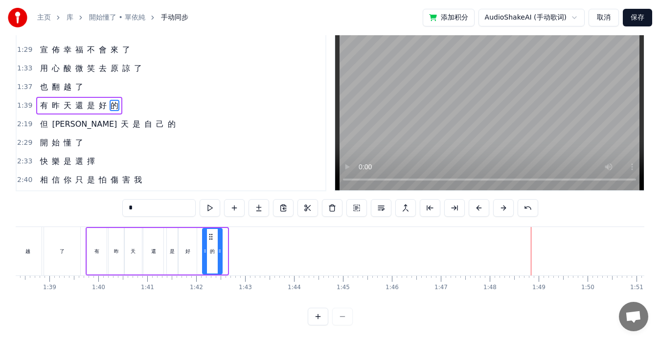
drag, startPoint x: 216, startPoint y: 226, endPoint x: 184, endPoint y: 226, distance: 31.8
click at [210, 234] on circle at bounding box center [210, 234] width 0 height 0
click at [82, 242] on div "也 翻 越 了" at bounding box center [22, 251] width 122 height 48
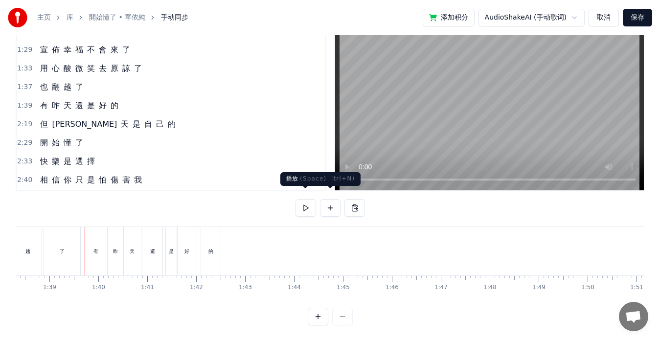
click at [305, 199] on button at bounding box center [305, 208] width 21 height 18
click at [89, 240] on div "有" at bounding box center [96, 251] width 20 height 48
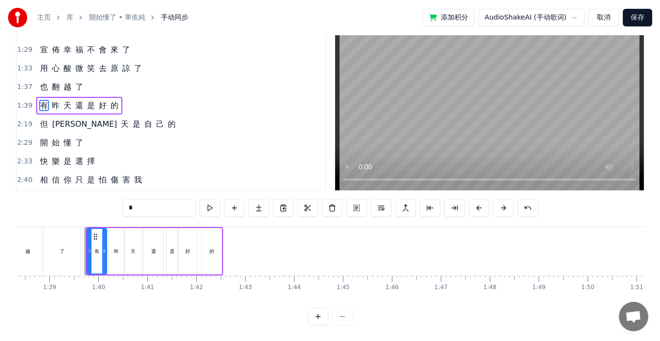
scroll to position [0, 0]
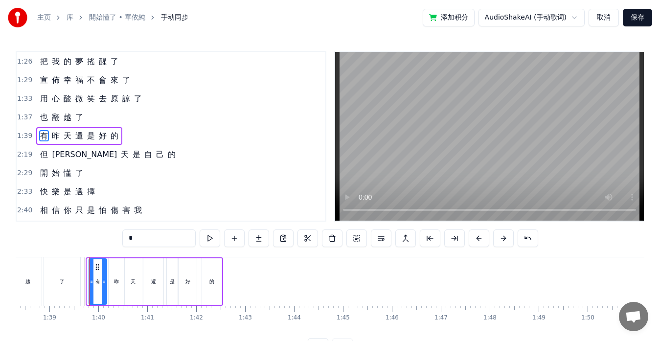
click at [91, 269] on div at bounding box center [92, 281] width 4 height 45
click at [111, 286] on div "昨" at bounding box center [117, 281] width 16 height 46
click at [120, 283] on icon at bounding box center [120, 281] width 4 height 8
click at [134, 284] on div "天" at bounding box center [133, 281] width 5 height 7
type input "*"
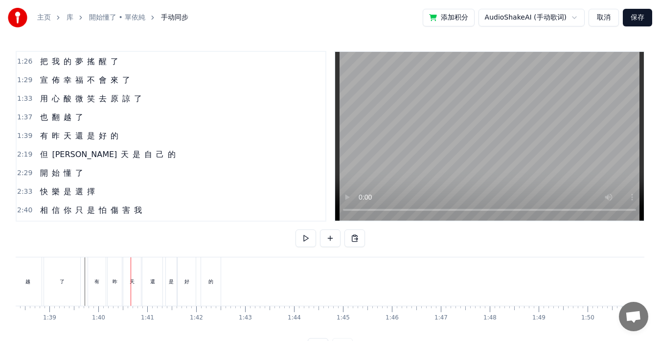
click at [134, 265] on div "天" at bounding box center [132, 281] width 18 height 48
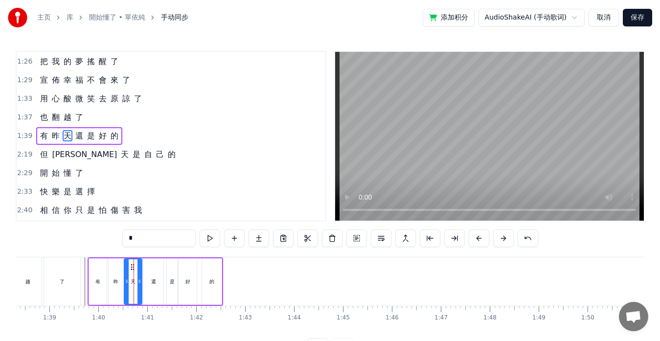
drag, startPoint x: 134, startPoint y: 265, endPoint x: 138, endPoint y: 268, distance: 5.0
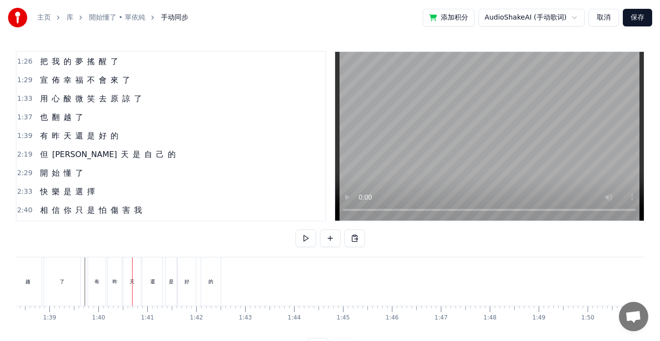
click at [138, 270] on div "天" at bounding box center [132, 281] width 18 height 48
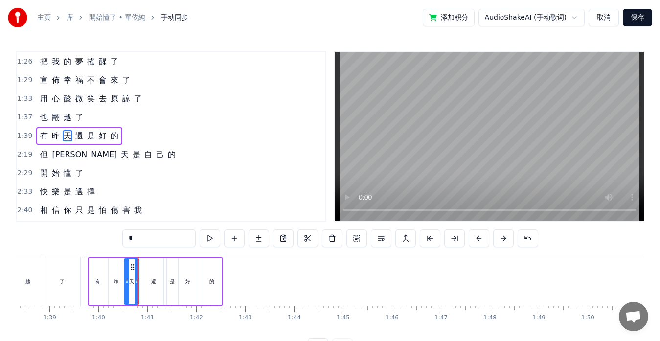
click at [137, 269] on div at bounding box center [137, 281] width 4 height 45
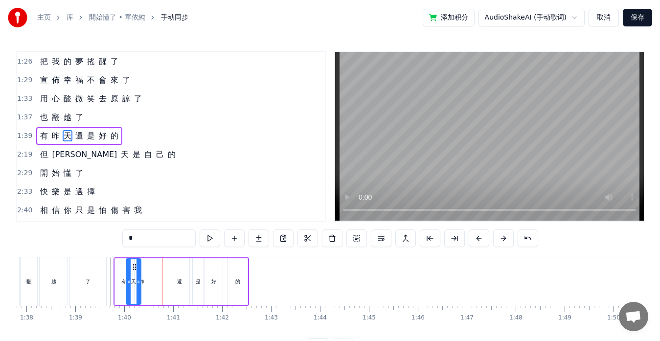
scroll to position [0, 4777]
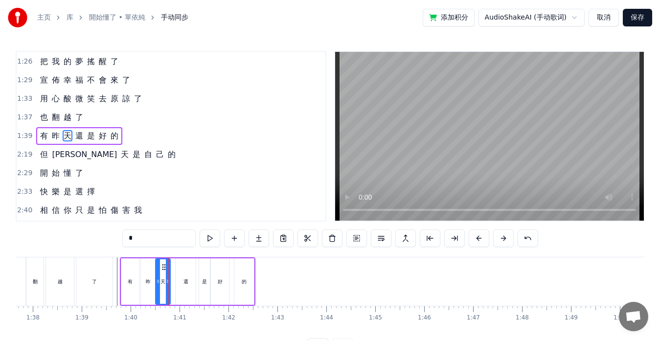
drag, startPoint x: 133, startPoint y: 267, endPoint x: 164, endPoint y: 270, distance: 31.4
click at [164, 270] on icon at bounding box center [164, 267] width 8 height 8
click at [189, 270] on div "還" at bounding box center [186, 281] width 20 height 46
click at [181, 266] on icon at bounding box center [181, 267] width 8 height 8
click at [201, 271] on div "是" at bounding box center [204, 281] width 11 height 46
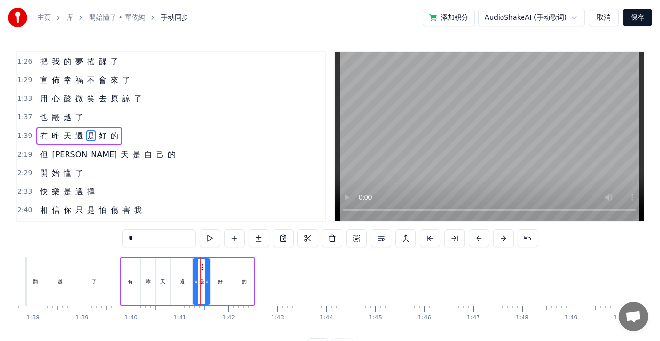
click at [198, 264] on div at bounding box center [196, 281] width 4 height 45
click at [203, 270] on div at bounding box center [205, 281] width 4 height 45
click at [219, 272] on div "好" at bounding box center [220, 281] width 18 height 46
click at [217, 266] on icon at bounding box center [217, 267] width 8 height 8
click at [235, 270] on div "的" at bounding box center [244, 281] width 20 height 46
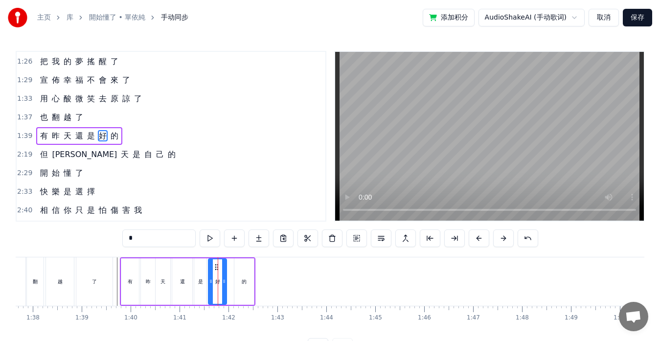
type input "*"
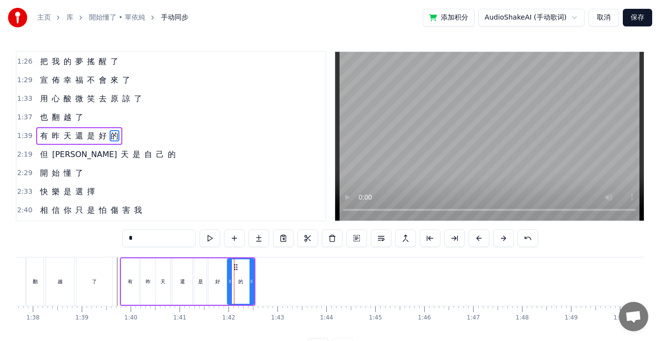
drag, startPoint x: 235, startPoint y: 274, endPoint x: 228, endPoint y: 273, distance: 6.9
click at [228, 273] on div at bounding box center [230, 281] width 4 height 45
drag, startPoint x: 252, startPoint y: 279, endPoint x: 266, endPoint y: 282, distance: 13.5
click at [266, 282] on icon at bounding box center [265, 281] width 4 height 8
click at [114, 282] on div "也 翻 越 了" at bounding box center [54, 281] width 122 height 48
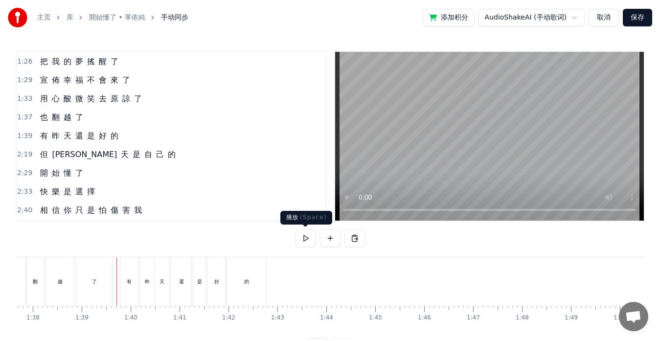
click at [309, 237] on button at bounding box center [305, 238] width 21 height 18
click at [37, 159] on div "但 [DATE] 是 自 己 的" at bounding box center [107, 155] width 143 height 18
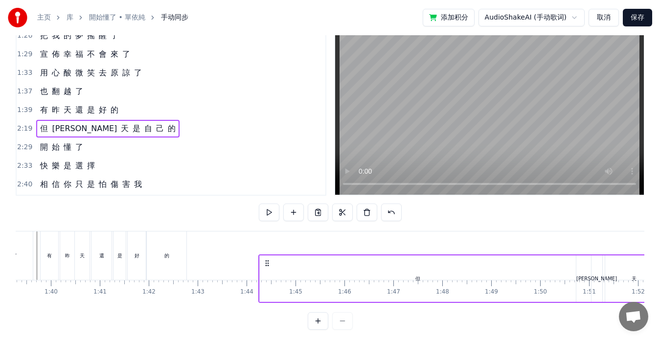
scroll to position [27, 0]
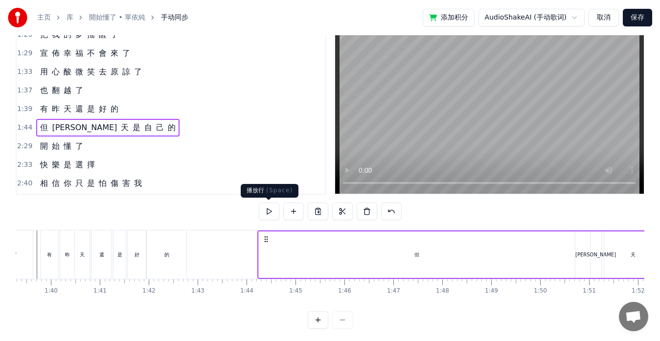
click at [270, 208] on button at bounding box center [269, 212] width 21 height 18
click at [567, 264] on div "但" at bounding box center [417, 254] width 316 height 46
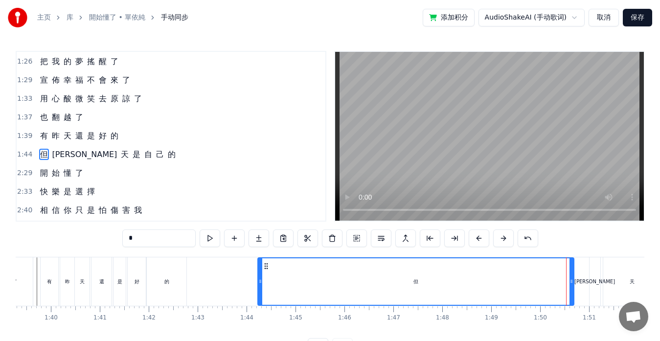
scroll to position [223, 0]
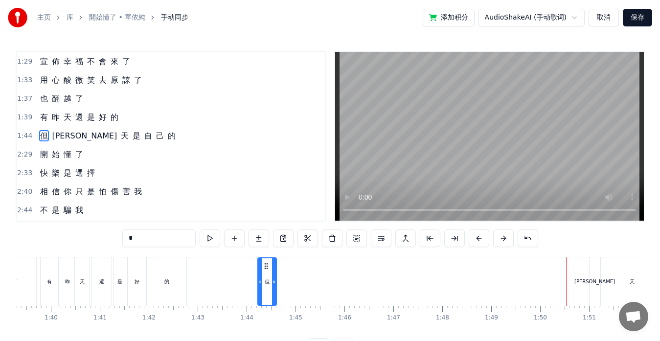
drag, startPoint x: 558, startPoint y: 271, endPoint x: 272, endPoint y: 249, distance: 286.6
click at [272, 249] on div "0:35 我 竟 然 沒 有 調 頭 0:39 最 殘 忍 那 一 刻 0:43 靜 靜 看 你 走 0:46 一 點 都 不 像 我 0:53 原 來 人 …" at bounding box center [330, 203] width 629 height 305
click at [591, 272] on div "[PERSON_NAME]" at bounding box center [594, 281] width 11 height 48
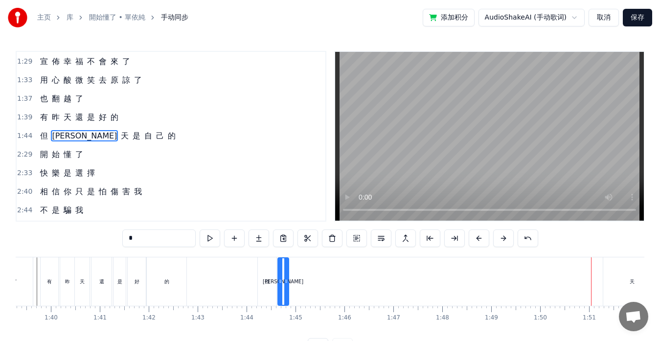
drag, startPoint x: 589, startPoint y: 265, endPoint x: 285, endPoint y: 254, distance: 304.4
click at [283, 253] on div "0:35 我 竟 然 沒 有 調 頭 0:39 最 殘 忍 那 一 刻 0:43 靜 靜 看 你 走 0:46 一 點 都 不 像 我 0:53 原 來 人 …" at bounding box center [330, 203] width 629 height 305
click at [616, 274] on div "天" at bounding box center [632, 281] width 58 height 48
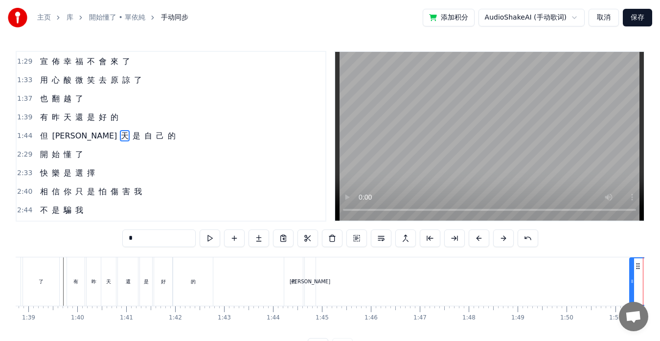
scroll to position [0, 4935]
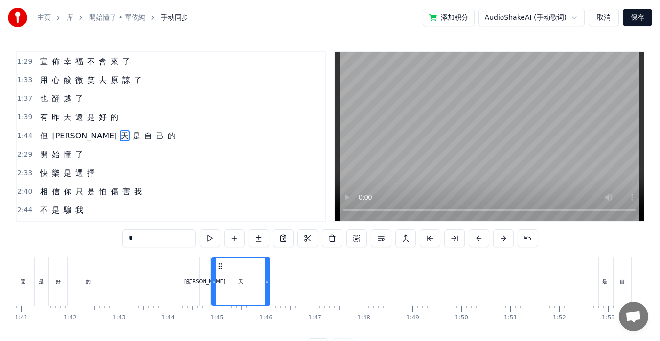
drag, startPoint x: 534, startPoint y: 267, endPoint x: 221, endPoint y: 259, distance: 312.7
click at [221, 259] on div "天" at bounding box center [240, 281] width 57 height 46
drag, startPoint x: 266, startPoint y: 281, endPoint x: 225, endPoint y: 278, distance: 41.7
click at [225, 278] on icon at bounding box center [226, 281] width 4 height 8
click at [606, 267] on div "是" at bounding box center [605, 281] width 12 height 48
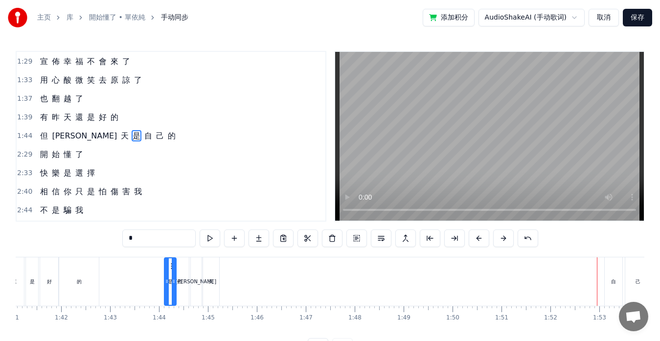
scroll to position [0, 4944]
drag, startPoint x: 64, startPoint y: 267, endPoint x: 227, endPoint y: 274, distance: 163.0
click at [227, 274] on div "是" at bounding box center [226, 281] width 11 height 46
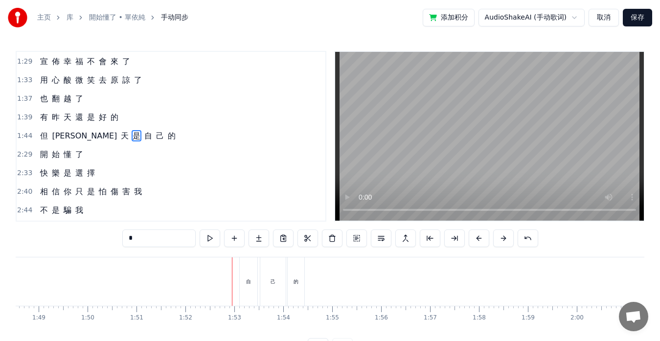
scroll to position [0, 5310]
click at [241, 278] on div "自" at bounding box center [248, 281] width 18 height 48
drag, startPoint x: 248, startPoint y: 267, endPoint x: 36, endPoint y: 252, distance: 212.4
click at [36, 252] on div "0:35 我 竟 然 沒 有 調 頭 0:39 最 殘 忍 那 一 刻 0:43 靜 靜 看 你 走 0:46 一 點 都 不 像 我 0:53 原 來 人 …" at bounding box center [330, 203] width 629 height 305
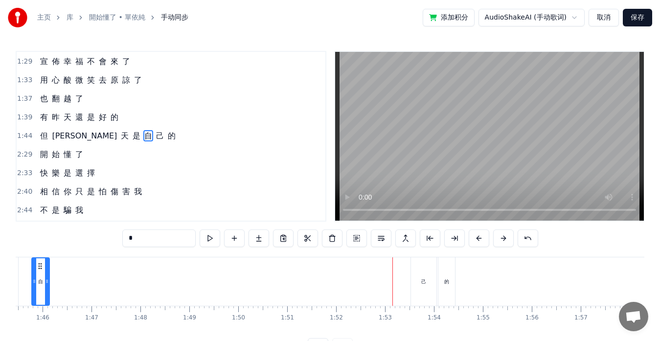
click at [424, 280] on div "己" at bounding box center [423, 281] width 5 height 7
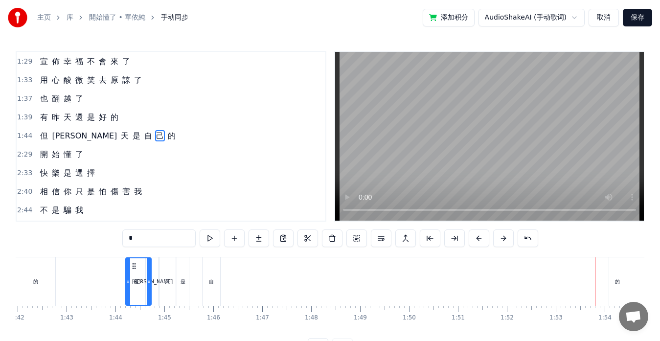
scroll to position [0, 4953]
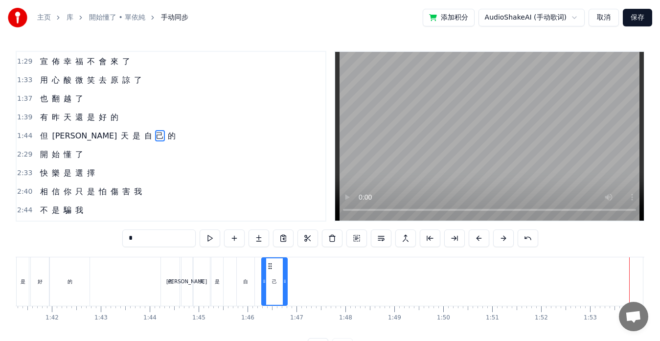
drag, startPoint x: 418, startPoint y: 268, endPoint x: 269, endPoint y: 274, distance: 149.3
click at [269, 274] on div "己" at bounding box center [274, 281] width 24 height 46
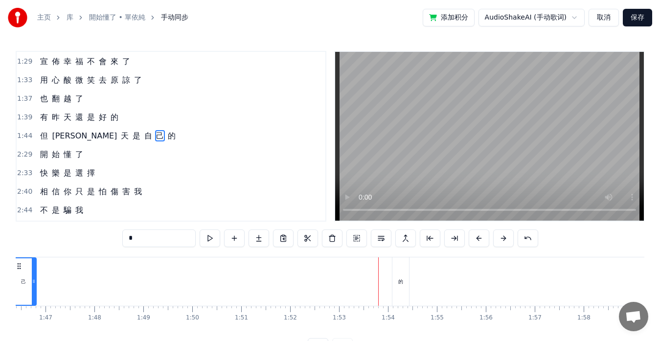
click at [399, 268] on div "的" at bounding box center [400, 281] width 17 height 48
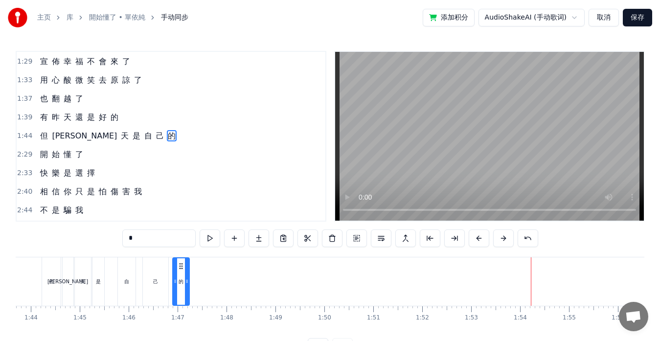
scroll to position [0, 5072]
drag, startPoint x: 400, startPoint y: 266, endPoint x: 174, endPoint y: 268, distance: 225.5
click at [178, 268] on icon at bounding box center [182, 266] width 8 height 8
click at [126, 270] on div "自" at bounding box center [127, 281] width 18 height 48
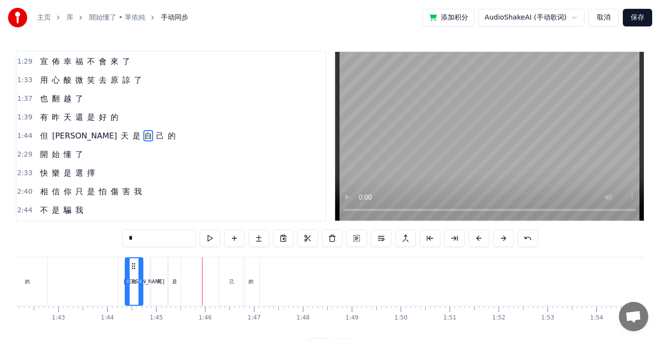
scroll to position [0, 4991]
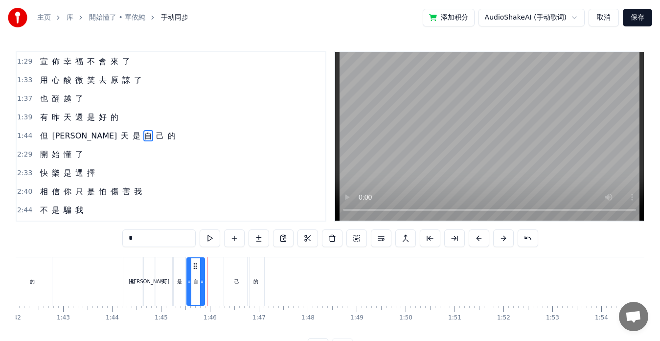
drag, startPoint x: 125, startPoint y: 266, endPoint x: 193, endPoint y: 267, distance: 68.5
click at [193, 267] on icon at bounding box center [195, 266] width 8 height 8
click at [199, 279] on icon at bounding box center [201, 281] width 4 height 8
click at [232, 281] on div "己" at bounding box center [236, 281] width 25 height 48
type input "*"
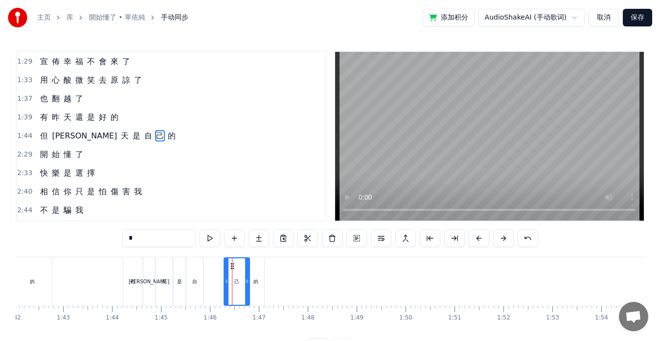
drag, startPoint x: 232, startPoint y: 268, endPoint x: 218, endPoint y: 266, distance: 13.9
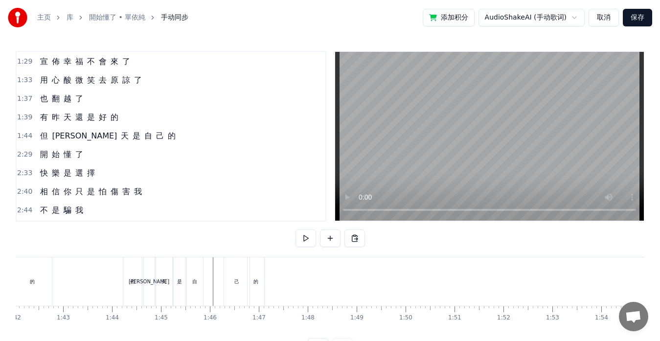
click at [226, 267] on div "己" at bounding box center [236, 281] width 25 height 48
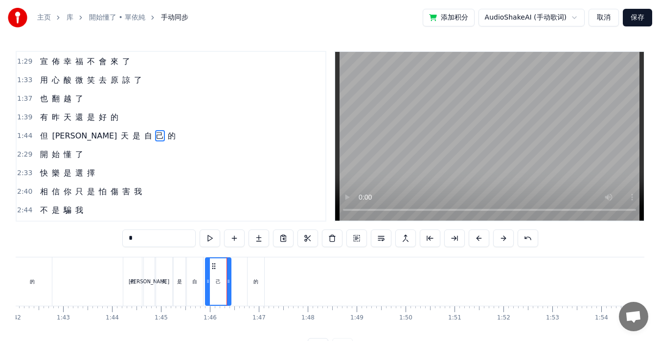
drag, startPoint x: 231, startPoint y: 267, endPoint x: 212, endPoint y: 267, distance: 19.1
click at [212, 267] on icon at bounding box center [214, 266] width 8 height 8
drag, startPoint x: 226, startPoint y: 275, endPoint x: 219, endPoint y: 275, distance: 7.3
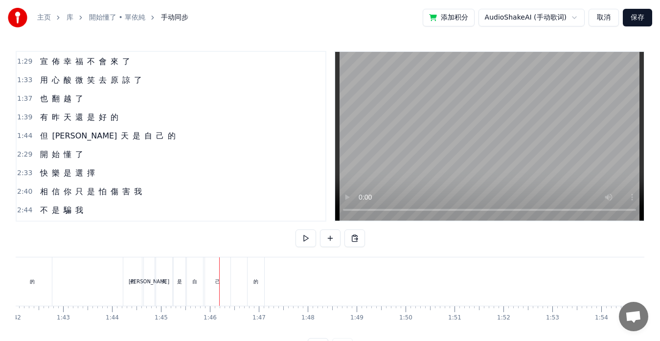
click at [226, 277] on div "己" at bounding box center [217, 281] width 25 height 48
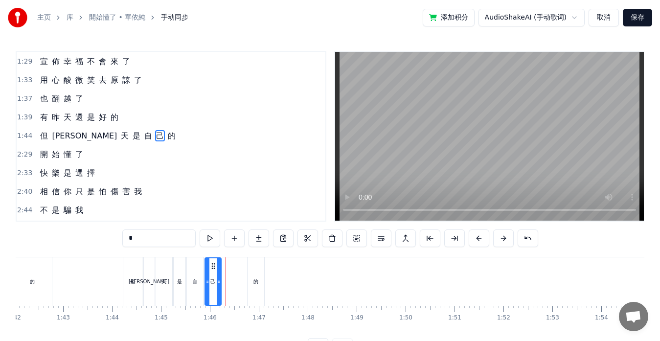
drag, startPoint x: 227, startPoint y: 277, endPoint x: 218, endPoint y: 278, distance: 9.3
click at [218, 278] on div at bounding box center [219, 281] width 4 height 46
click at [254, 278] on div "的" at bounding box center [255, 281] width 5 height 7
type input "*"
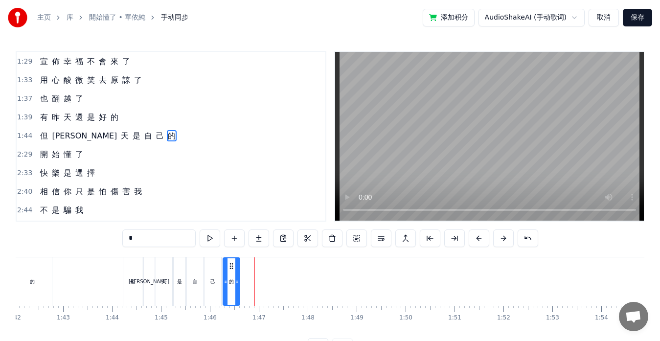
drag, startPoint x: 256, startPoint y: 267, endPoint x: 231, endPoint y: 265, distance: 24.5
click at [231, 265] on icon at bounding box center [231, 266] width 8 height 8
click at [249, 279] on icon at bounding box center [251, 281] width 4 height 8
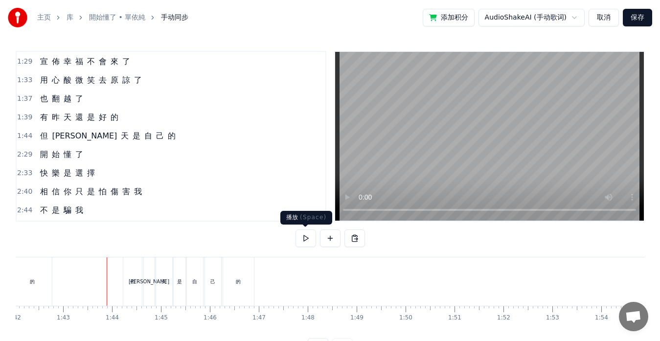
click at [302, 241] on button at bounding box center [305, 238] width 21 height 18
click at [46, 162] on div "開 始 懂 了" at bounding box center [61, 155] width 51 height 18
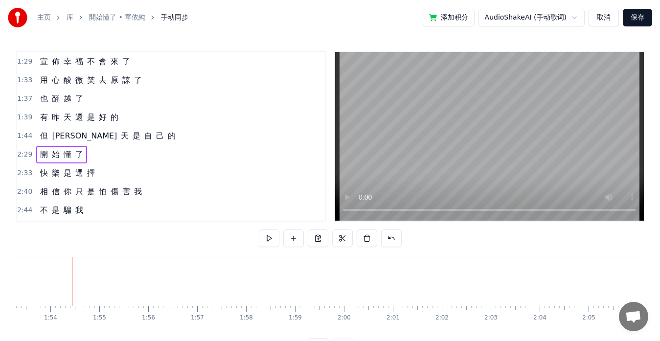
scroll to position [0, 5549]
click at [46, 160] on span "開" at bounding box center [44, 154] width 10 height 11
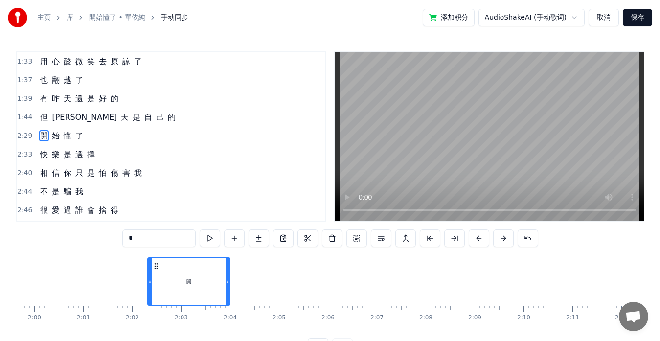
scroll to position [0, 5851]
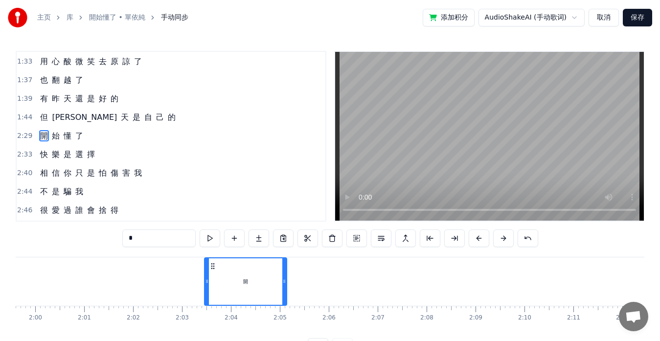
drag, startPoint x: 74, startPoint y: 268, endPoint x: 213, endPoint y: 273, distance: 139.0
click at [213, 273] on div "開" at bounding box center [245, 281] width 81 height 46
click at [530, 240] on button at bounding box center [528, 238] width 21 height 18
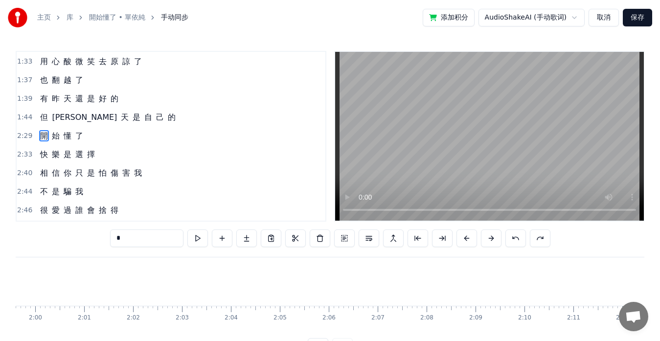
click at [41, 139] on span "開" at bounding box center [44, 135] width 10 height 11
click at [47, 141] on div "開 始 懂 了" at bounding box center [61, 136] width 51 height 18
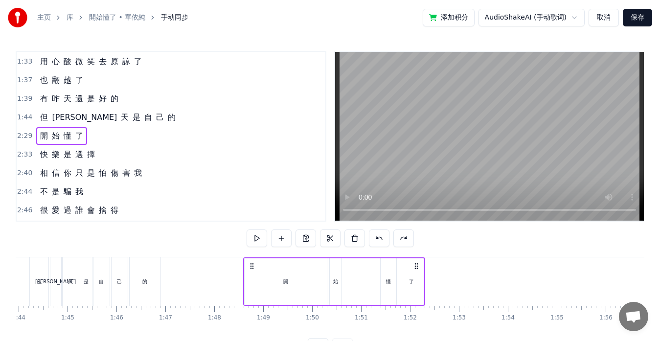
scroll to position [0, 5085]
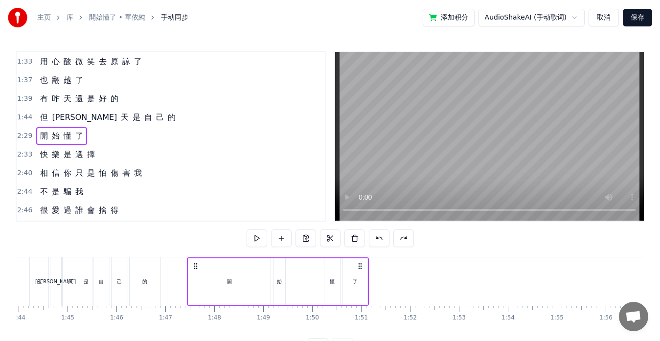
drag, startPoint x: 74, startPoint y: 265, endPoint x: 196, endPoint y: 260, distance: 121.9
click at [196, 260] on div "開 始 懂 了" at bounding box center [278, 281] width 182 height 48
click at [270, 282] on div "開" at bounding box center [229, 281] width 82 height 46
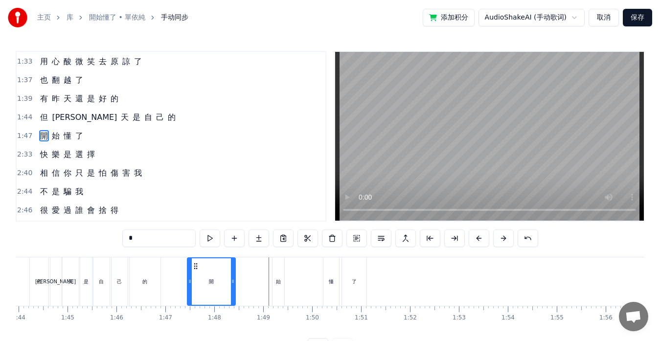
drag, startPoint x: 268, startPoint y: 281, endPoint x: 233, endPoint y: 279, distance: 34.3
click at [233, 279] on icon at bounding box center [233, 281] width 4 height 8
click at [277, 284] on div "始" at bounding box center [278, 281] width 5 height 7
type input "*"
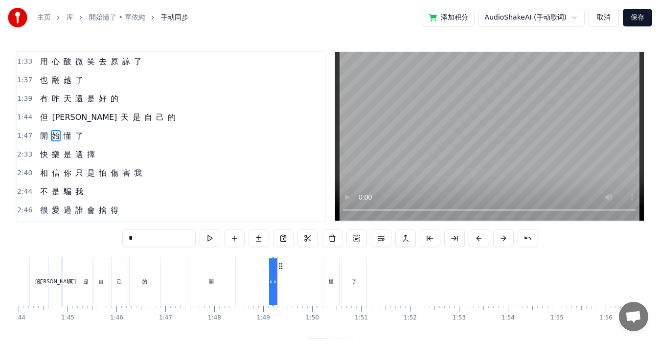
drag, startPoint x: 279, startPoint y: 267, endPoint x: 235, endPoint y: 263, distance: 44.2
click at [235, 263] on div "開 始 懂 了" at bounding box center [278, 281] width 182 height 48
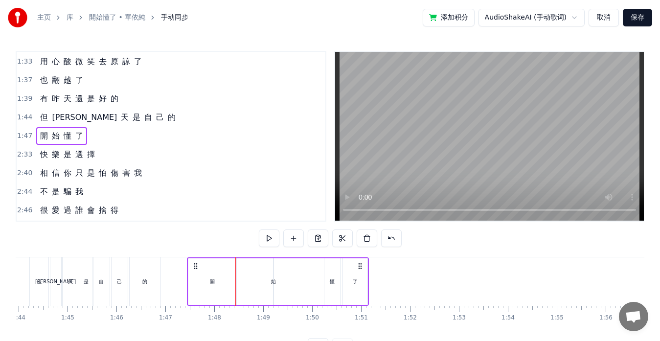
click at [225, 269] on div "開" at bounding box center [212, 281] width 48 height 46
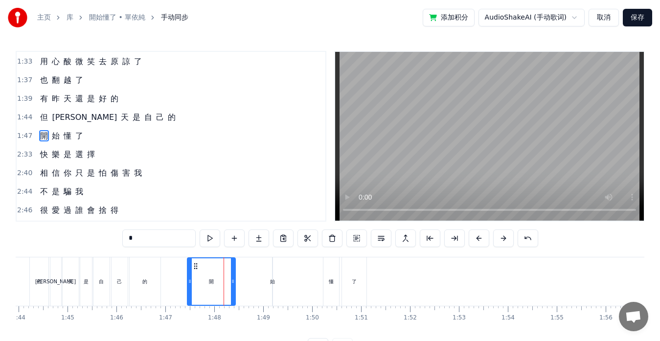
click at [275, 275] on div "開 始 懂 了" at bounding box center [278, 281] width 182 height 48
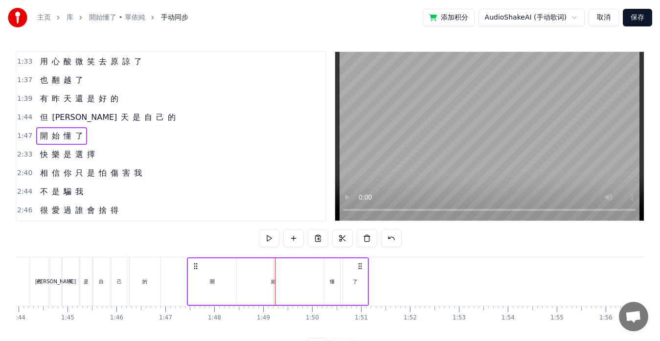
click at [274, 274] on div "開 始 懂 了" at bounding box center [278, 281] width 182 height 48
click at [275, 281] on div at bounding box center [275, 281] width 0 height 48
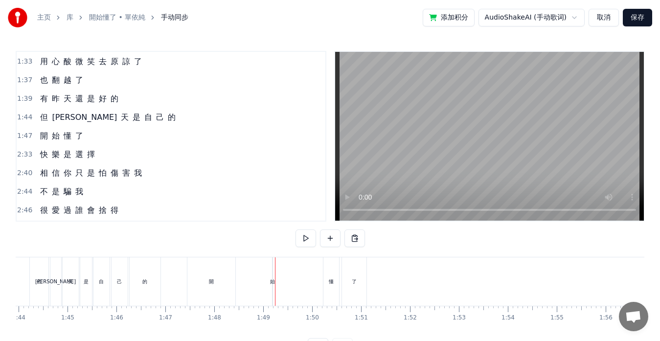
click at [273, 281] on div "始" at bounding box center [272, 281] width 5 height 7
drag, startPoint x: 272, startPoint y: 281, endPoint x: 243, endPoint y: 278, distance: 29.0
click at [243, 278] on div "開 始 懂 了" at bounding box center [278, 281] width 182 height 48
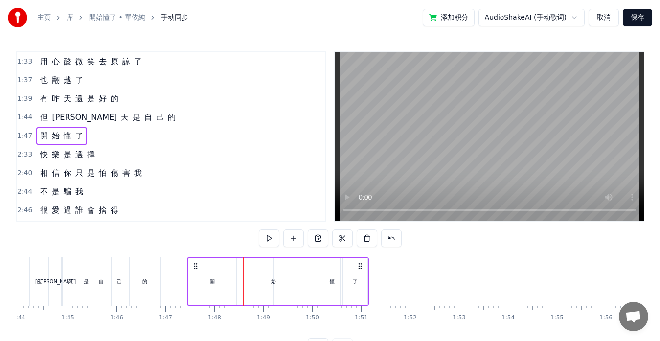
click at [272, 282] on div "始" at bounding box center [273, 281] width 5 height 7
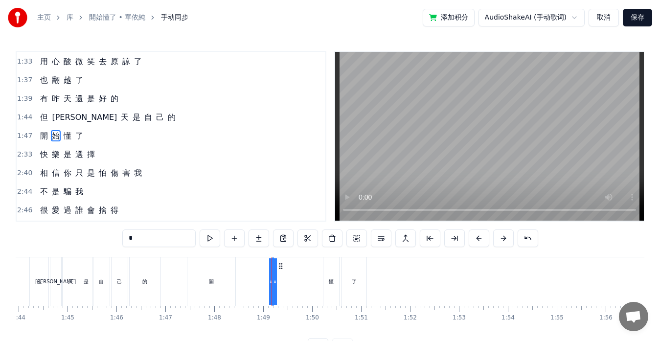
drag, startPoint x: 275, startPoint y: 282, endPoint x: 289, endPoint y: 283, distance: 13.7
click at [289, 283] on div "開 始 懂 了" at bounding box center [278, 281] width 182 height 48
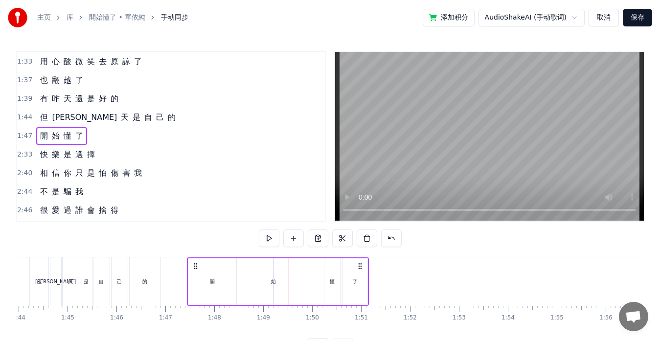
click at [275, 284] on div "始" at bounding box center [273, 281] width 5 height 7
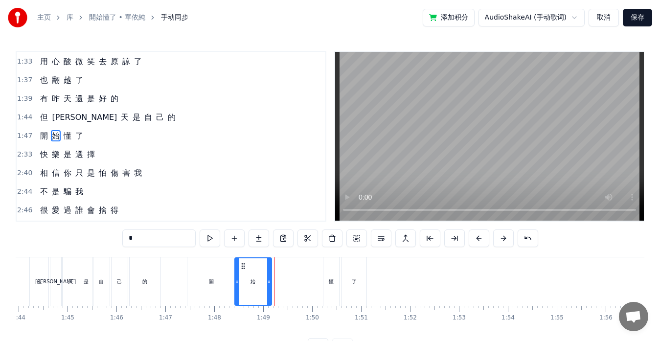
drag, startPoint x: 276, startPoint y: 280, endPoint x: 238, endPoint y: 280, distance: 37.7
click at [238, 280] on icon at bounding box center [237, 281] width 4 height 8
drag, startPoint x: 269, startPoint y: 282, endPoint x: 249, endPoint y: 279, distance: 19.8
click at [249, 279] on icon at bounding box center [250, 281] width 4 height 8
click at [207, 281] on div "開" at bounding box center [211, 281] width 48 height 48
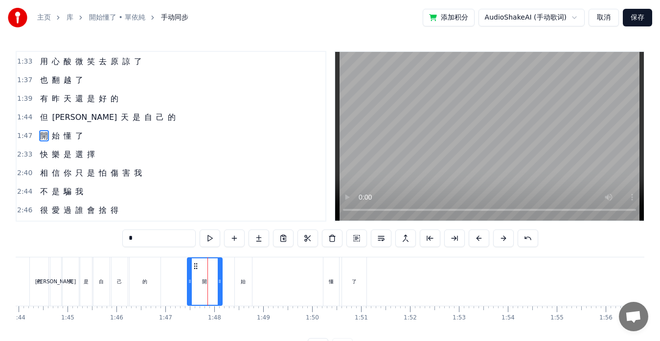
drag, startPoint x: 232, startPoint y: 281, endPoint x: 219, endPoint y: 280, distance: 13.2
click at [219, 280] on icon at bounding box center [220, 281] width 4 height 8
click at [247, 280] on div "始" at bounding box center [243, 281] width 17 height 48
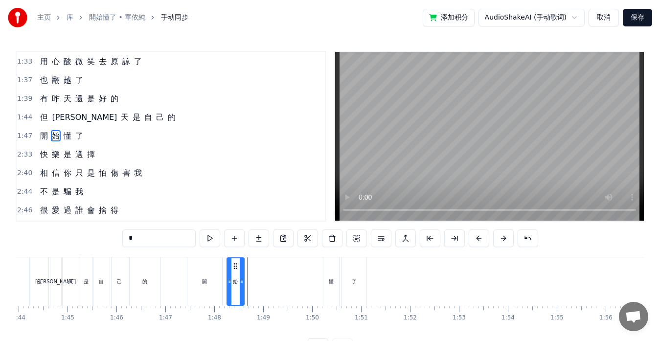
drag, startPoint x: 243, startPoint y: 263, endPoint x: 234, endPoint y: 265, distance: 8.9
click at [234, 265] on icon at bounding box center [235, 266] width 8 height 8
click at [326, 271] on div "懂" at bounding box center [331, 281] width 16 height 48
drag, startPoint x: 331, startPoint y: 266, endPoint x: 252, endPoint y: 262, distance: 78.9
click at [252, 262] on icon at bounding box center [253, 266] width 8 height 8
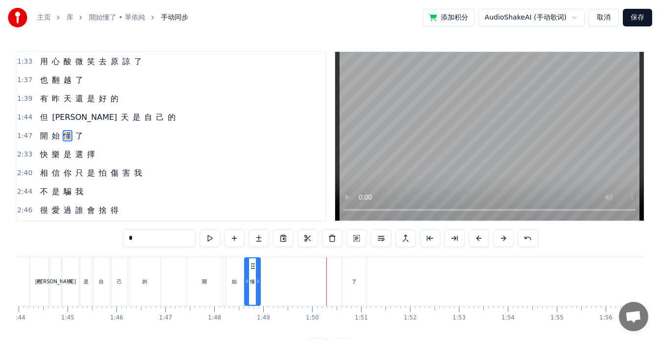
click at [348, 264] on div "了" at bounding box center [354, 281] width 24 height 48
type input "*"
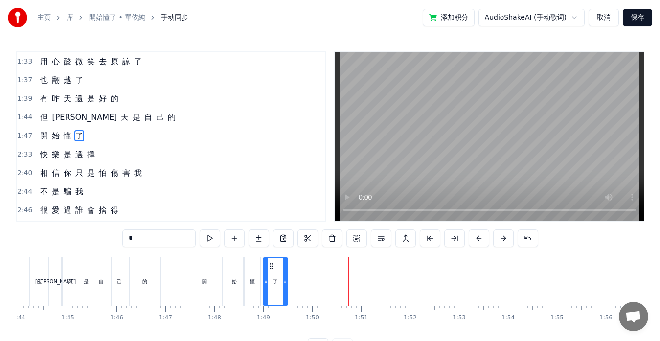
drag, startPoint x: 350, startPoint y: 265, endPoint x: 271, endPoint y: 263, distance: 78.8
click at [271, 263] on icon at bounding box center [272, 266] width 8 height 8
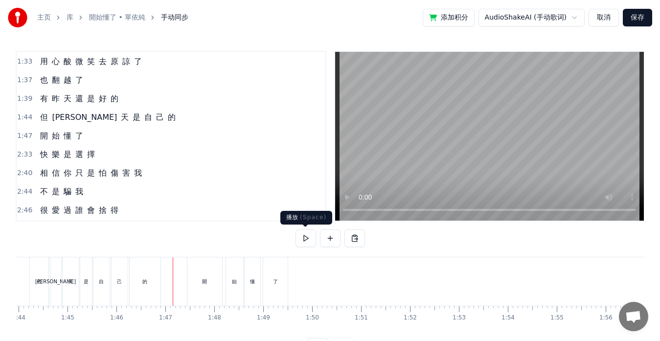
click at [303, 238] on button at bounding box center [305, 238] width 21 height 18
click at [198, 290] on div "開" at bounding box center [204, 281] width 35 height 48
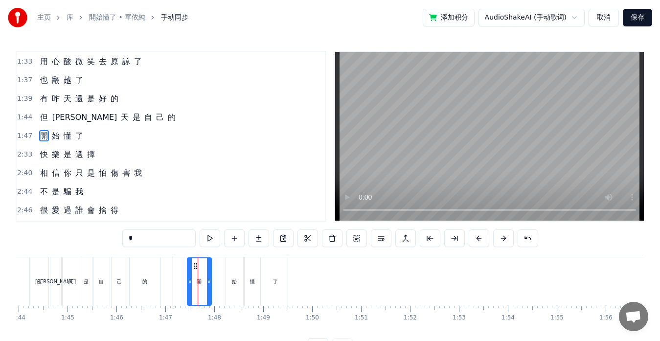
drag, startPoint x: 218, startPoint y: 281, endPoint x: 207, endPoint y: 280, distance: 10.8
click at [207, 280] on icon at bounding box center [209, 281] width 4 height 8
click at [233, 276] on div "始" at bounding box center [234, 281] width 17 height 48
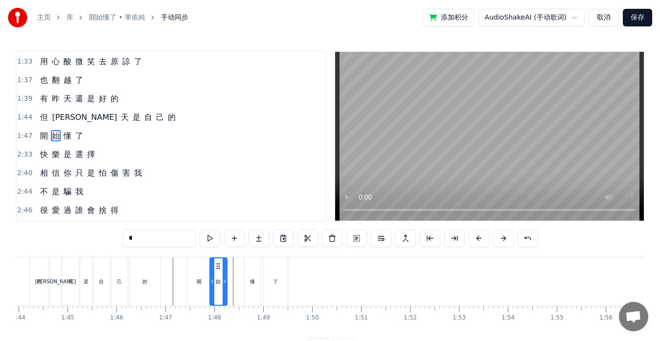
drag, startPoint x: 235, startPoint y: 265, endPoint x: 219, endPoint y: 266, distance: 16.2
click at [219, 266] on icon at bounding box center [218, 266] width 8 height 8
click at [204, 277] on div "開" at bounding box center [199, 281] width 24 height 48
type input "*"
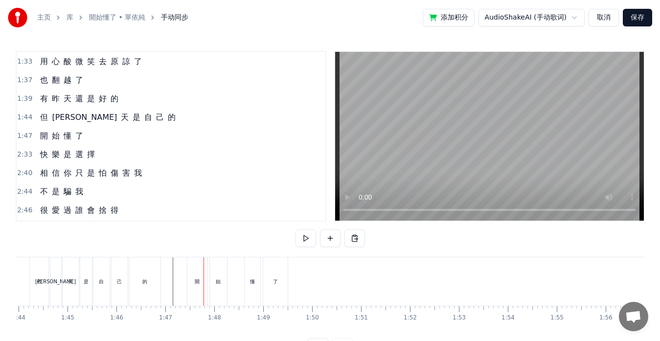
click at [213, 275] on div "始" at bounding box center [218, 281] width 17 height 48
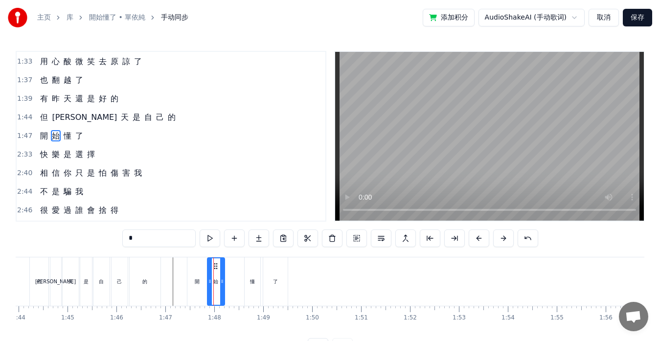
click at [216, 266] on icon at bounding box center [216, 266] width 8 height 8
drag, startPoint x: 222, startPoint y: 275, endPoint x: 227, endPoint y: 276, distance: 5.5
click at [227, 276] on div at bounding box center [228, 281] width 4 height 46
click at [249, 272] on div "懂" at bounding box center [253, 281] width 16 height 48
click at [246, 266] on icon at bounding box center [248, 266] width 8 height 8
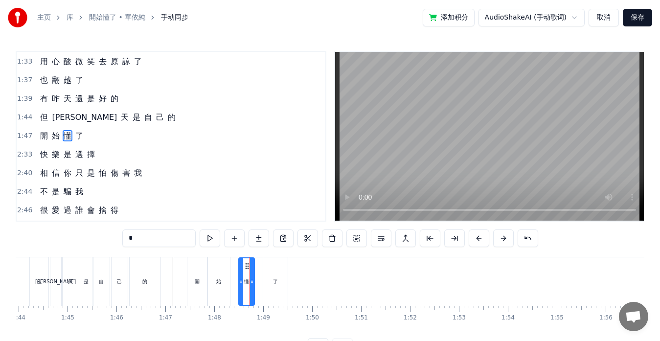
click at [265, 268] on div "了" at bounding box center [275, 281] width 24 height 48
type input "*"
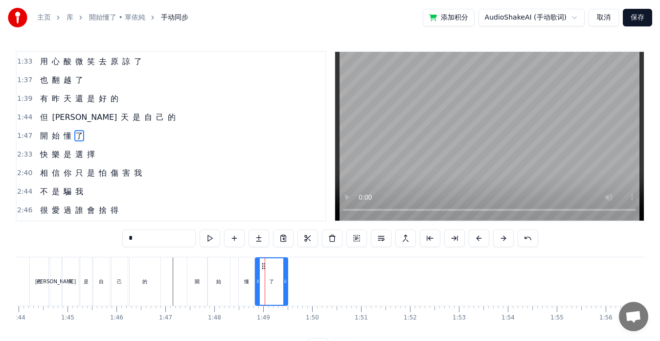
drag, startPoint x: 265, startPoint y: 269, endPoint x: 257, endPoint y: 269, distance: 7.8
click at [257, 269] on div at bounding box center [258, 281] width 4 height 46
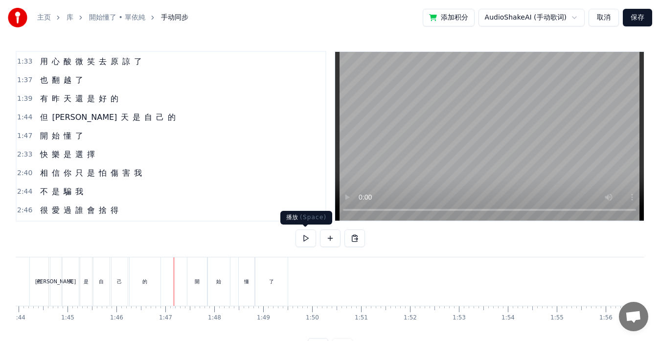
click at [302, 240] on button at bounding box center [305, 238] width 21 height 18
click at [305, 239] on button at bounding box center [305, 238] width 21 height 18
click at [39, 161] on div "快 樂 是 選 擇" at bounding box center [67, 155] width 63 height 18
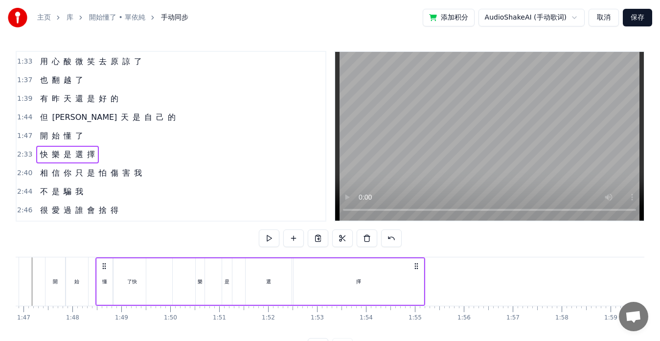
scroll to position [0, 5205]
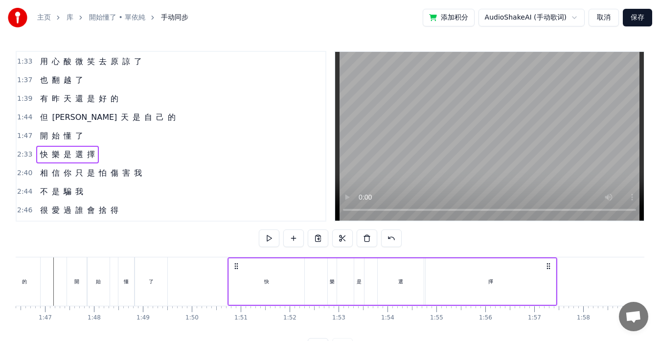
drag, startPoint x: 73, startPoint y: 266, endPoint x: 235, endPoint y: 266, distance: 162.4
click at [235, 266] on circle at bounding box center [235, 266] width 0 height 0
click at [304, 282] on div "快" at bounding box center [266, 281] width 76 height 46
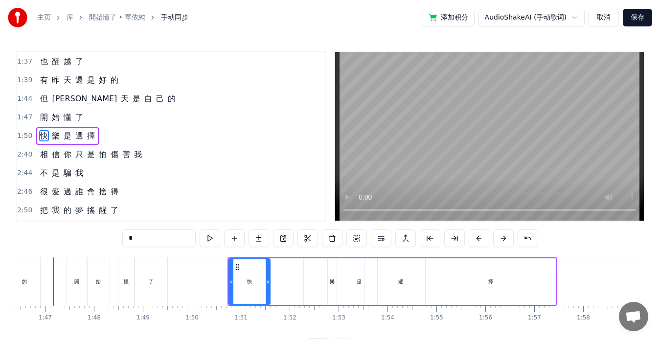
drag, startPoint x: 301, startPoint y: 281, endPoint x: 267, endPoint y: 281, distance: 34.2
click at [267, 281] on icon at bounding box center [268, 281] width 4 height 8
drag, startPoint x: 231, startPoint y: 282, endPoint x: 251, endPoint y: 283, distance: 20.1
click at [251, 283] on icon at bounding box center [251, 281] width 4 height 8
click at [334, 281] on div "樂" at bounding box center [332, 281] width 5 height 7
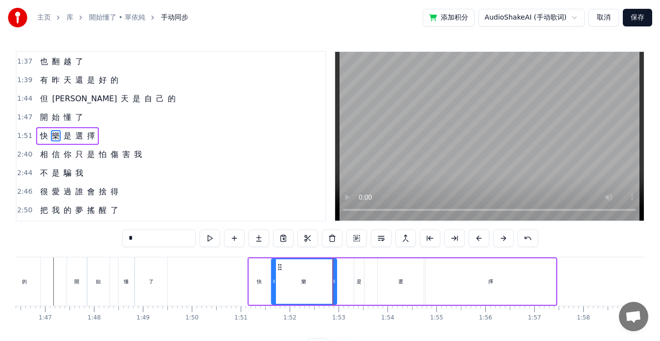
drag, startPoint x: 329, startPoint y: 282, endPoint x: 273, endPoint y: 280, distance: 56.3
click at [273, 280] on icon at bounding box center [274, 281] width 4 height 8
drag, startPoint x: 335, startPoint y: 280, endPoint x: 283, endPoint y: 279, distance: 51.4
click at [283, 279] on icon at bounding box center [283, 281] width 4 height 8
click at [360, 281] on div "是" at bounding box center [359, 281] width 5 height 7
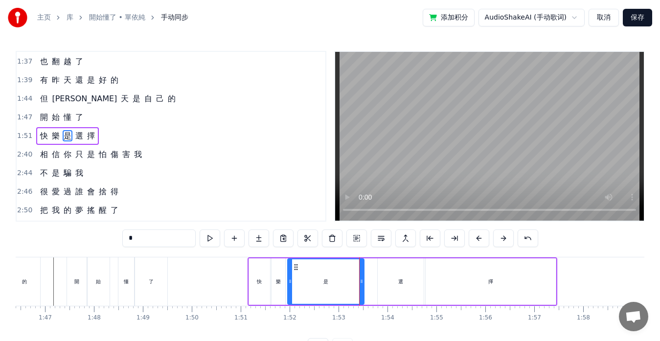
drag, startPoint x: 356, startPoint y: 267, endPoint x: 290, endPoint y: 266, distance: 66.5
click at [290, 266] on div at bounding box center [290, 281] width 4 height 45
drag, startPoint x: 363, startPoint y: 276, endPoint x: 310, endPoint y: 276, distance: 52.8
click at [310, 276] on div at bounding box center [309, 281] width 4 height 45
click at [382, 276] on div "選" at bounding box center [401, 281] width 46 height 46
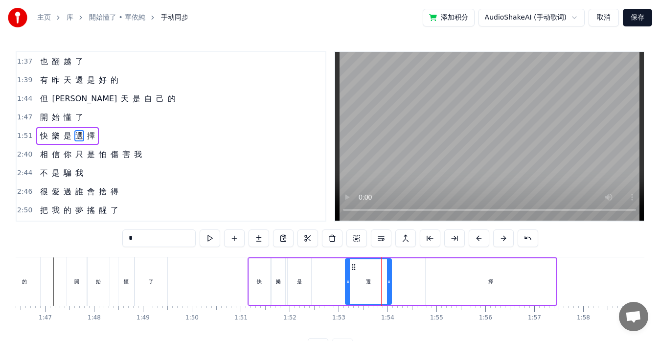
drag, startPoint x: 386, startPoint y: 267, endPoint x: 354, endPoint y: 267, distance: 32.3
click at [354, 267] on icon at bounding box center [354, 267] width 8 height 8
drag, startPoint x: 390, startPoint y: 277, endPoint x: 372, endPoint y: 276, distance: 18.1
click at [372, 276] on div at bounding box center [371, 281] width 4 height 45
click at [461, 275] on div "擇" at bounding box center [491, 281] width 130 height 46
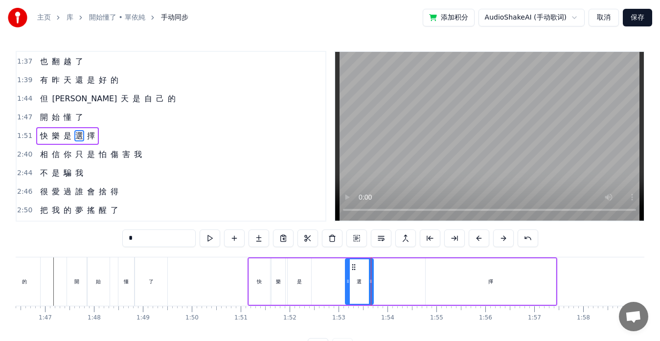
type input "*"
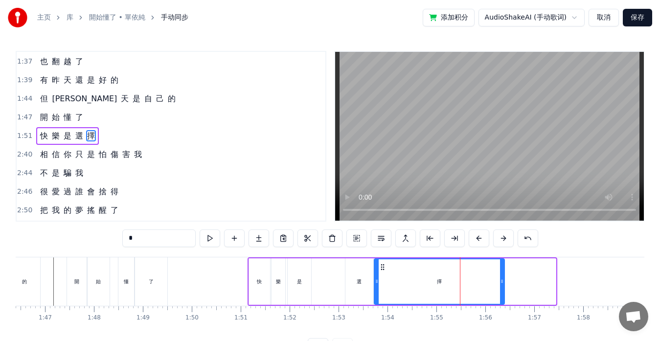
drag, startPoint x: 432, startPoint y: 267, endPoint x: 381, endPoint y: 268, distance: 51.4
click at [381, 268] on icon at bounding box center [383, 267] width 8 height 8
drag, startPoint x: 501, startPoint y: 277, endPoint x: 475, endPoint y: 281, distance: 26.2
click at [475, 281] on div at bounding box center [476, 281] width 4 height 45
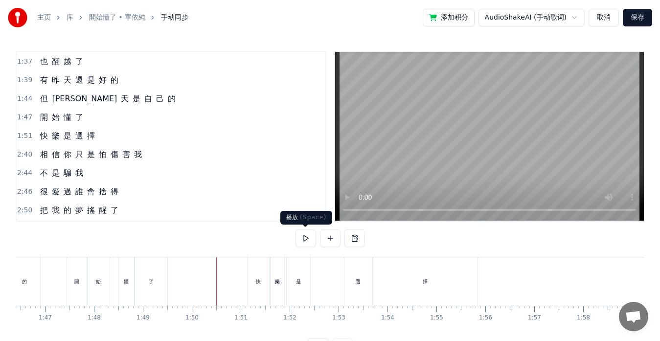
click at [300, 242] on button at bounding box center [305, 238] width 21 height 18
click at [302, 239] on button at bounding box center [305, 238] width 21 height 18
click at [348, 273] on div "選" at bounding box center [358, 281] width 28 height 48
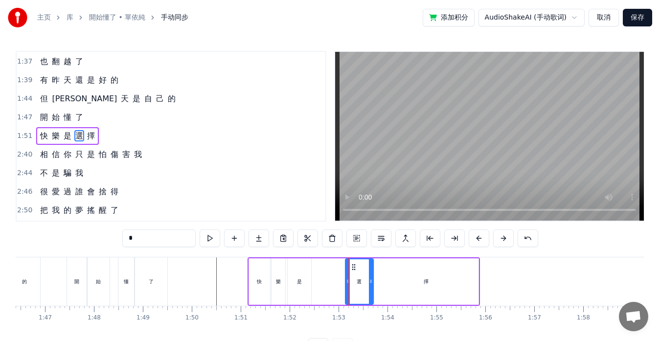
click at [308, 283] on div "是" at bounding box center [299, 281] width 23 height 46
type input "*"
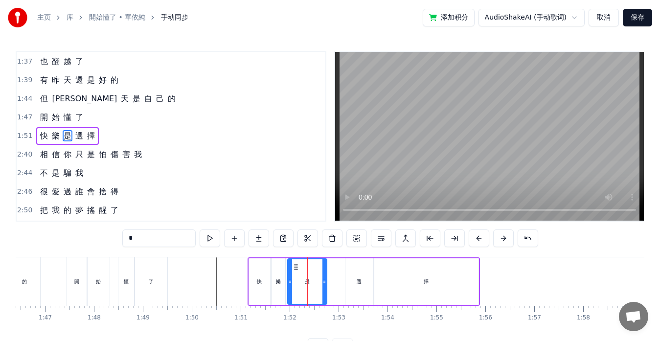
drag, startPoint x: 310, startPoint y: 283, endPoint x: 326, endPoint y: 283, distance: 15.7
click at [326, 283] on icon at bounding box center [324, 281] width 4 height 8
click at [209, 238] on button at bounding box center [210, 238] width 21 height 18
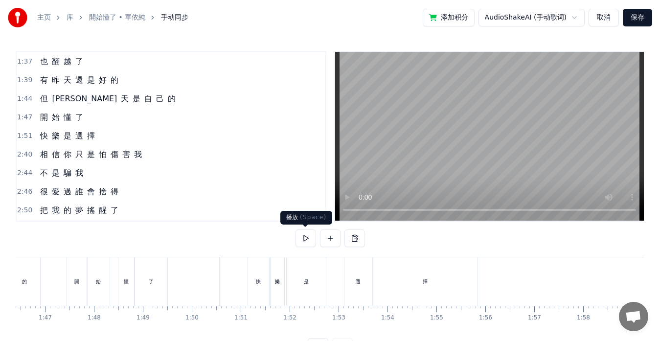
click at [301, 241] on button at bounding box center [305, 238] width 21 height 18
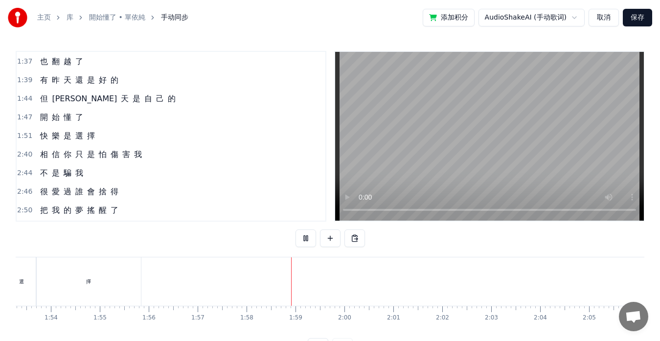
scroll to position [0, 5747]
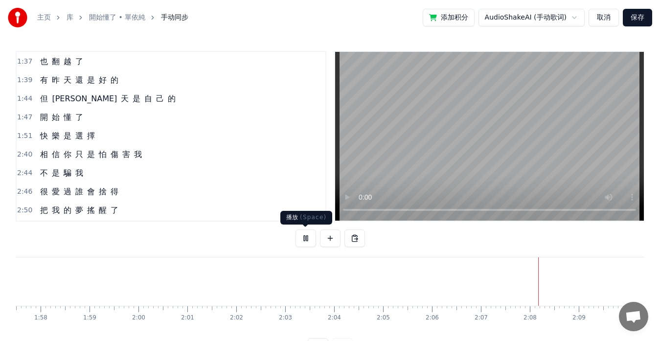
click at [304, 236] on button at bounding box center [305, 238] width 21 height 18
click at [309, 240] on button at bounding box center [305, 238] width 21 height 18
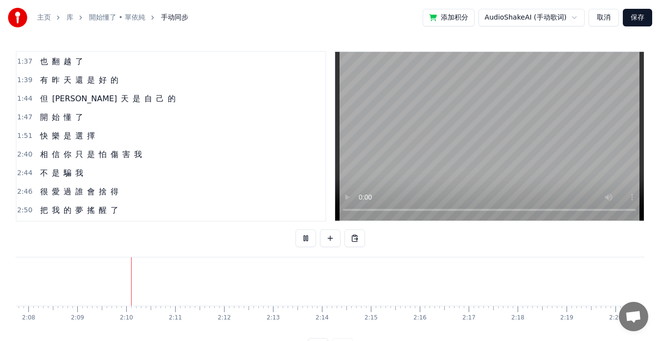
scroll to position [0, 6287]
click at [309, 240] on button at bounding box center [305, 238] width 21 height 18
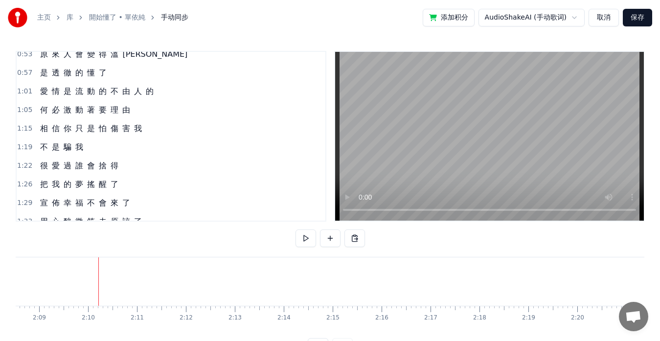
scroll to position [0, 0]
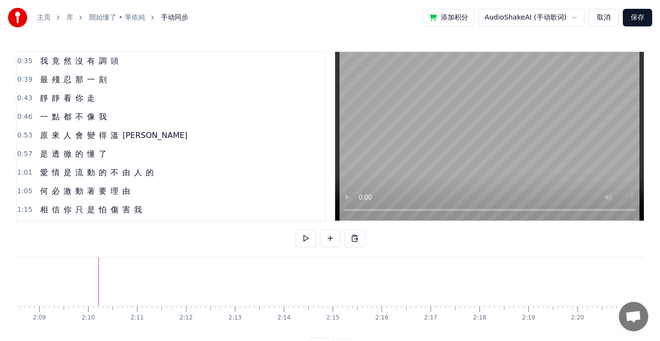
click at [37, 67] on div "我 竟 然 沒 有 調 頭" at bounding box center [79, 61] width 86 height 18
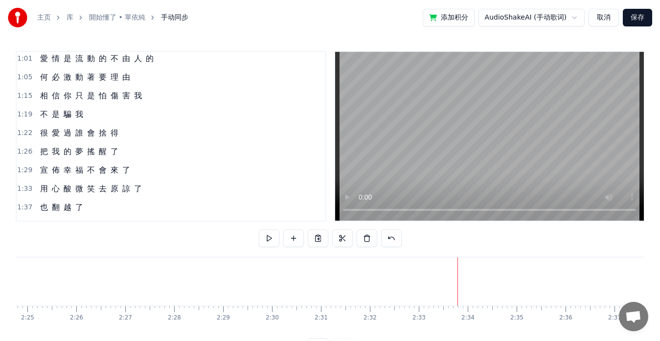
scroll to position [98, 0]
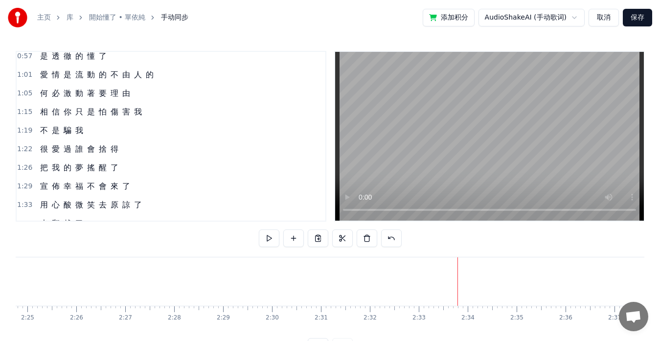
click at [131, 99] on div "何 必 激 動 著 要 理 由" at bounding box center [85, 94] width 98 height 18
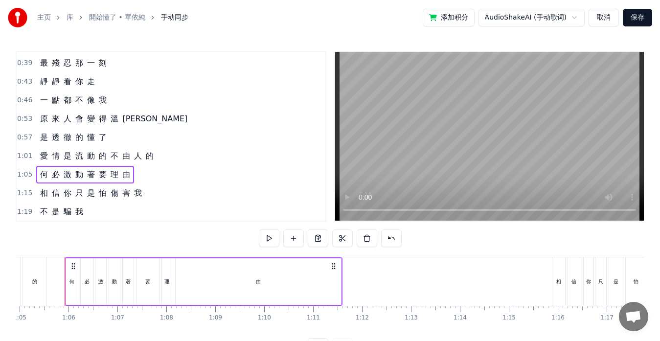
scroll to position [0, 0]
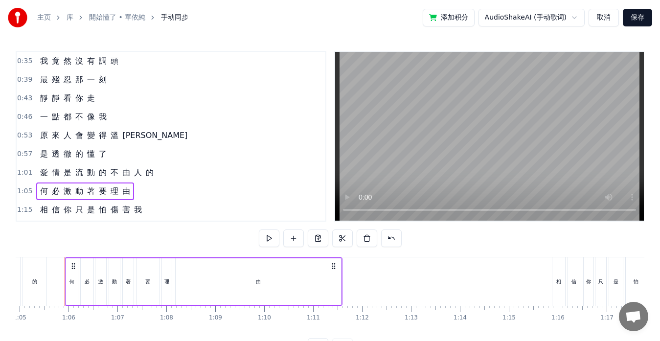
click at [38, 67] on div "我 竟 然 沒 有 調 頭" at bounding box center [79, 61] width 86 height 18
click at [51, 86] on div "最 殘 忍 那 一 刻" at bounding box center [73, 80] width 74 height 18
click at [47, 104] on div "靜 靜 看 你 走" at bounding box center [67, 99] width 63 height 18
click at [51, 67] on span "竟" at bounding box center [56, 60] width 10 height 11
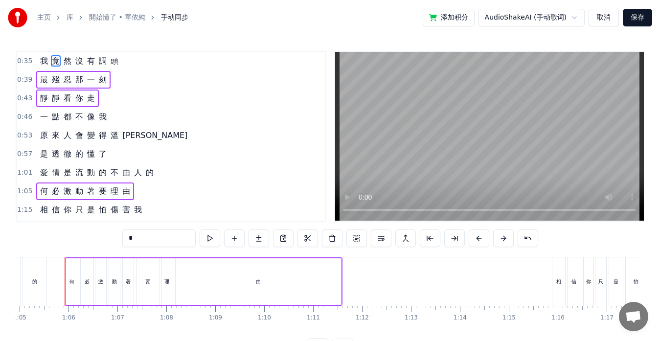
click at [47, 122] on div "一 點 都 不 像 我" at bounding box center [73, 117] width 74 height 18
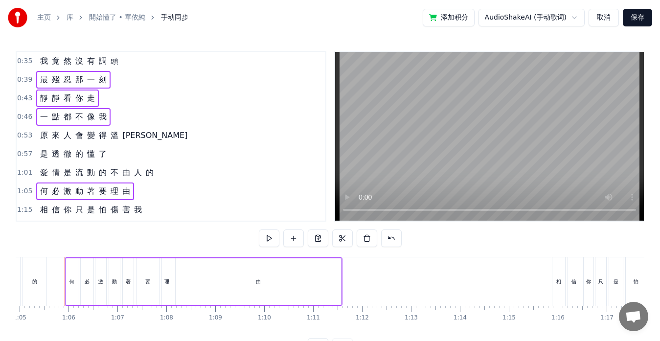
click at [49, 140] on div "原 來 人 會 變 得 溫 柔" at bounding box center [113, 136] width 155 height 18
click at [48, 159] on div "是 透 徹 的 懂 了" at bounding box center [73, 154] width 74 height 18
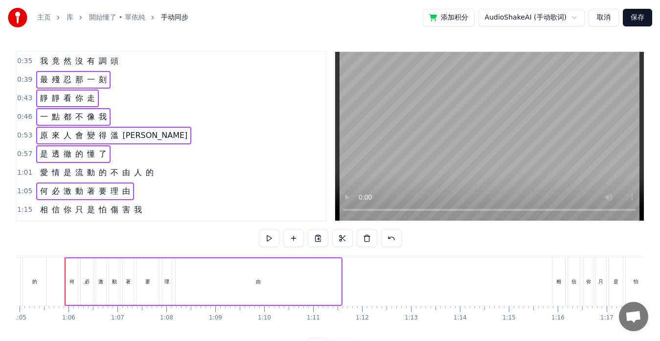
click at [48, 178] on div "愛 情 是 流 動 的 不 由 人 的" at bounding box center [96, 173] width 121 height 18
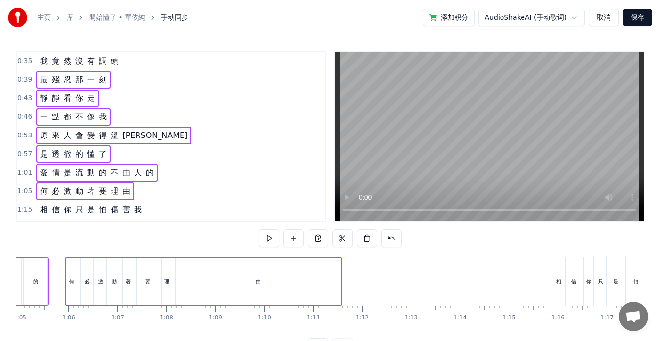
click at [51, 67] on div "我 竟 然 沒 有 調 頭" at bounding box center [79, 61] width 86 height 18
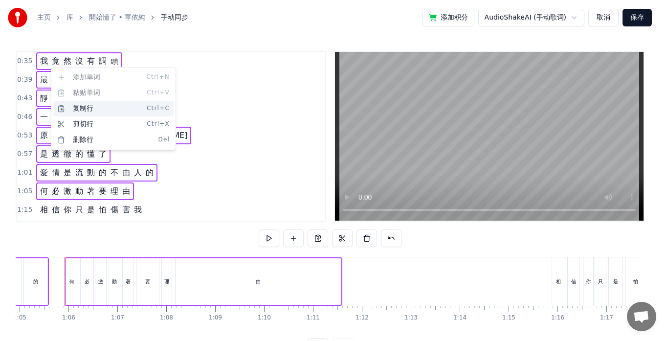
click at [72, 106] on div "复制行 Ctrl+C" at bounding box center [113, 109] width 120 height 16
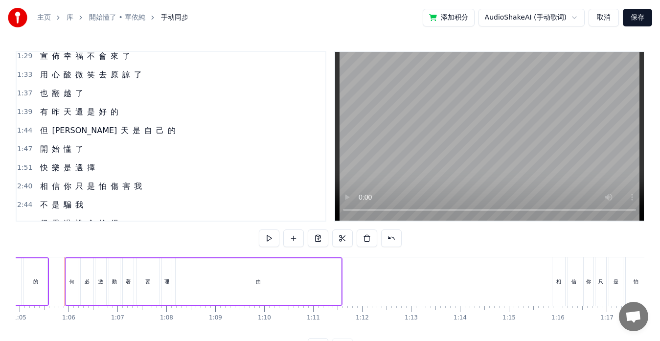
scroll to position [245, 0]
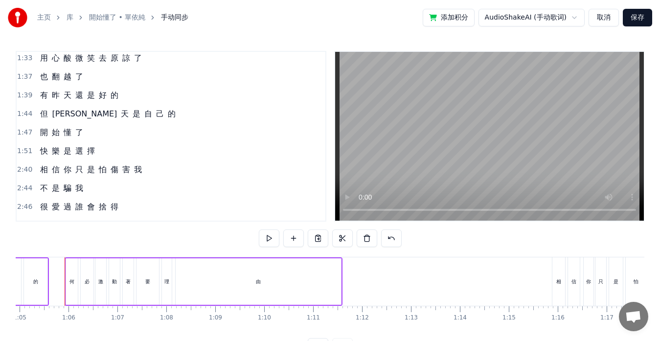
click at [101, 156] on div "1:51 快 樂 是 選 擇" at bounding box center [171, 151] width 309 height 19
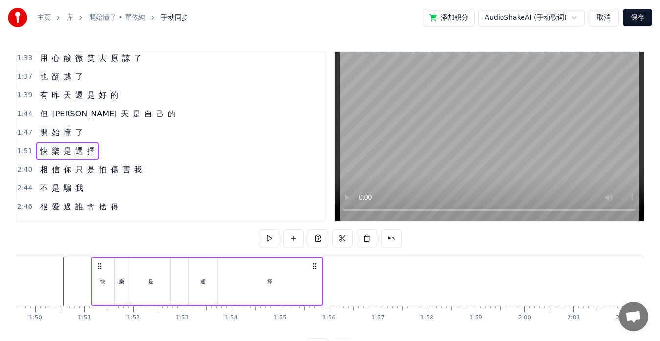
scroll to position [0, 5387]
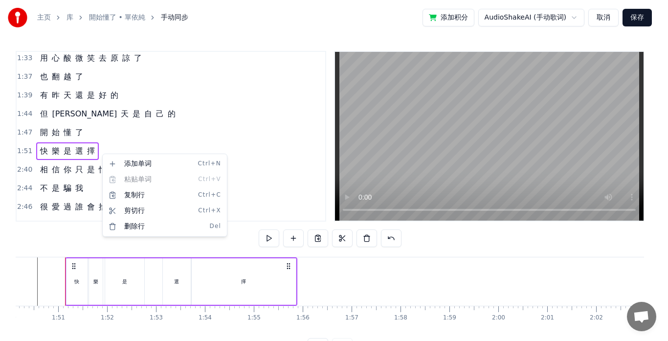
click at [33, 165] on html "主页 库 開始懂了 • 單依純 手动同步 添加积分 AudioShakeAI (手动歌词) 取消 保存 0:35 我 竟 然 沒 有 調 頭 0:39 最 殘…" at bounding box center [334, 185] width 668 height 371
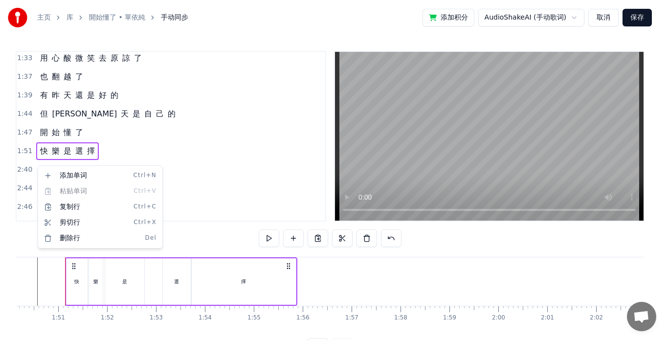
click at [35, 160] on html "主页 库 開始懂了 • 單依純 手动同步 添加积分 AudioShakeAI (手动歌词) 取消 保存 0:35 我 竟 然 沒 有 調 頭 0:39 最 殘…" at bounding box center [334, 185] width 668 height 371
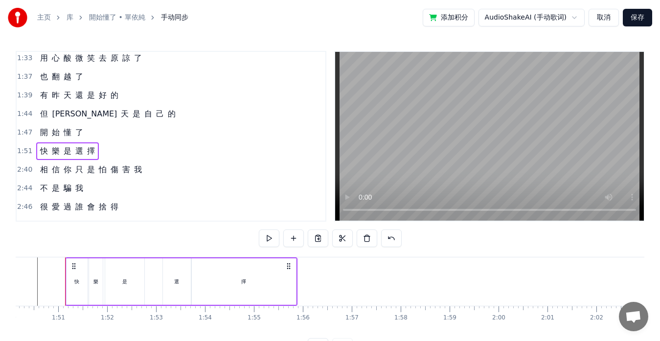
click at [28, 156] on div "1:51 快 樂 是 選 擇" at bounding box center [171, 151] width 309 height 19
click at [170, 153] on div "1:51 快 樂 是 選 擇" at bounding box center [171, 151] width 309 height 19
click at [95, 161] on div "相 信 你 只 是 怕 傷 害 我" at bounding box center [91, 170] width 110 height 18
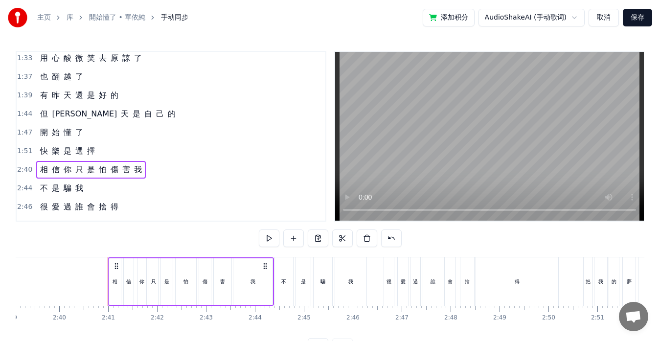
scroll to position [0, 7826]
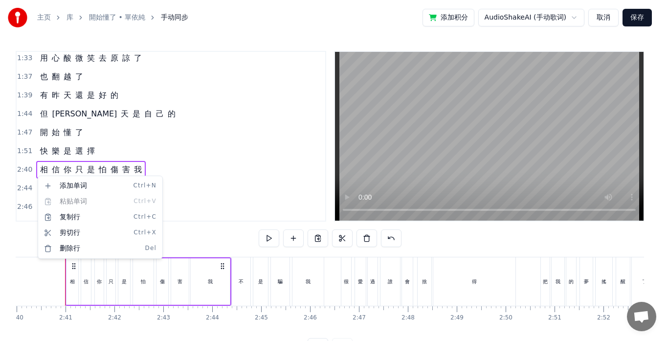
click at [94, 156] on html "主页 库 開始懂了 • 單依純 手动同步 添加积分 AudioShakeAI (手动歌词) 取消 保存 0:35 我 竟 然 沒 有 調 頭 0:39 最 殘…" at bounding box center [334, 185] width 668 height 371
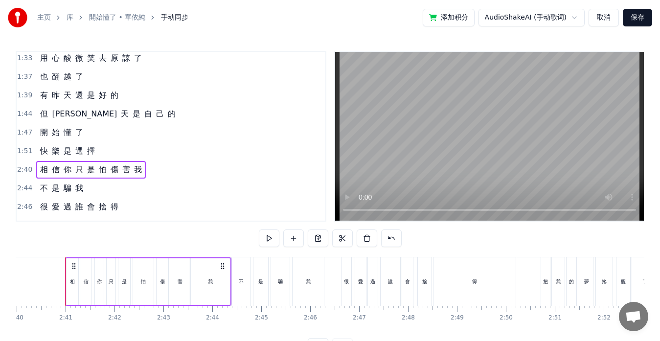
click at [97, 151] on div "快 樂 是 選 擇" at bounding box center [67, 151] width 63 height 18
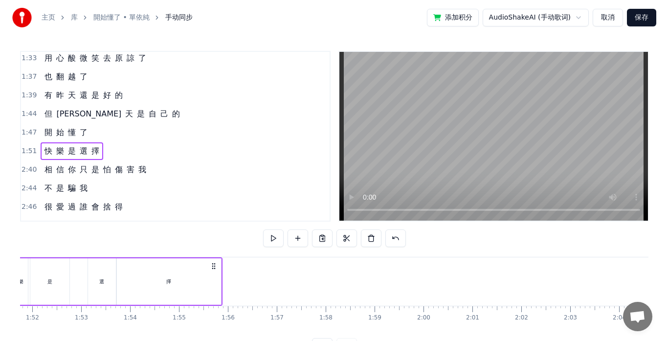
scroll to position [0, 5387]
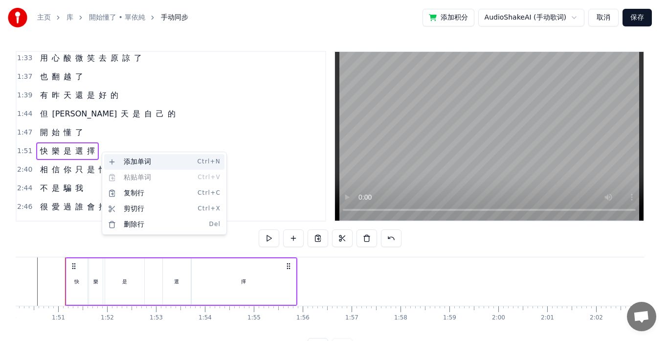
click at [122, 162] on div "添加单词 Ctrl+N" at bounding box center [164, 162] width 120 height 16
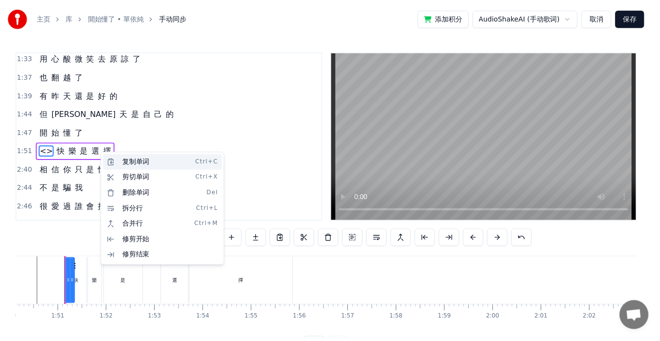
scroll to position [260, 0]
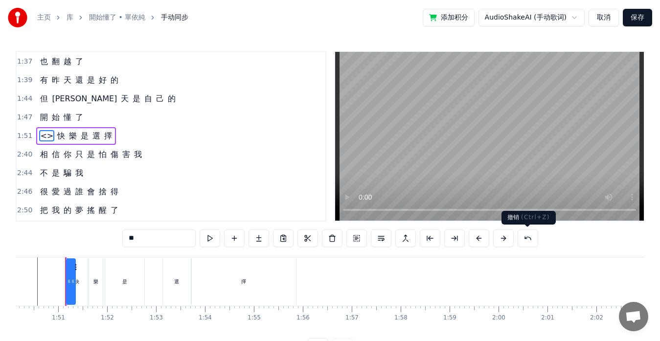
click at [526, 240] on button at bounding box center [528, 238] width 21 height 18
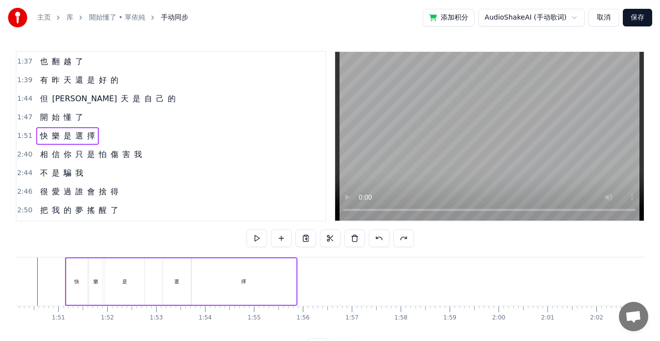
click at [106, 140] on div "1:51 快 樂 是 選 擇" at bounding box center [171, 136] width 309 height 19
click at [106, 136] on div "1:51 快 樂 是 選 擇" at bounding box center [171, 136] width 309 height 19
click at [95, 143] on div "快 樂 是 選 擇" at bounding box center [67, 136] width 63 height 18
click at [98, 143] on div "1:51 快 樂 是 選 擇" at bounding box center [171, 136] width 309 height 19
click at [32, 148] on div "2:40 相 信 你 只 是 怕 傷 害 我" at bounding box center [171, 154] width 309 height 19
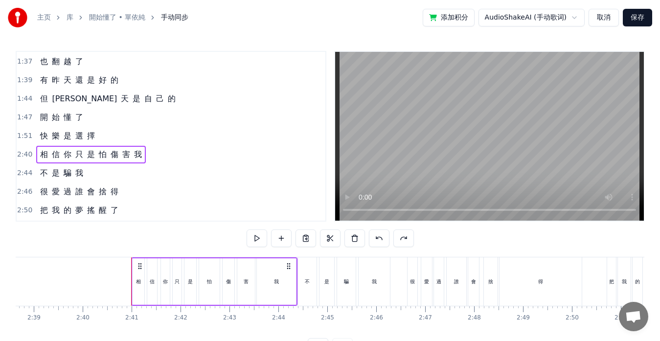
scroll to position [0, 7826]
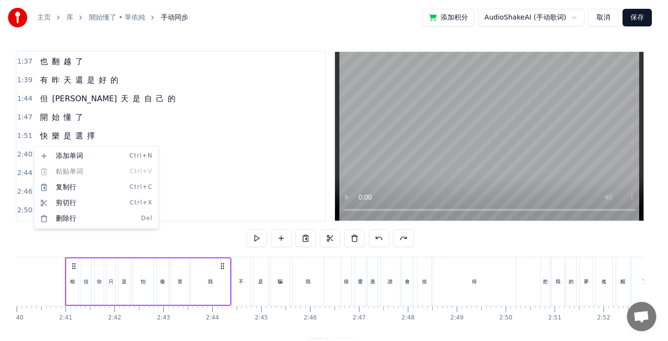
click at [120, 128] on html "主页 库 開始懂了 • 單依純 手动同步 添加积分 AudioShakeAI (手动歌词) 取消 保存 0:35 我 竟 然 沒 有 調 頭 0:39 最 殘…" at bounding box center [334, 185] width 668 height 371
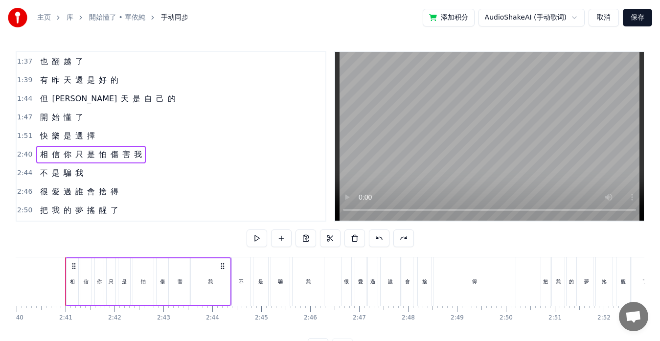
click at [105, 138] on div "1:51 快 樂 是 選 擇" at bounding box center [171, 136] width 309 height 19
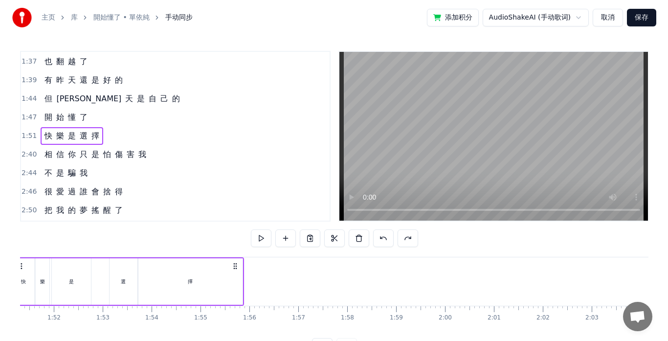
scroll to position [0, 5387]
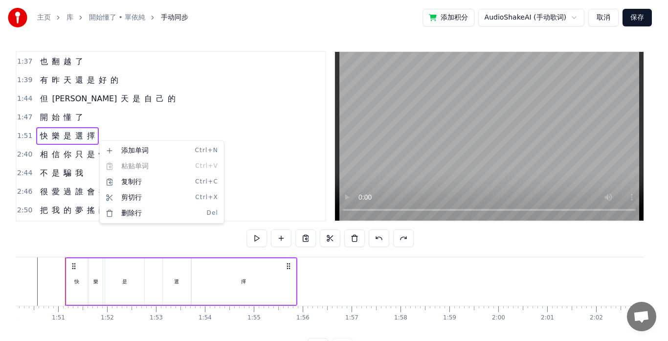
drag, startPoint x: 110, startPoint y: 150, endPoint x: 139, endPoint y: 113, distance: 47.1
click at [139, 113] on html "主页 库 開始懂了 • 單依純 手动同步 添加积分 AudioShakeAI (手动歌词) 取消 保存 0:35 我 竟 然 沒 有 調 頭 0:39 最 殘…" at bounding box center [334, 185] width 668 height 371
click at [137, 132] on html "主页 库 開始懂了 • 單依純 手动同步 添加积分 AudioShakeAI (手动歌词) 取消 保存 0:35 我 竟 然 沒 有 調 頭 0:39 最 殘…" at bounding box center [334, 185] width 668 height 371
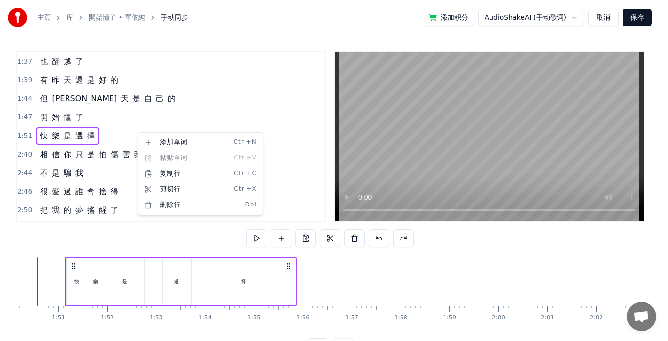
click at [32, 156] on div "2:40 相 信 你 只 是 怕 傷 害 我" at bounding box center [171, 154] width 309 height 19
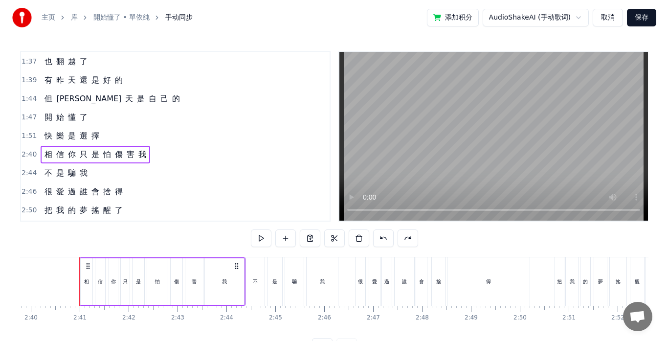
scroll to position [0, 7826]
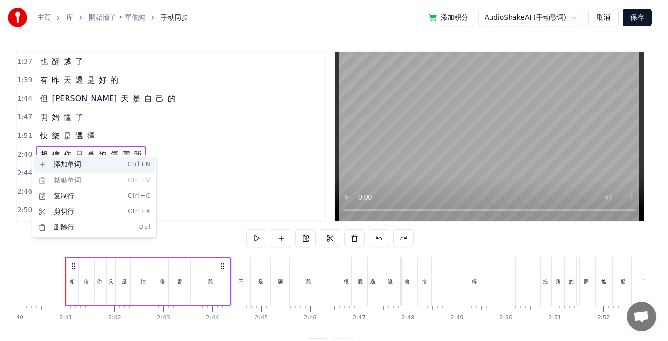
click at [43, 161] on div "添加单词 Ctrl+N" at bounding box center [94, 165] width 120 height 16
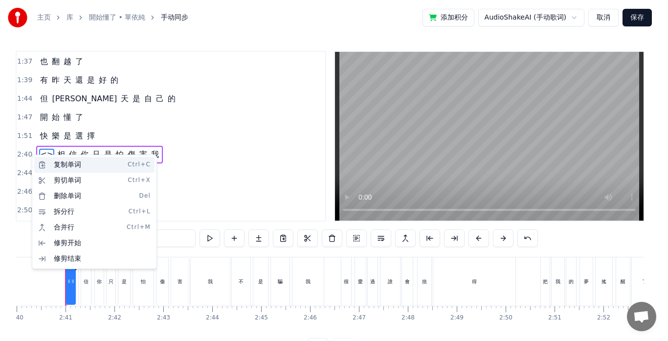
scroll to position [278, 0]
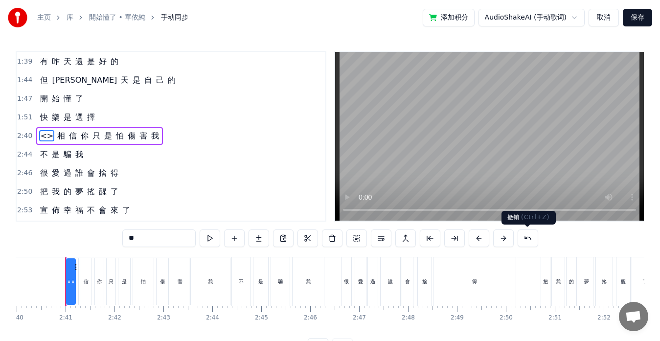
click at [531, 239] on button at bounding box center [528, 238] width 21 height 18
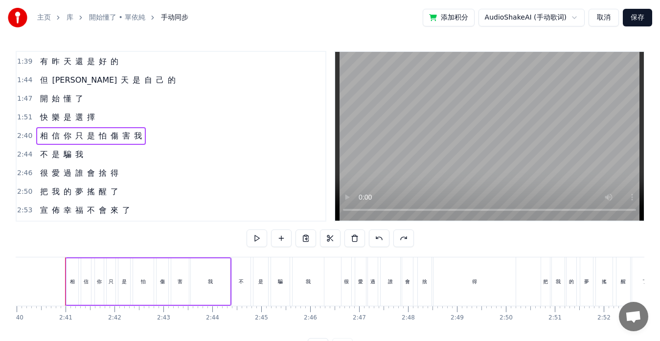
click at [633, 16] on button "保存" at bounding box center [637, 18] width 29 height 18
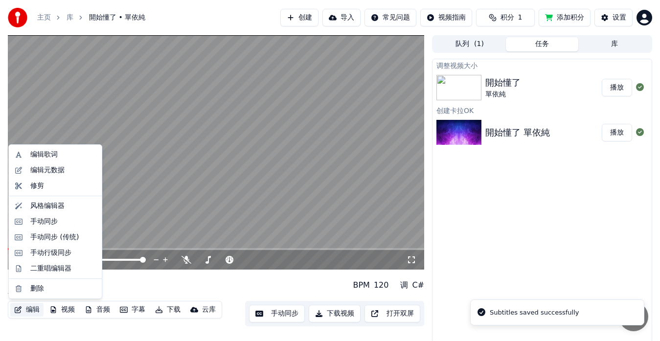
click at [25, 309] on button "编辑" at bounding box center [26, 310] width 33 height 14
click at [47, 155] on div "编辑歌词" at bounding box center [43, 155] width 27 height 10
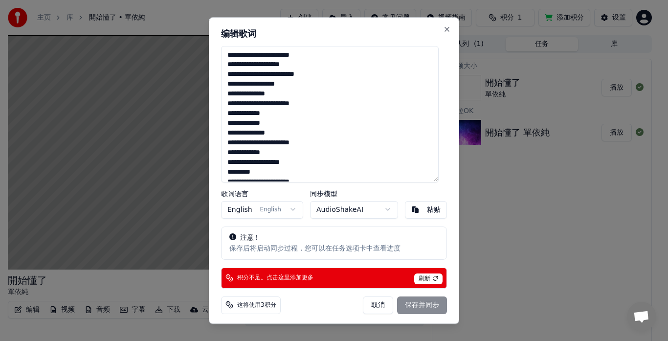
drag, startPoint x: 226, startPoint y: 54, endPoint x: 355, endPoint y: 94, distance: 134.4
click at [355, 94] on textarea "**********" at bounding box center [330, 114] width 218 height 136
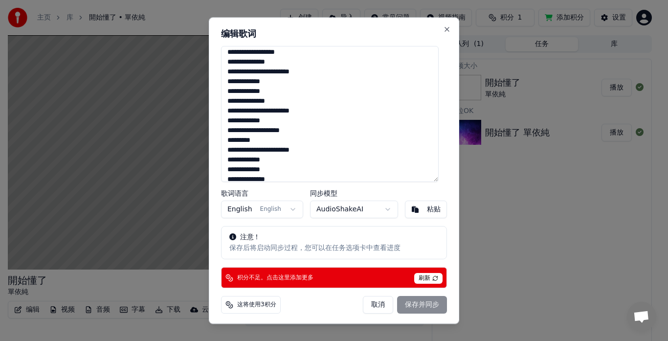
scroll to position [49, 0]
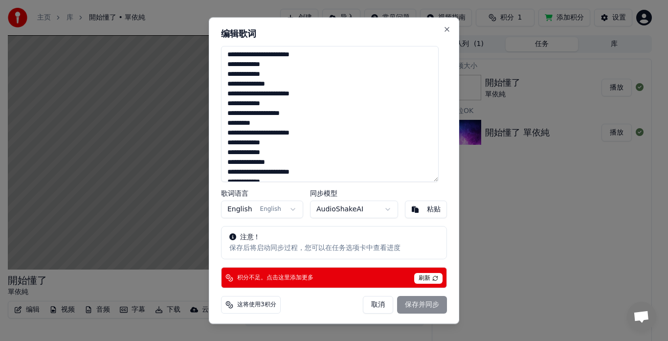
click at [224, 133] on textarea "**********" at bounding box center [330, 114] width 218 height 136
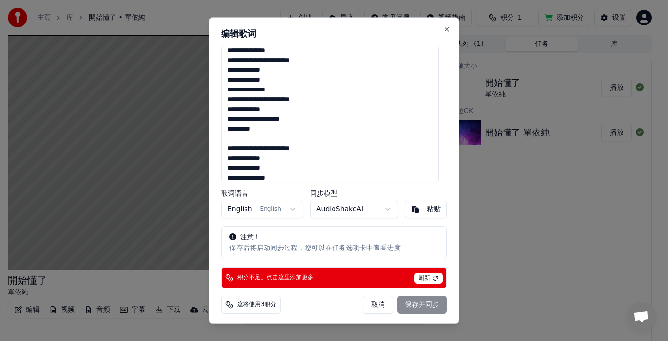
scroll to position [43, 0]
click at [231, 139] on textarea "**********" at bounding box center [330, 114] width 218 height 136
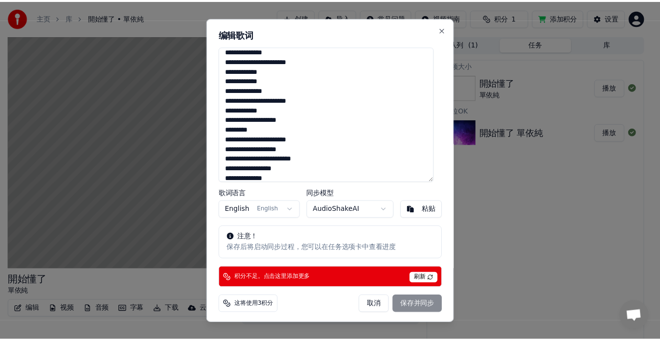
scroll to position [44, 0]
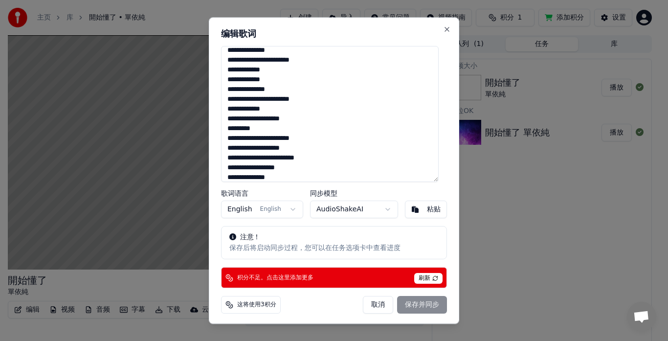
click at [398, 308] on div "取消 保存并同步" at bounding box center [405, 305] width 84 height 18
click at [421, 280] on span "刷新" at bounding box center [428, 278] width 28 height 11
click at [407, 304] on div "取消 保存并同步" at bounding box center [405, 305] width 84 height 18
click at [369, 307] on button "取消" at bounding box center [378, 305] width 30 height 18
type textarea "**********"
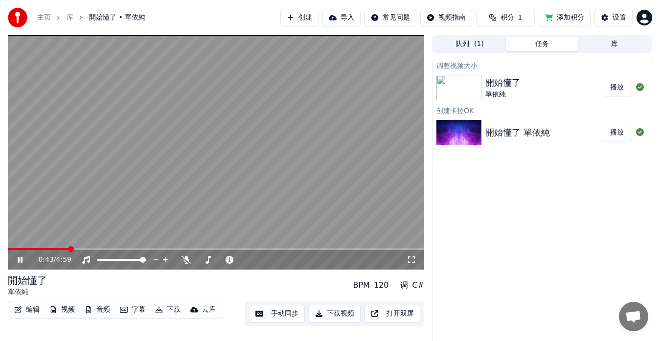
click at [559, 17] on button "添加积分" at bounding box center [565, 18] width 52 height 18
click at [20, 256] on icon at bounding box center [27, 260] width 23 height 8
click at [548, 19] on button "添加积分" at bounding box center [565, 18] width 52 height 18
click at [568, 19] on button "添加积分" at bounding box center [565, 18] width 52 height 18
click at [580, 17] on button "添加积分" at bounding box center [565, 18] width 52 height 18
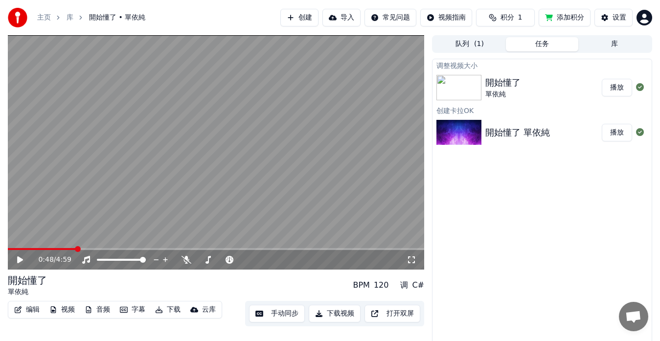
click at [565, 16] on button "添加积分" at bounding box center [565, 18] width 52 height 18
click at [514, 15] on span "积分" at bounding box center [507, 18] width 14 height 10
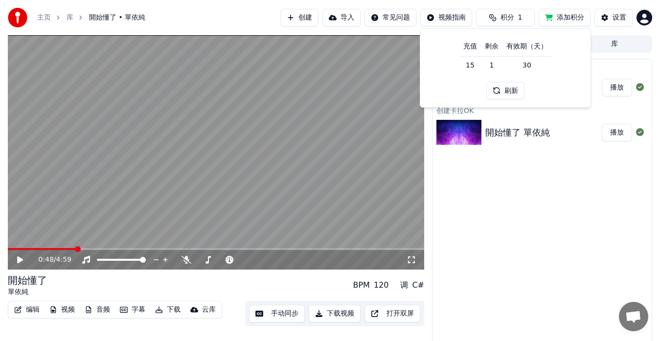
click at [555, 21] on button "添加积分" at bounding box center [565, 18] width 52 height 18
click at [580, 18] on button "添加积分" at bounding box center [565, 18] width 52 height 18
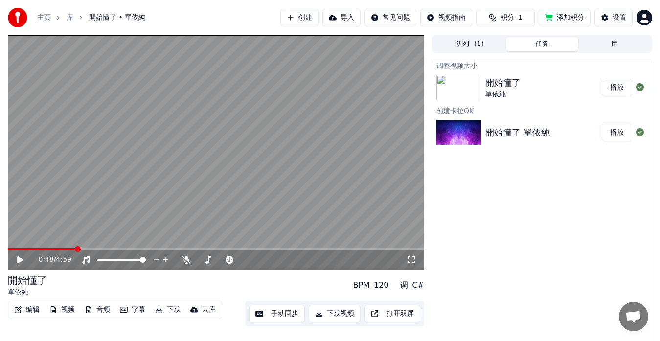
click at [580, 18] on button "添加积分" at bounding box center [565, 18] width 52 height 18
click at [569, 17] on button "添加积分" at bounding box center [565, 18] width 52 height 18
click at [610, 15] on button "设置" at bounding box center [613, 18] width 38 height 18
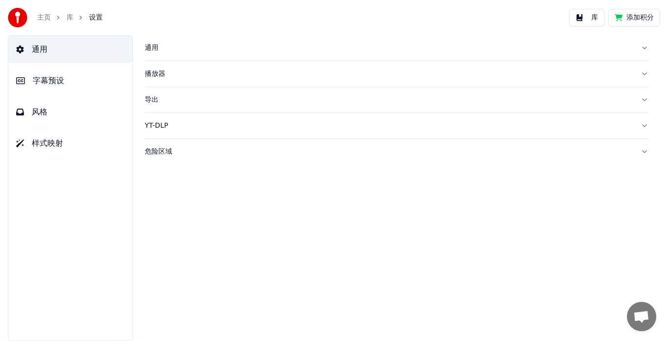
click at [645, 12] on button "添加积分" at bounding box center [635, 18] width 52 height 18
click at [646, 16] on button "添加积分" at bounding box center [635, 18] width 52 height 18
click at [581, 17] on button "库" at bounding box center [586, 18] width 35 height 18
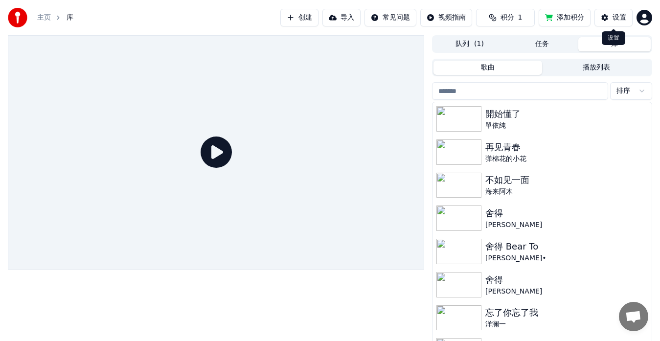
click at [643, 12] on html "主页 库 创建 导入 常见问题 视频指南 积分 1 添加积分 设置 队列 ( 1 ) 任务 库 歌曲 播放列表 排序 開始懂了 單依純 再见青春 弹棉花的小花…" at bounding box center [330, 170] width 660 height 341
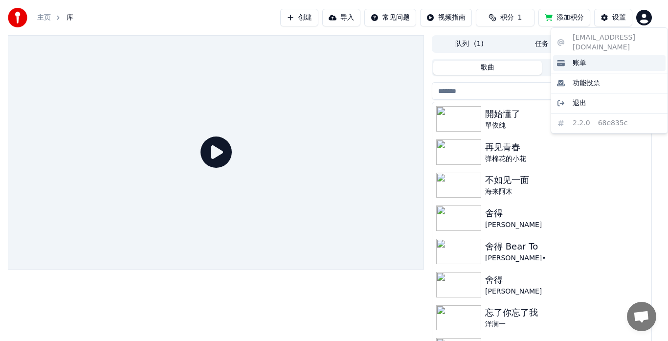
click at [581, 58] on span "账单" at bounding box center [580, 63] width 14 height 10
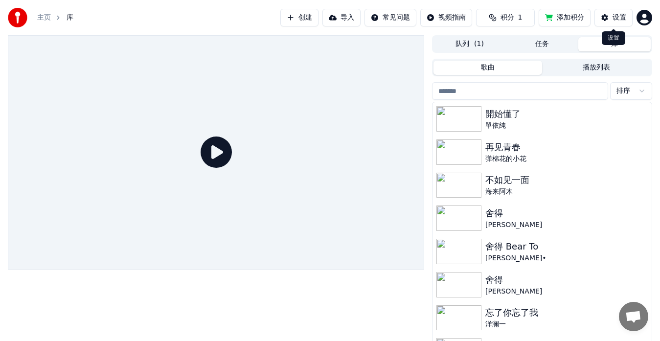
click at [608, 19] on button "设置" at bounding box center [613, 18] width 38 height 18
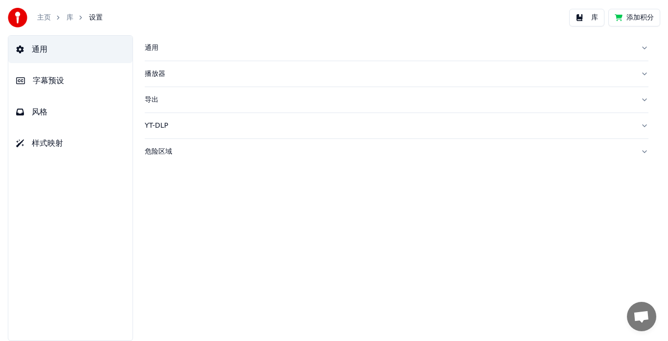
click at [634, 20] on button "添加积分" at bounding box center [635, 18] width 52 height 18
click at [538, 15] on div "主页 库 设置 库 添加积分" at bounding box center [334, 17] width 668 height 35
click at [593, 14] on button "库" at bounding box center [586, 18] width 35 height 18
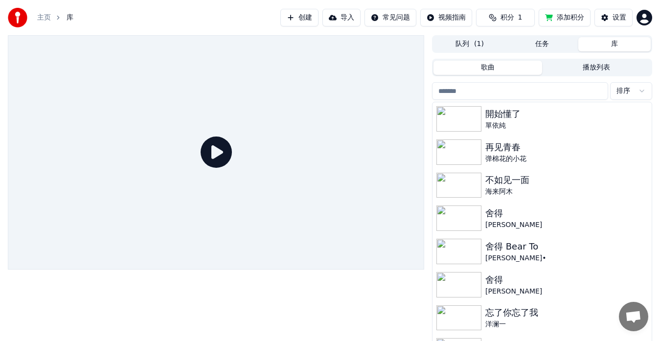
click at [494, 16] on button "积分 1" at bounding box center [505, 18] width 59 height 18
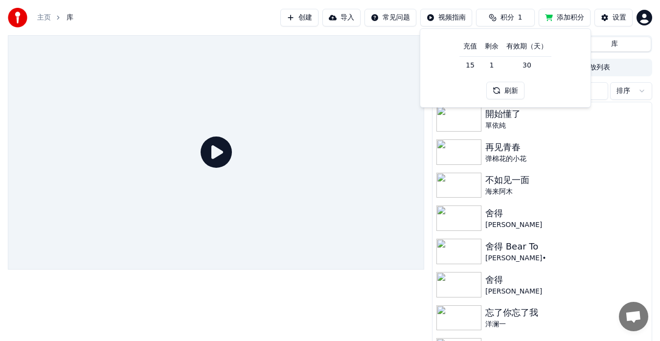
click at [465, 48] on th "充值" at bounding box center [470, 47] width 22 height 20
click at [472, 50] on th "充值" at bounding box center [470, 47] width 22 height 20
click at [472, 66] on td "15" at bounding box center [470, 65] width 22 height 18
click at [471, 69] on td "15" at bounding box center [470, 65] width 22 height 18
click at [493, 63] on td "1" at bounding box center [492, 65] width 22 height 18
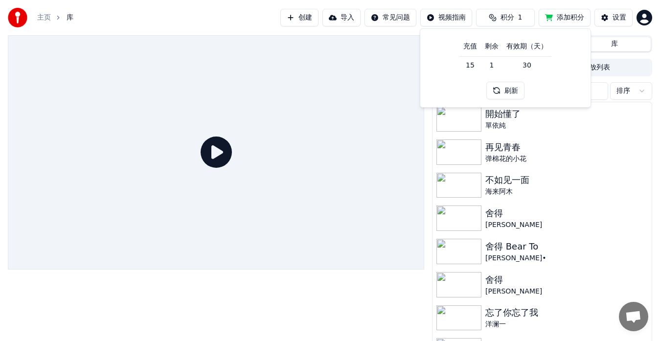
click at [503, 90] on button "刷新" at bounding box center [505, 91] width 38 height 18
click at [567, 21] on button "添加积分" at bounding box center [565, 18] width 52 height 18
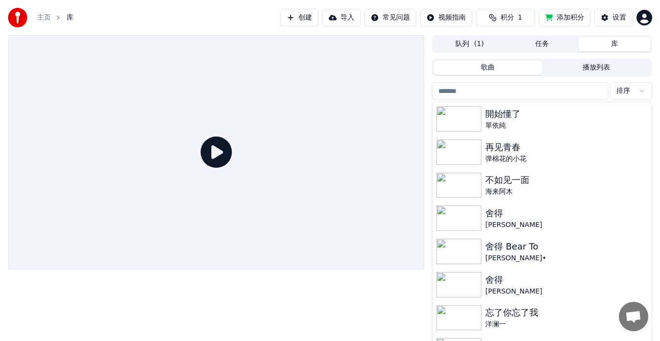
click at [567, 21] on button "添加积分" at bounding box center [565, 18] width 52 height 18
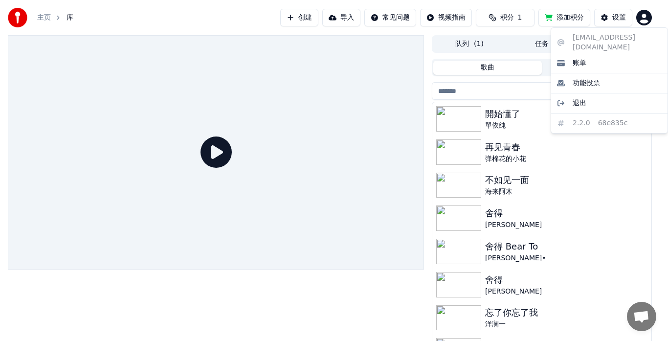
click at [644, 20] on html "主页 库 创建 导入 常见问题 视频指南 积分 1 添加积分 设置 队列 ( 1 ) 任务 库 歌曲 播放列表 排序 開始懂了 單依純 再见青春 弹棉花的小花…" at bounding box center [334, 170] width 668 height 341
click at [573, 35] on div "[EMAIL_ADDRESS][DOMAIN_NAME] 账单 功能投票 退出 2.2.0 68e835c" at bounding box center [609, 80] width 117 height 106
click at [580, 98] on span "退出" at bounding box center [580, 103] width 14 height 10
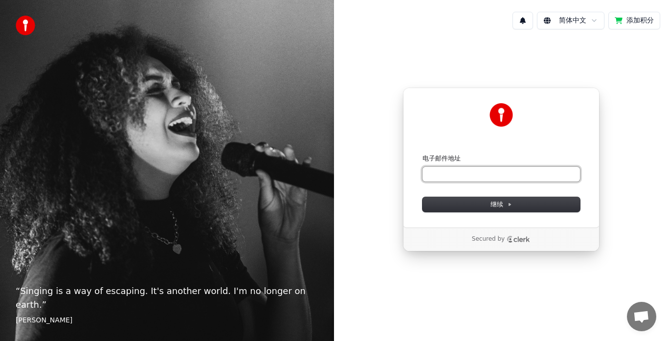
click at [502, 173] on input "电子邮件地址" at bounding box center [502, 174] width 158 height 15
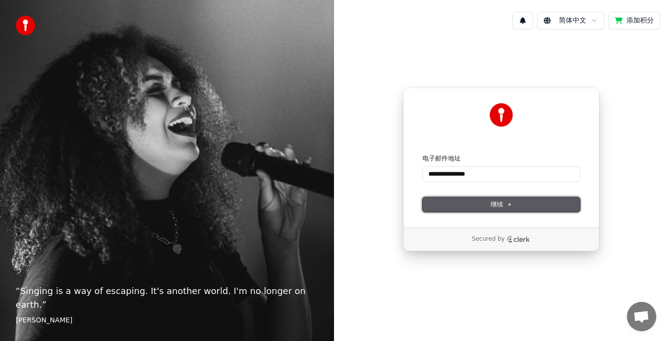
click at [495, 204] on span "继续" at bounding box center [502, 204] width 22 height 9
type input "**********"
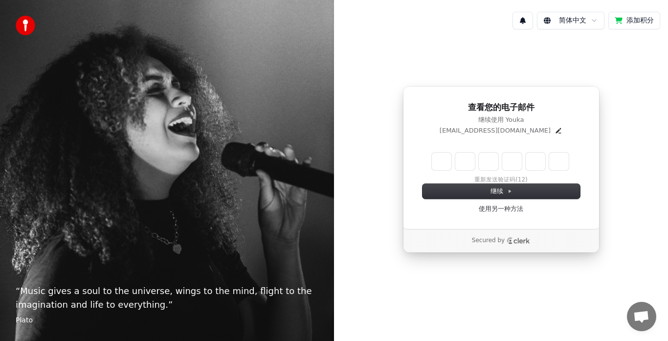
type input "*"
type input "**"
type input "*"
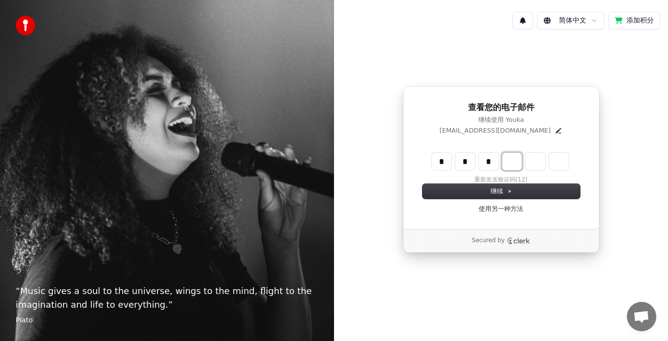
type input "***"
type input "*"
type input "****"
type input "*"
type input "******"
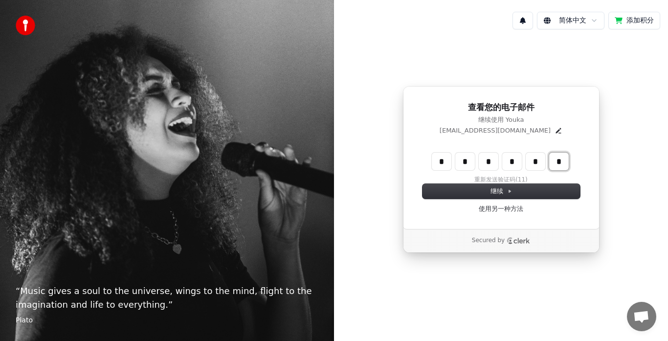
type input "*"
